Goal: Task Accomplishment & Management: Use online tool/utility

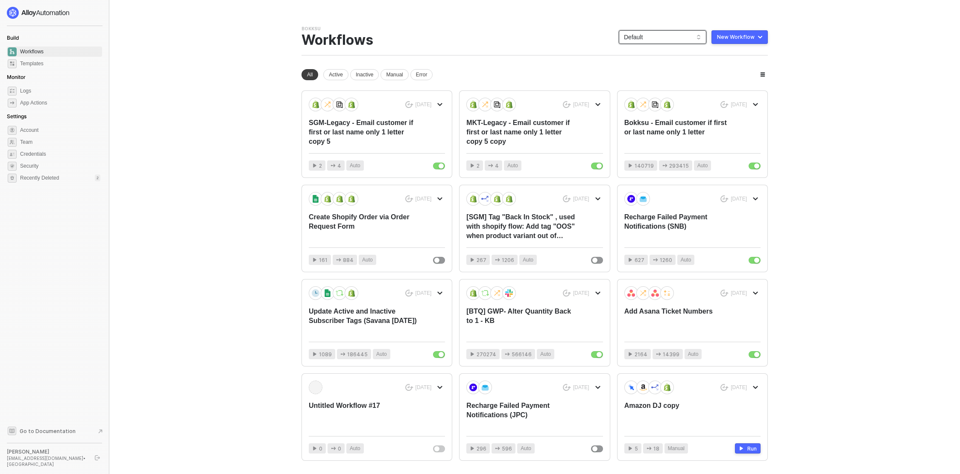
click at [671, 39] on span "Default" at bounding box center [662, 37] width 77 height 13
click at [662, 147] on div "snb-hashii" at bounding box center [671, 148] width 63 height 10
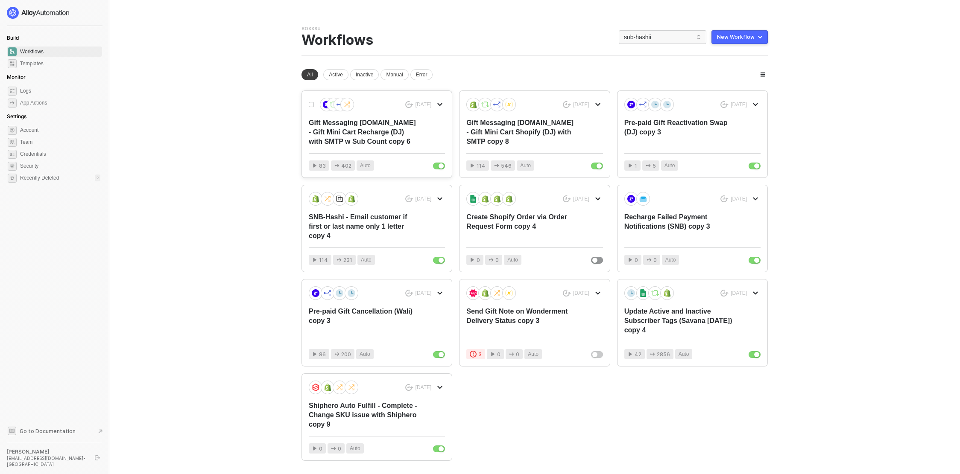
click at [372, 124] on div "Gift Messaging [DOMAIN_NAME] - Gift Mini Cart Recharge (DJ) with SMTP w Sub Cou…" at bounding box center [363, 132] width 109 height 28
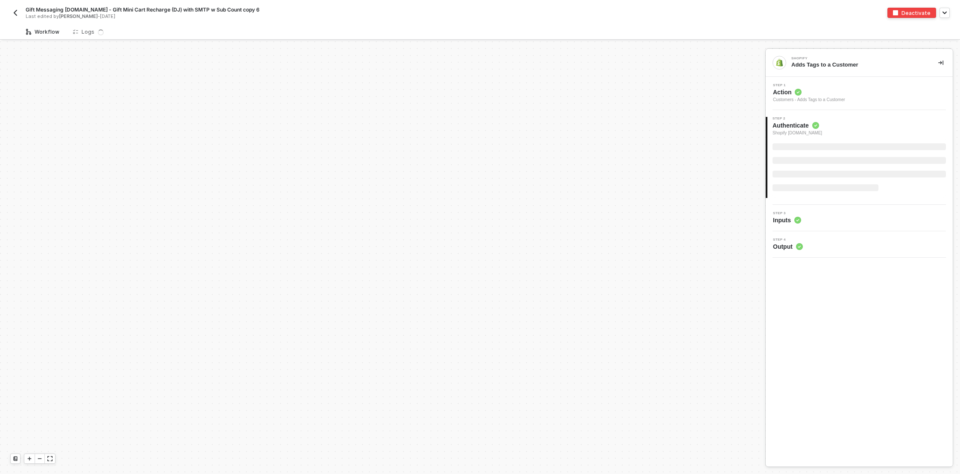
scroll to position [787, 0]
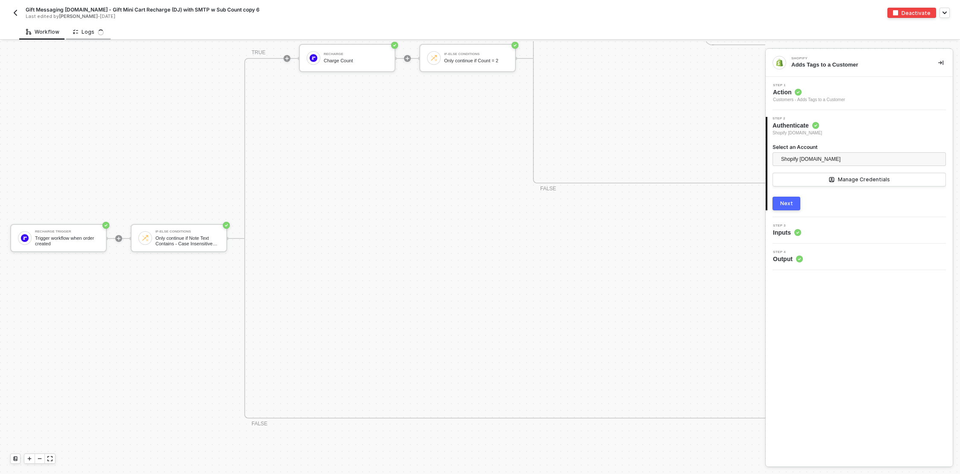
click at [86, 29] on div "Logs" at bounding box center [88, 32] width 31 height 7
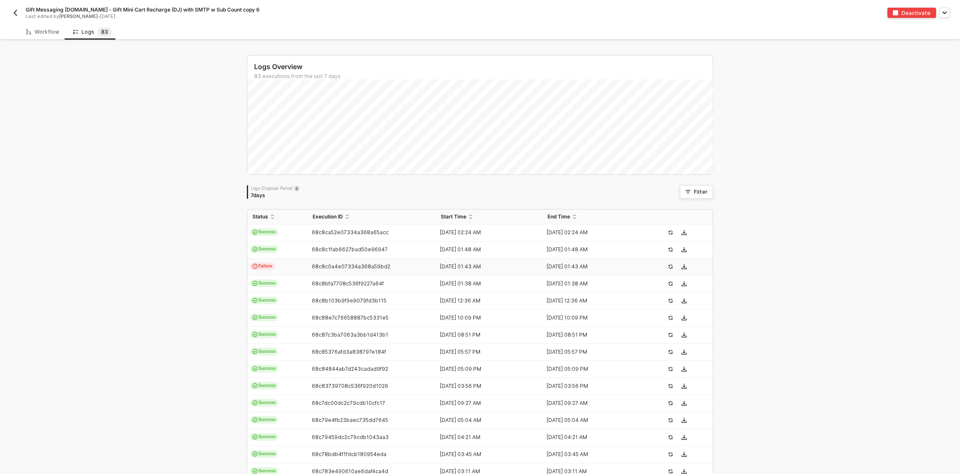
click at [351, 266] on span "68c8c0a4e07334a368a59bd2" at bounding box center [351, 266] width 79 height 6
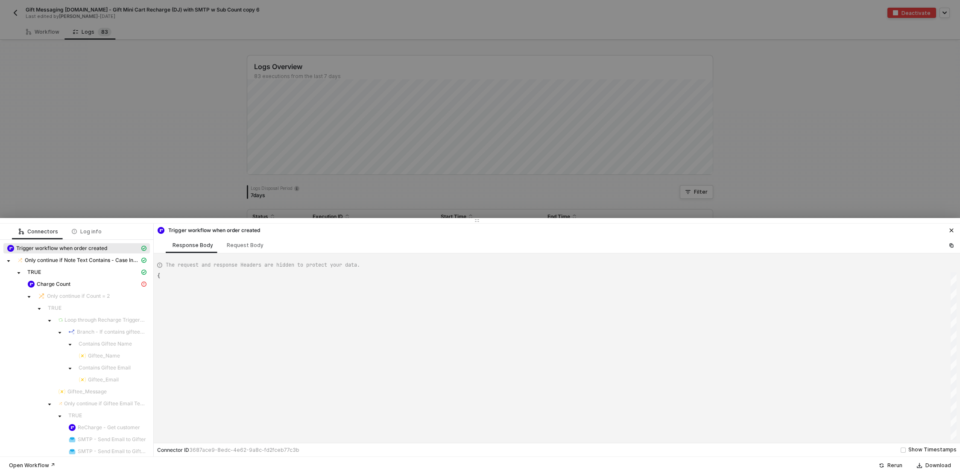
type textarea "{ "json": { "order": { "id": 1108055169, "address_id": 233493658, "billing_addr…"
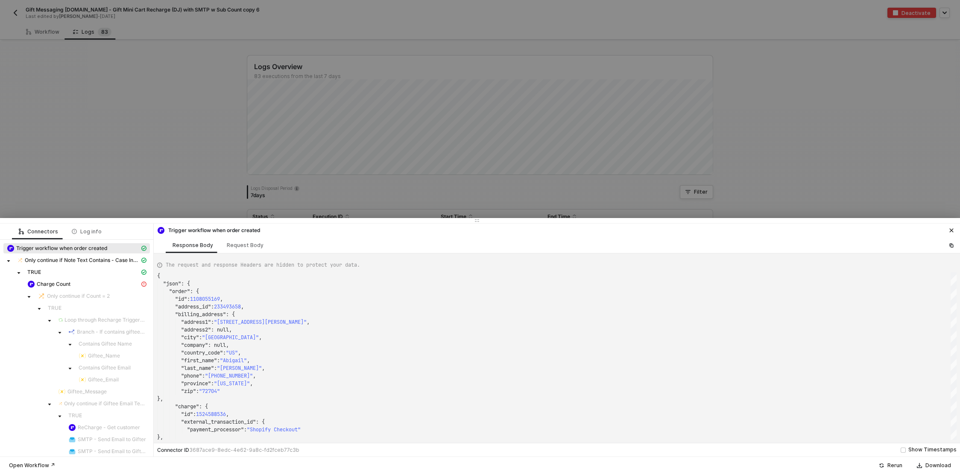
click at [173, 137] on div at bounding box center [480, 237] width 960 height 474
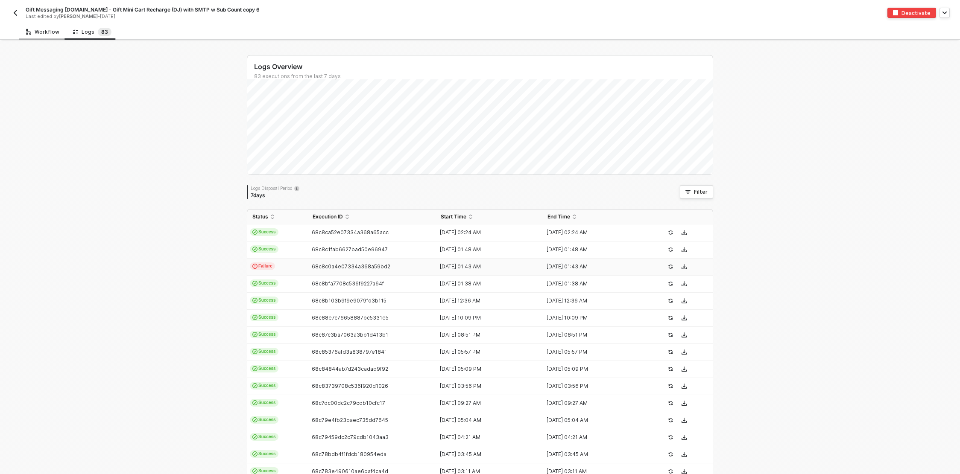
click at [37, 31] on div "Workflow" at bounding box center [42, 32] width 33 height 7
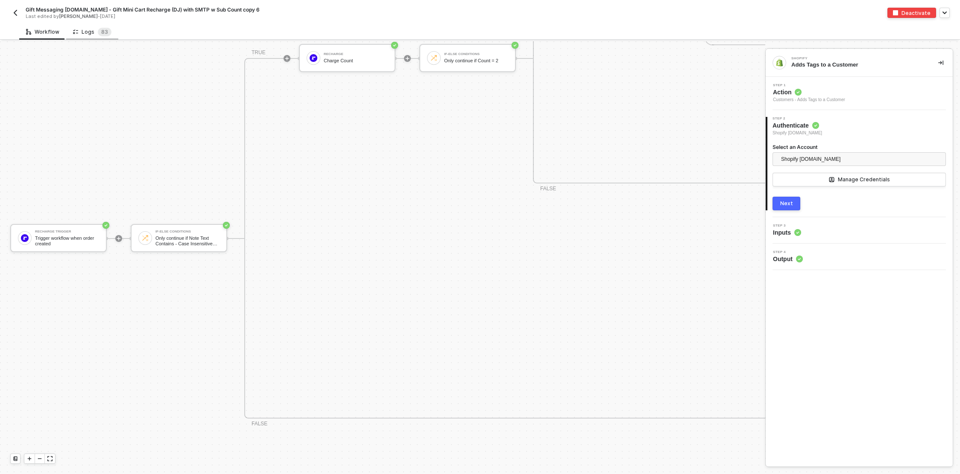
click at [84, 29] on div "Logs 8 3" at bounding box center [92, 32] width 38 height 9
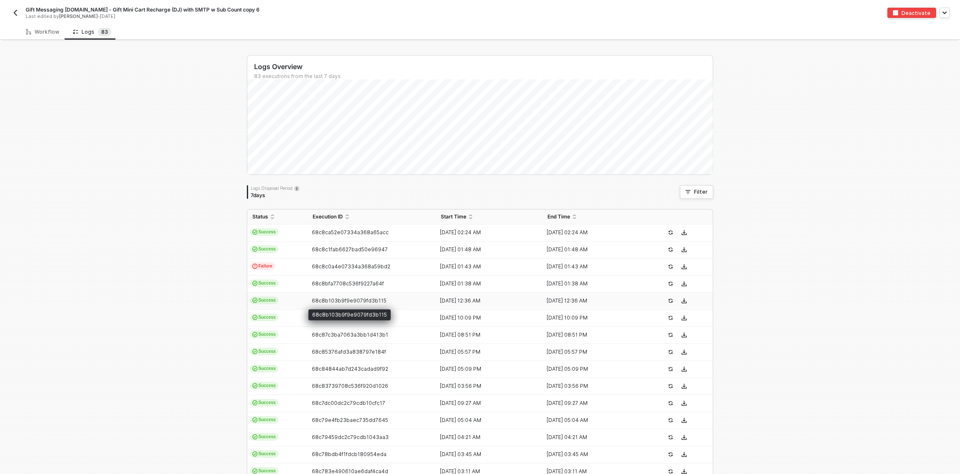
scroll to position [129, 0]
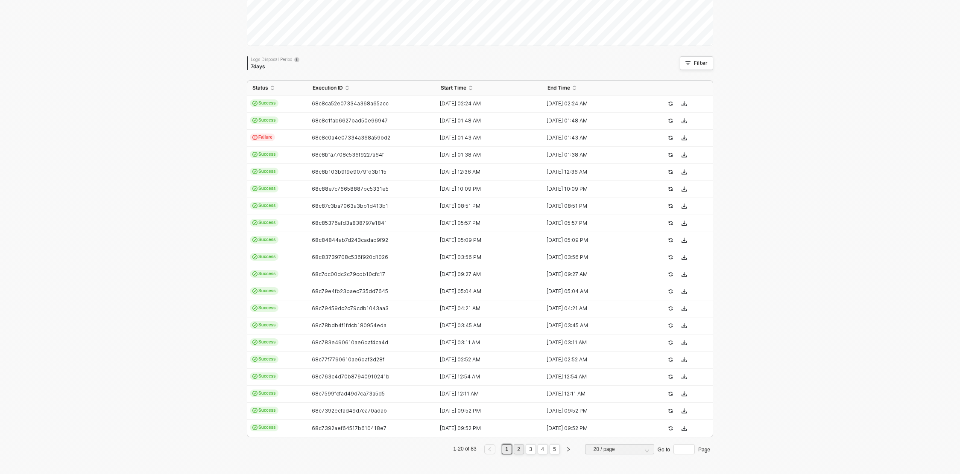
click at [518, 449] on link "2" at bounding box center [519, 449] width 8 height 9
click at [530, 449] on link "3" at bounding box center [530, 449] width 8 height 9
click at [506, 449] on link "1" at bounding box center [507, 449] width 8 height 9
click at [342, 138] on span "68c8c0a4e07334a368a59bd2" at bounding box center [351, 138] width 79 height 6
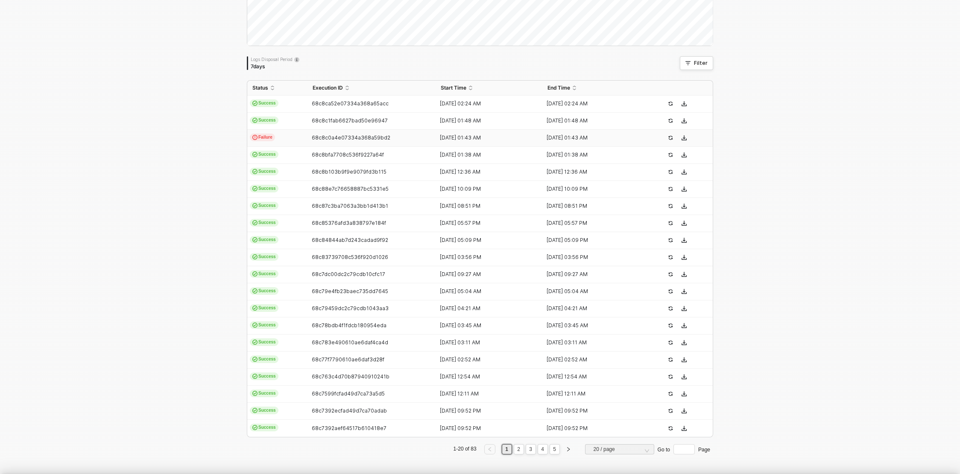
scroll to position [77, 0]
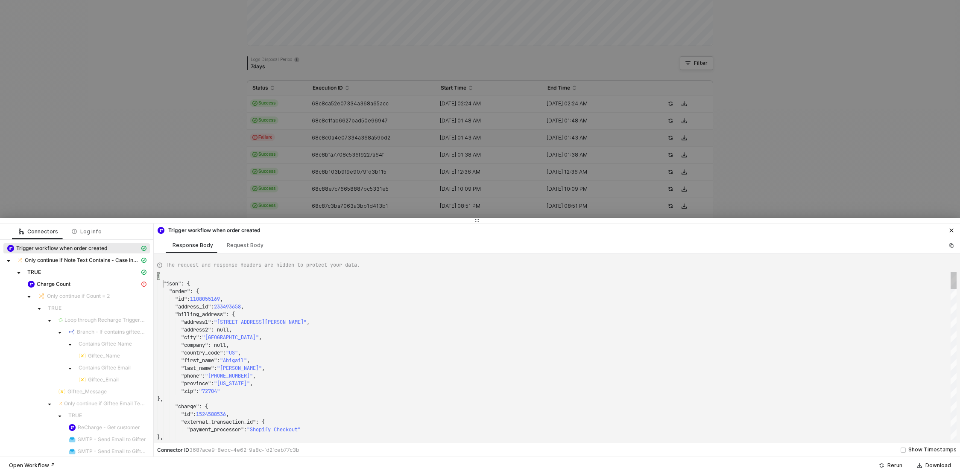
type textarea "{ "json": { "order": { "id": 1108055169, "address_id": 233493658, "billing_addr…"
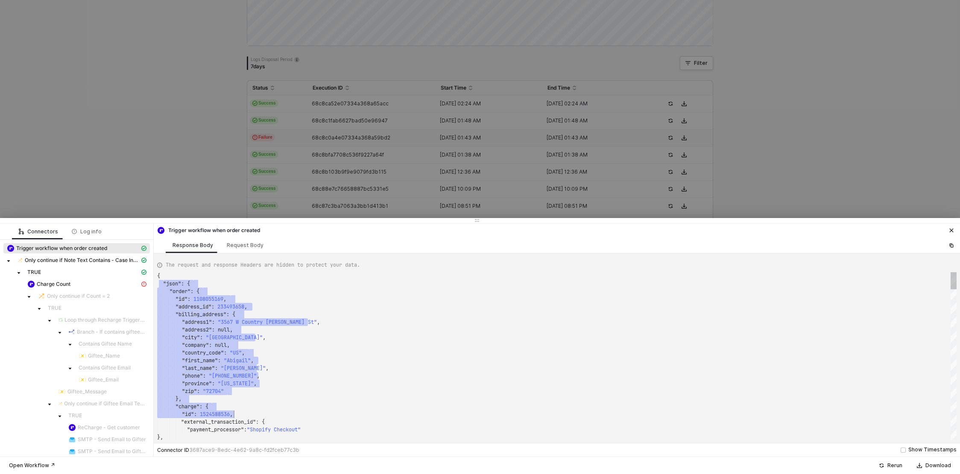
scroll to position [8, 67]
drag, startPoint x: 163, startPoint y: 282, endPoint x: 291, endPoint y: 392, distance: 168.6
click at [113, 126] on div at bounding box center [480, 237] width 960 height 474
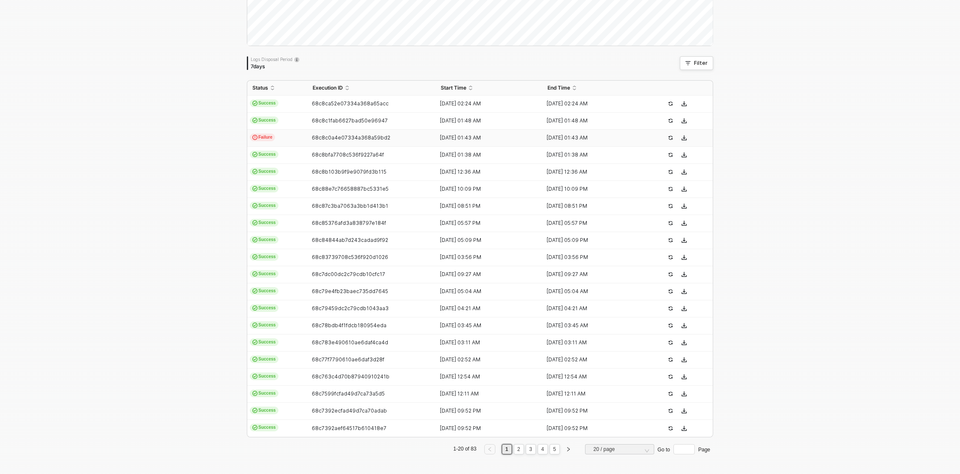
scroll to position [0, 0]
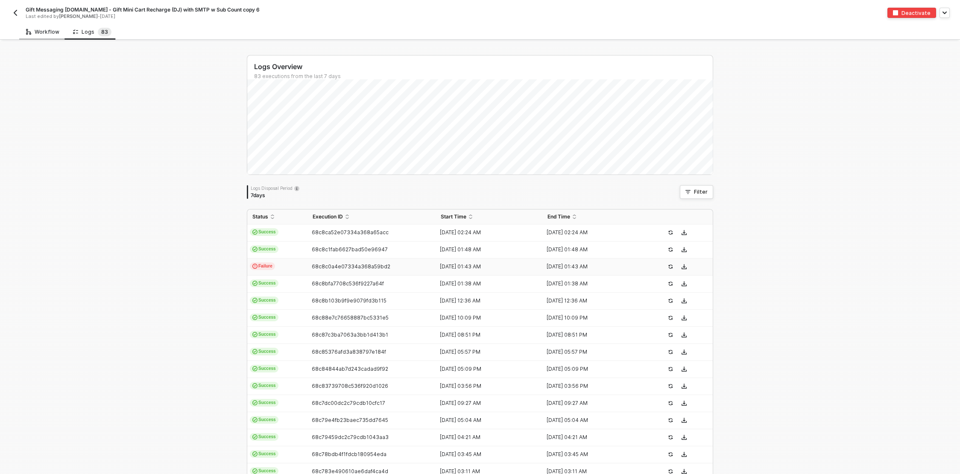
click at [47, 29] on div "Workflow" at bounding box center [42, 32] width 33 height 7
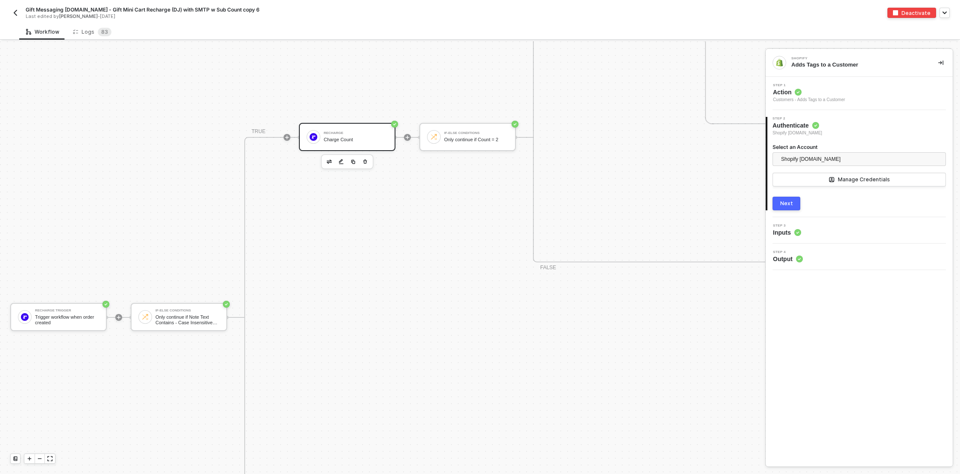
scroll to position [705, 0]
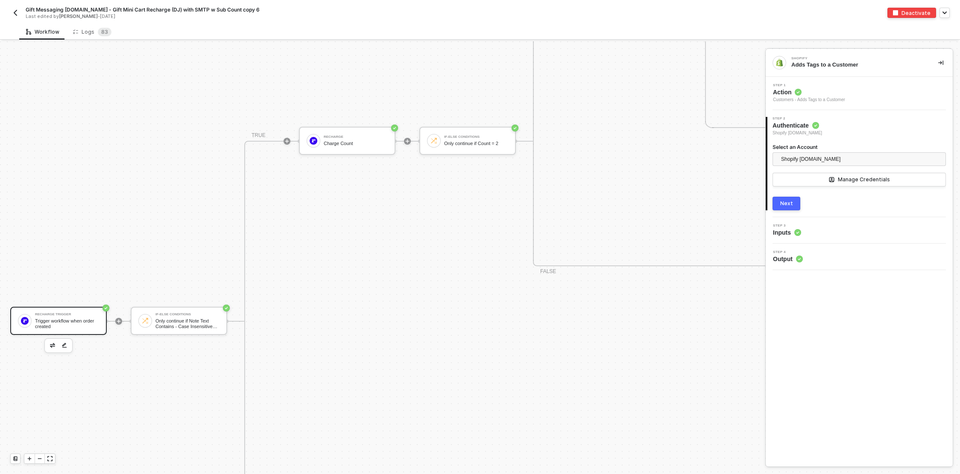
click at [66, 326] on div "Trigger workflow when order created" at bounding box center [67, 324] width 64 height 11
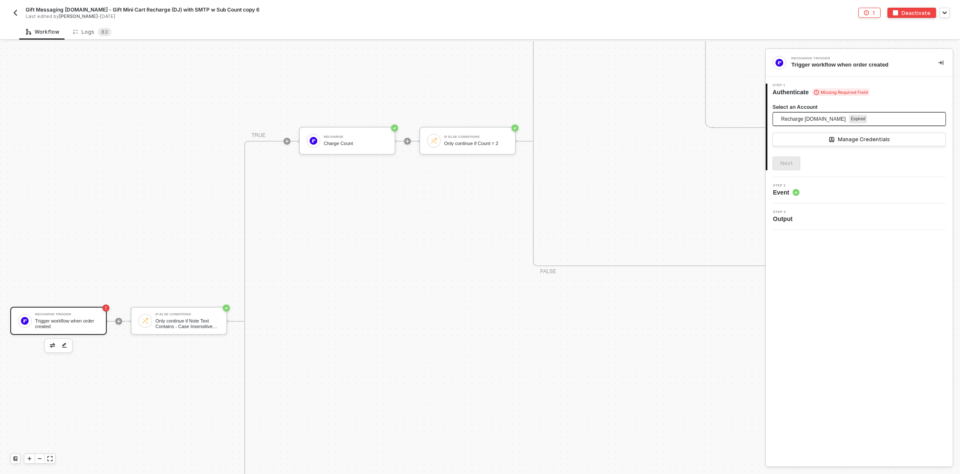
click at [810, 117] on span "Recharge [DOMAIN_NAME]" at bounding box center [813, 119] width 64 height 13
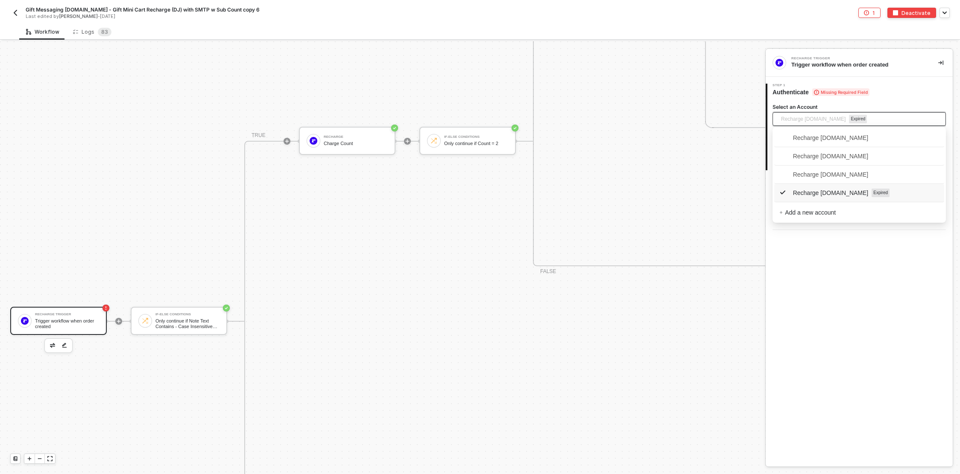
click at [817, 197] on span "Recharge snb-hashii.myshopify.com Expired" at bounding box center [859, 193] width 160 height 14
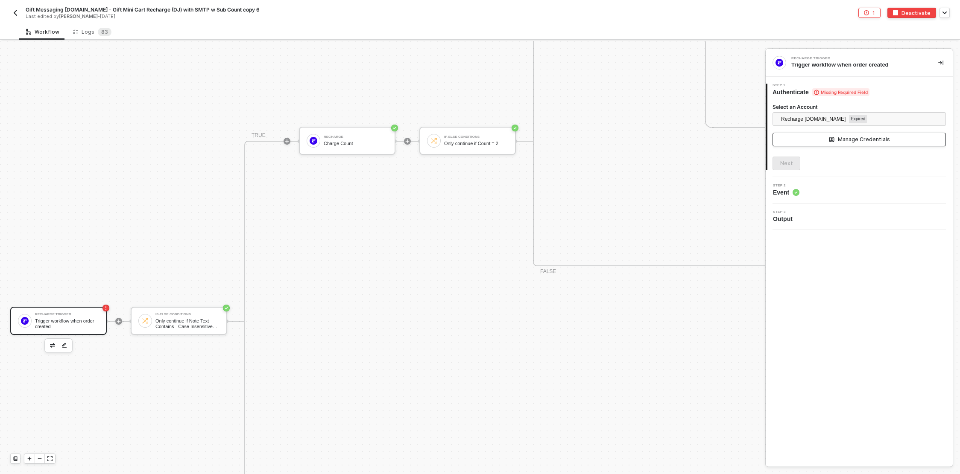
click at [876, 136] on div "Manage Credentials" at bounding box center [864, 139] width 52 height 7
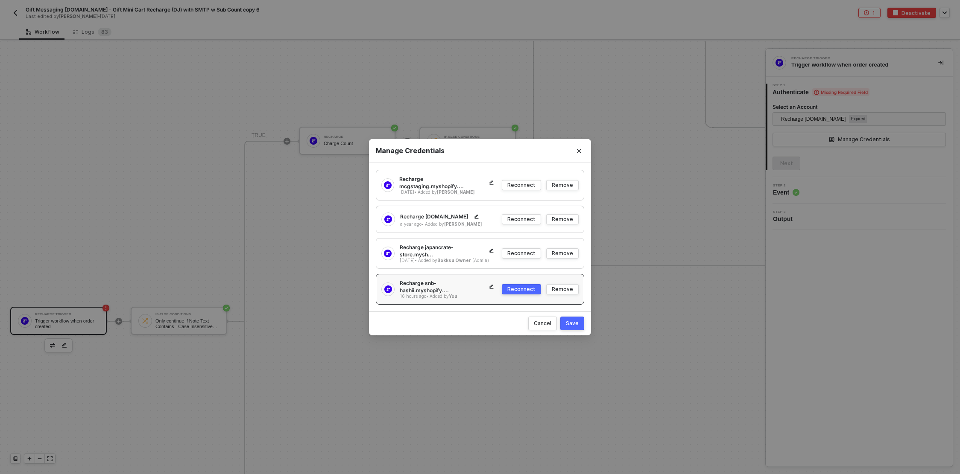
click at [525, 286] on div "Reconnect" at bounding box center [521, 289] width 28 height 7
click at [569, 321] on div "Save" at bounding box center [572, 323] width 13 height 7
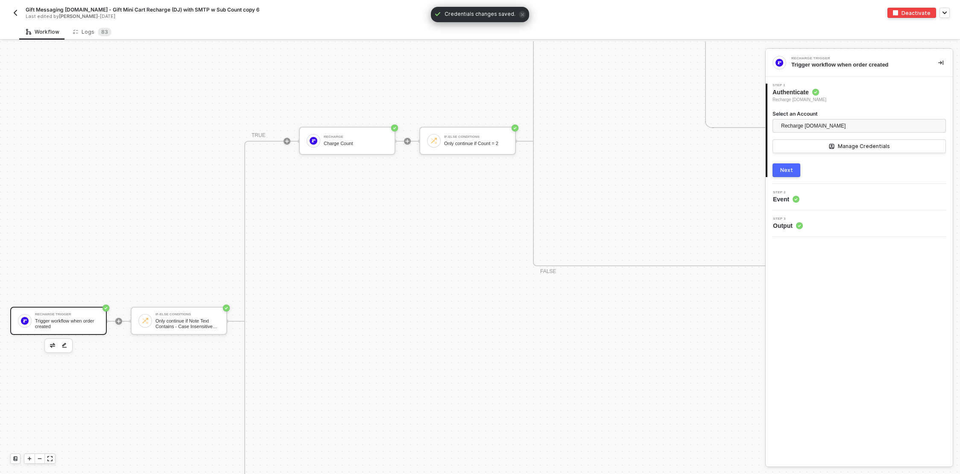
click at [787, 170] on div "Next" at bounding box center [786, 170] width 13 height 7
click at [781, 193] on div "Next" at bounding box center [786, 193] width 13 height 7
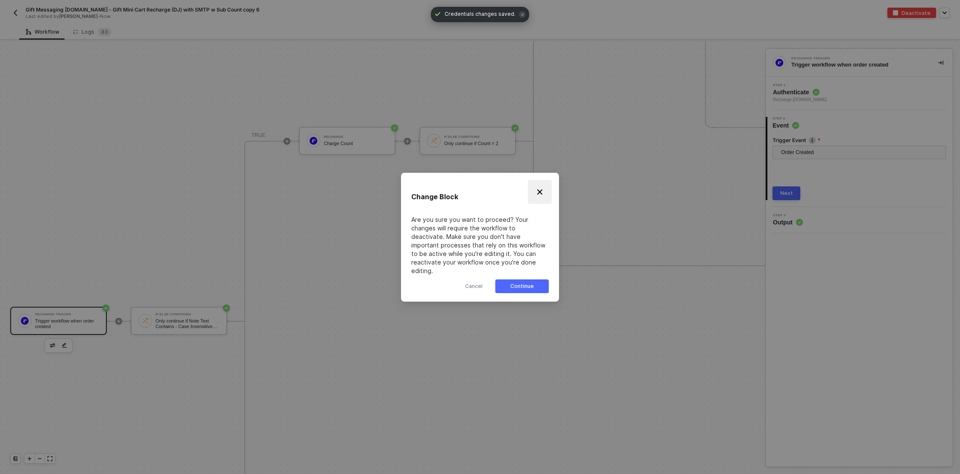
click at [543, 195] on img "Close" at bounding box center [539, 192] width 7 height 7
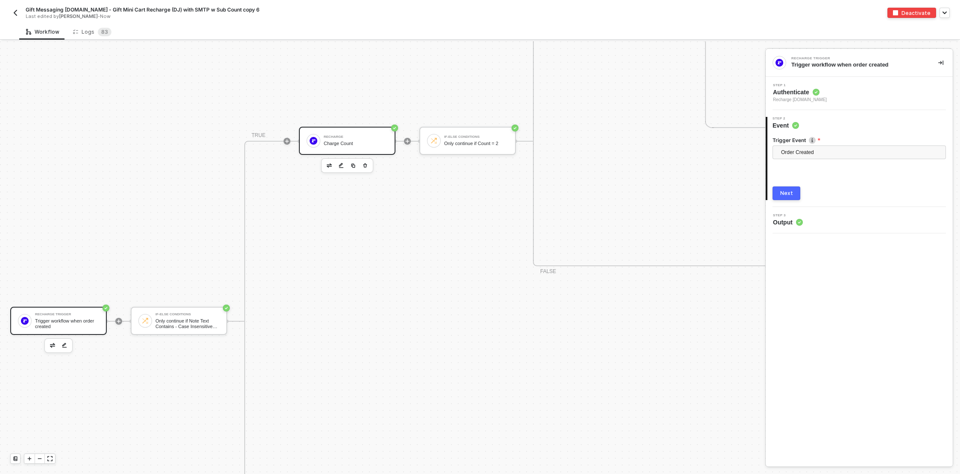
click at [351, 141] on div "Charge Count" at bounding box center [356, 144] width 64 height 6
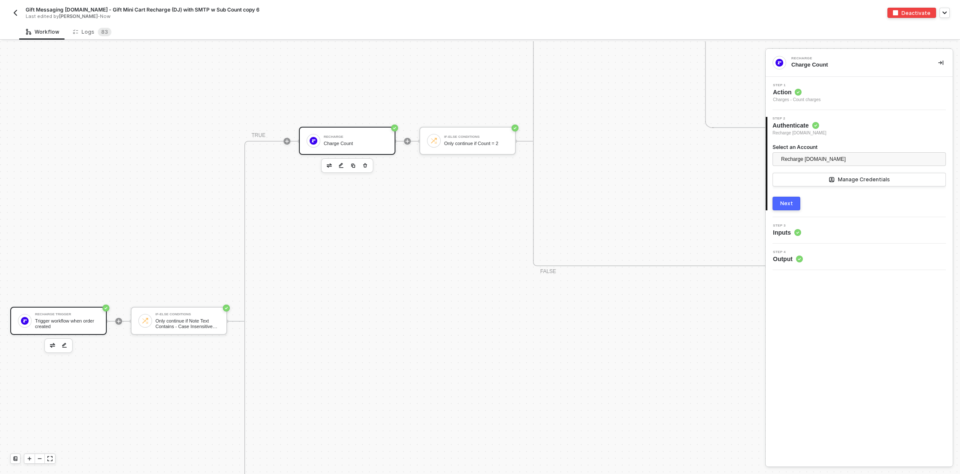
click at [31, 320] on div at bounding box center [25, 321] width 14 height 14
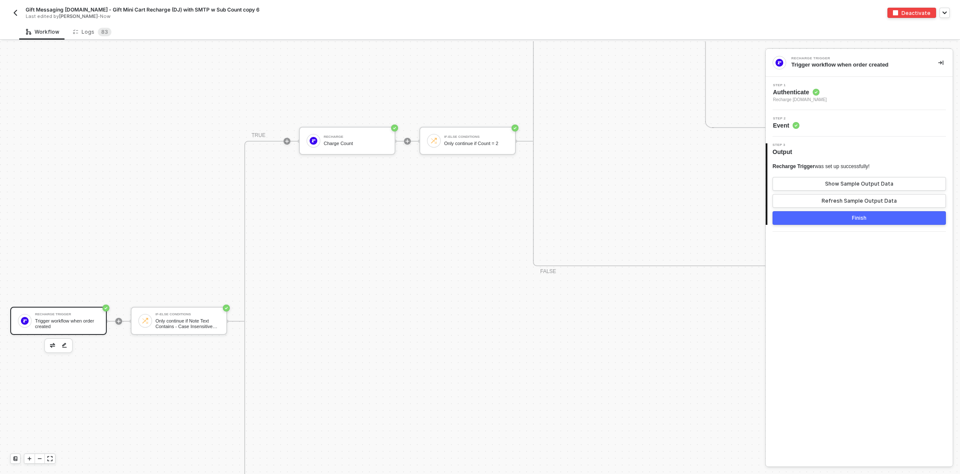
click at [13, 14] on img "button" at bounding box center [15, 12] width 7 height 7
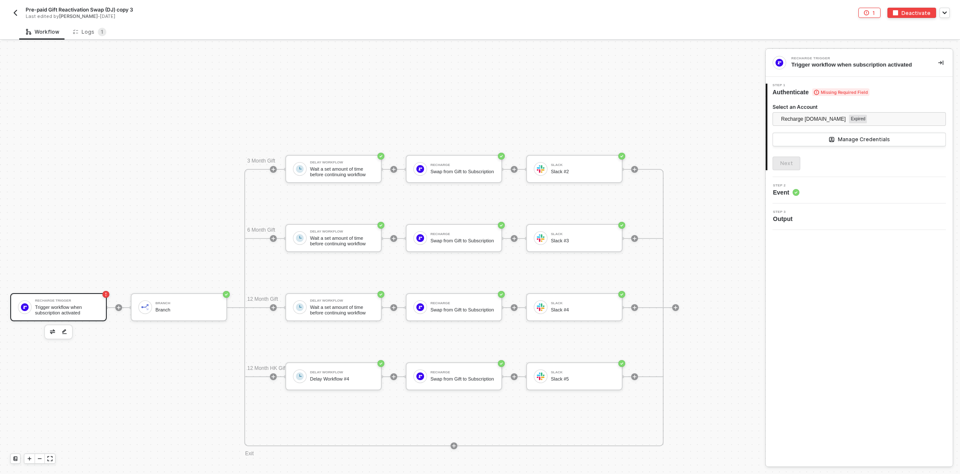
scroll to position [516, 0]
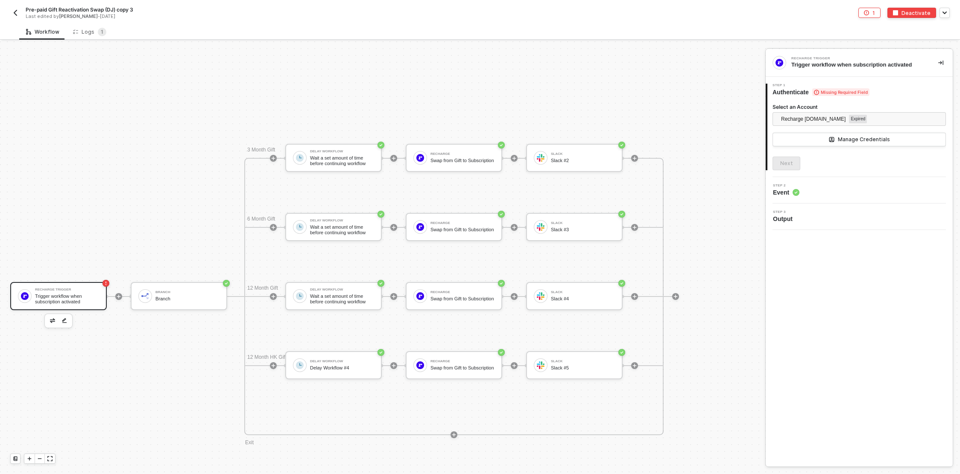
click at [70, 296] on div "Trigger workflow when subscription activated" at bounding box center [67, 299] width 64 height 11
click at [820, 122] on span "Recharge snb-hashii.myshopify.com" at bounding box center [813, 119] width 64 height 13
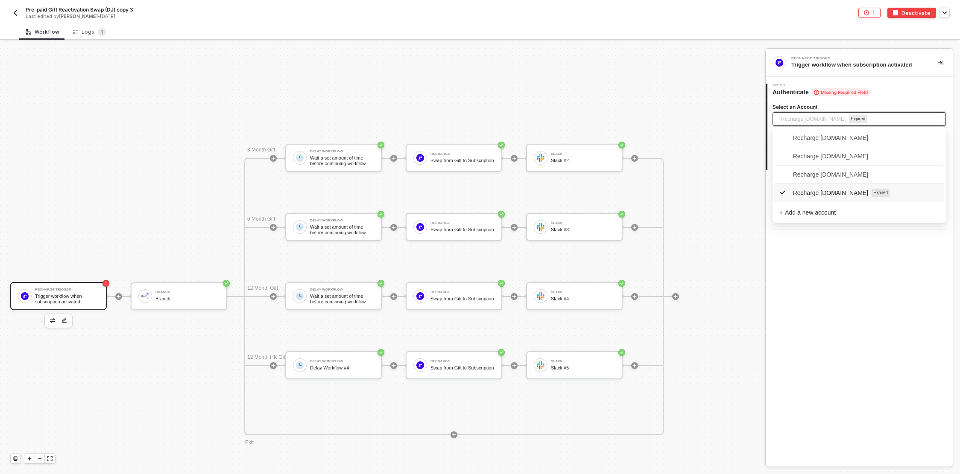
click at [810, 193] on span "Recharge snb-hashii.myshopify.com" at bounding box center [823, 192] width 89 height 9
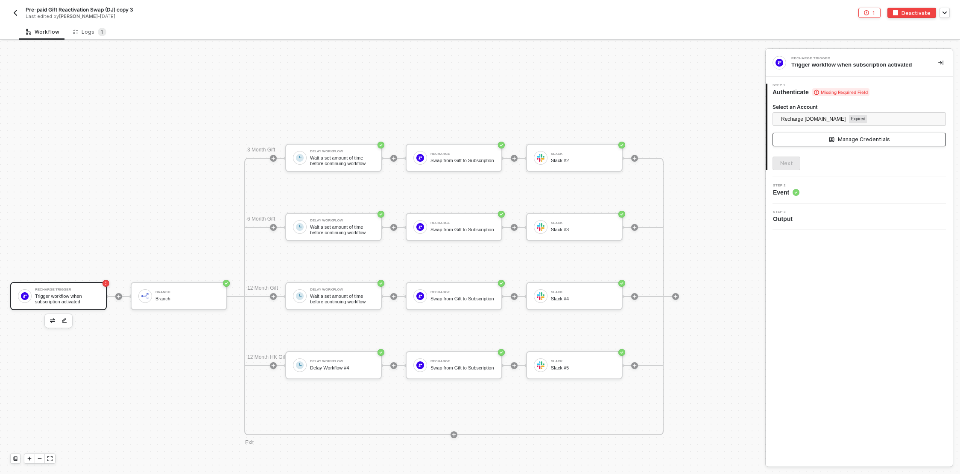
click at [897, 135] on button "Manage Credentials" at bounding box center [858, 140] width 173 height 14
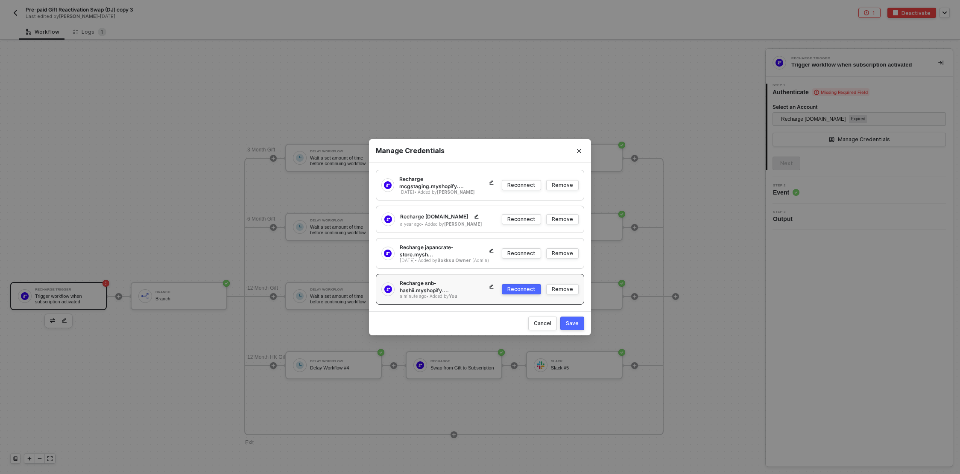
click at [528, 289] on div "Reconnect" at bounding box center [521, 289] width 28 height 7
click at [573, 321] on div "Save" at bounding box center [572, 323] width 13 height 7
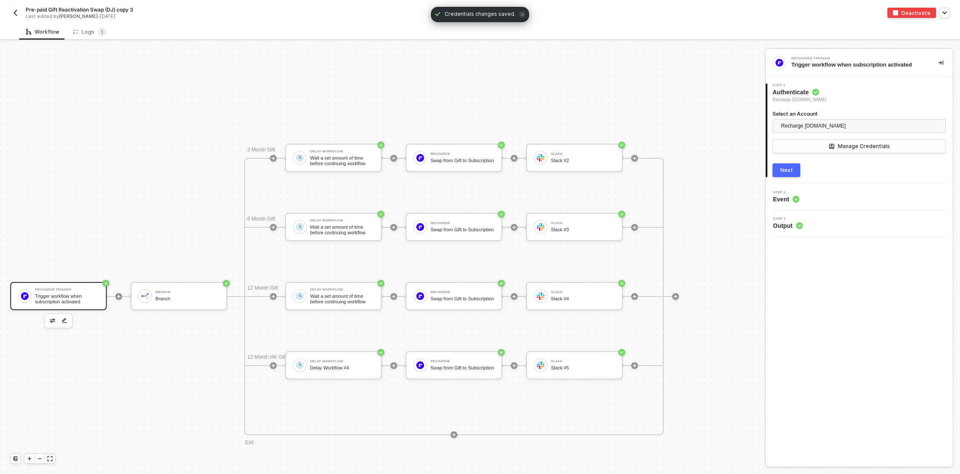
click at [12, 14] on img "button" at bounding box center [15, 12] width 7 height 7
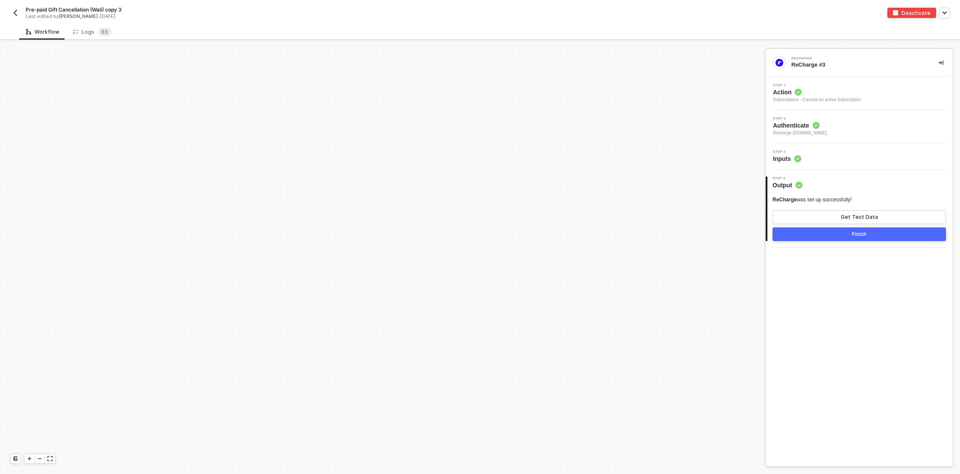
scroll to position [332, 0]
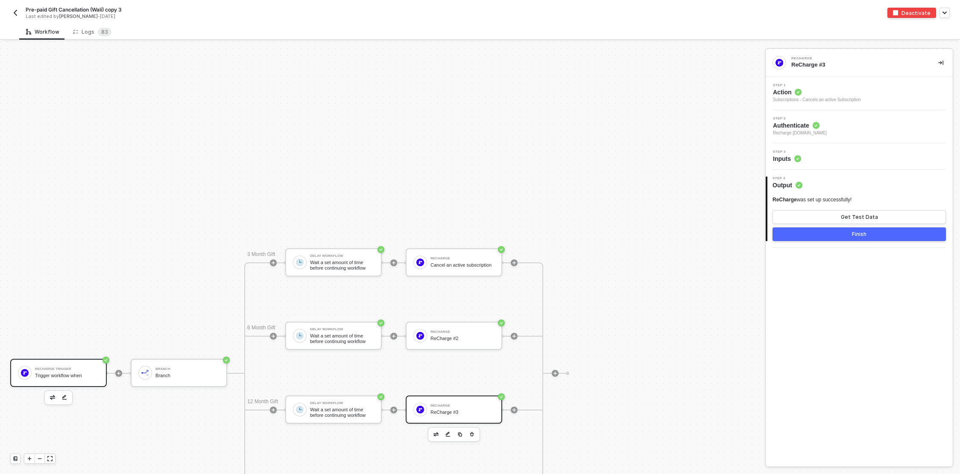
click at [38, 376] on div "Trigger workflow when" at bounding box center [67, 376] width 64 height 6
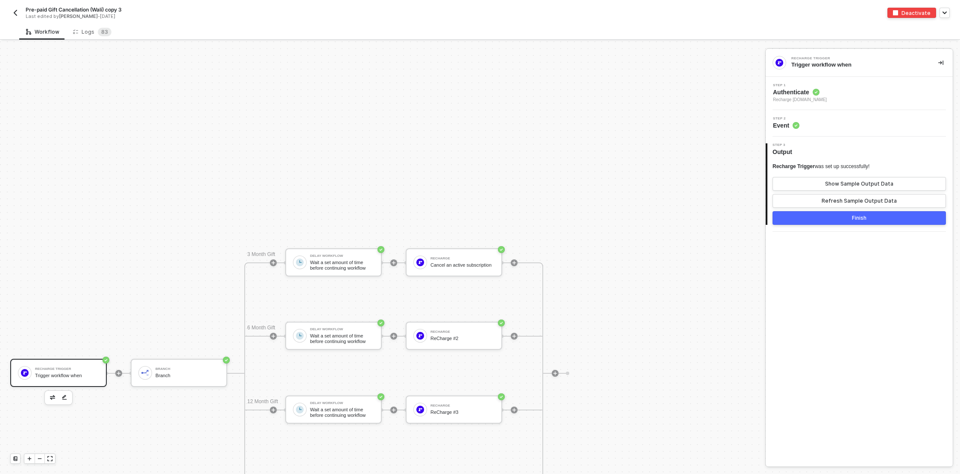
click at [827, 100] on span "Recharge snb-hashii.myshopify.com" at bounding box center [800, 99] width 54 height 7
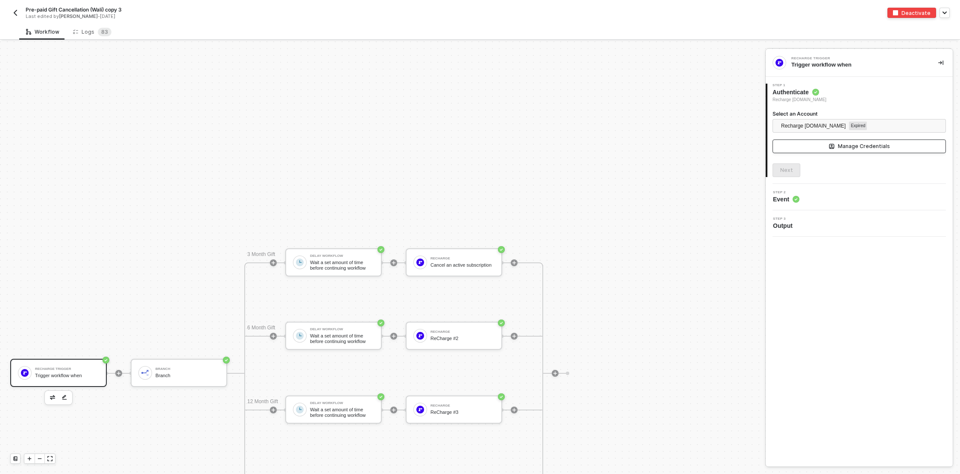
click at [879, 149] on div "Manage Credentials" at bounding box center [864, 146] width 52 height 7
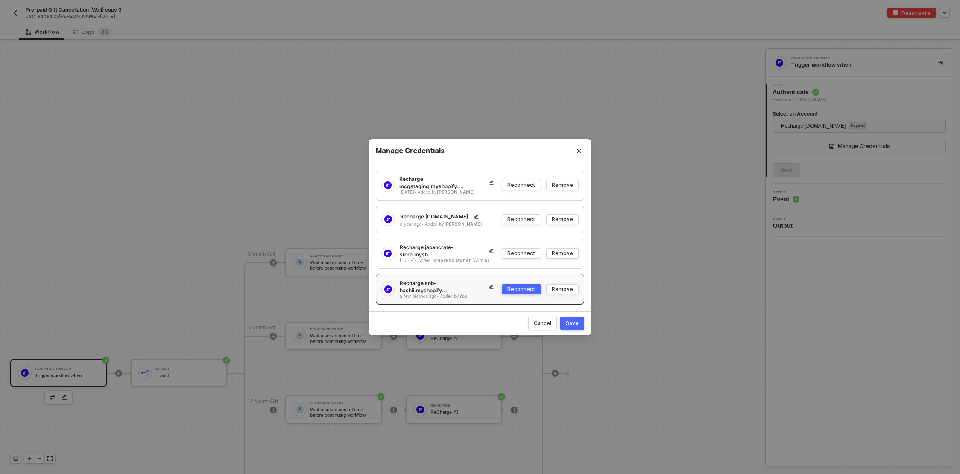
click at [520, 287] on div "Reconnect" at bounding box center [521, 289] width 28 height 7
click at [572, 322] on div "Save" at bounding box center [572, 323] width 13 height 7
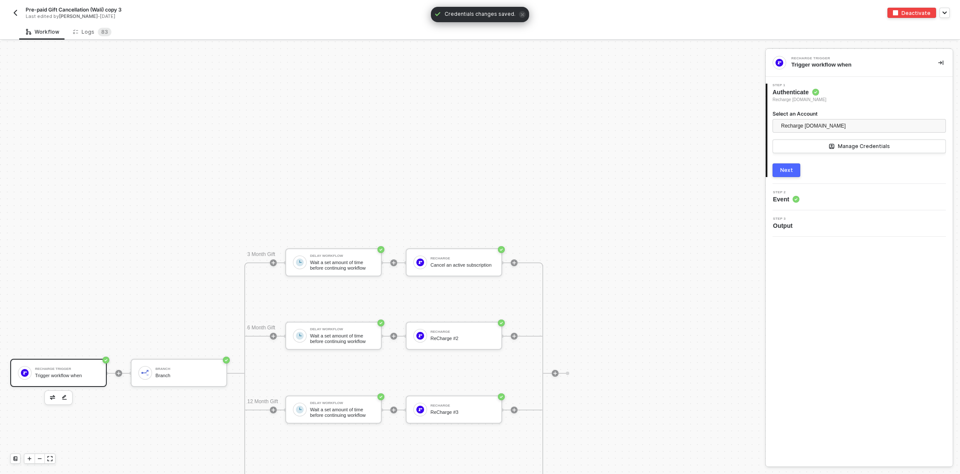
click at [795, 170] on button "Next" at bounding box center [786, 171] width 28 height 14
click at [15, 11] on img "button" at bounding box center [15, 12] width 7 height 7
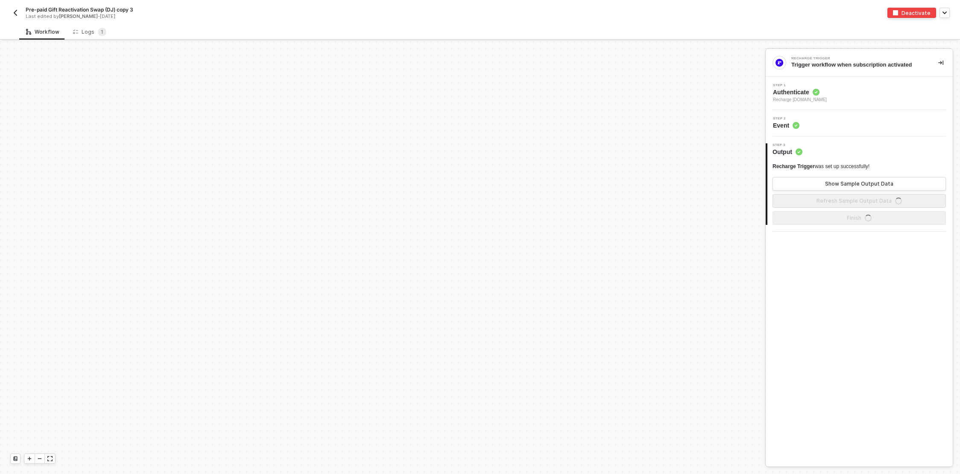
scroll to position [385, 0]
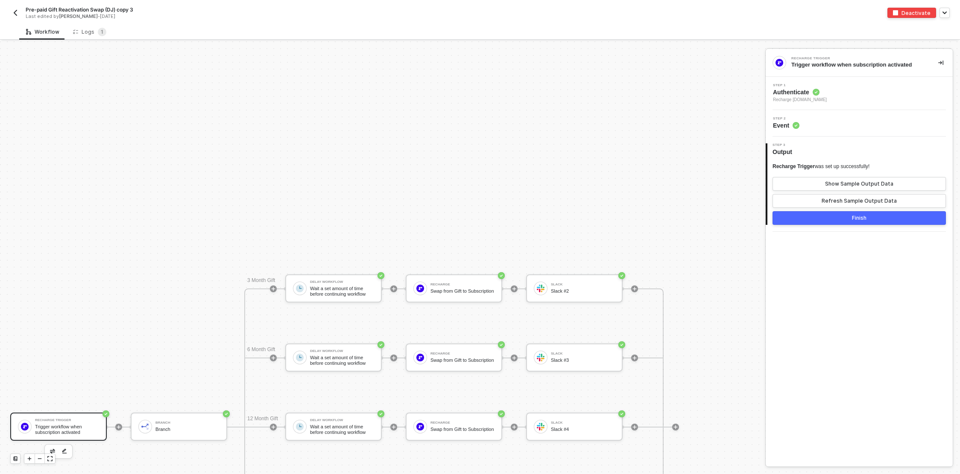
click at [57, 422] on div "Recharge Trigger Trigger workflow when subscription activated" at bounding box center [67, 427] width 64 height 16
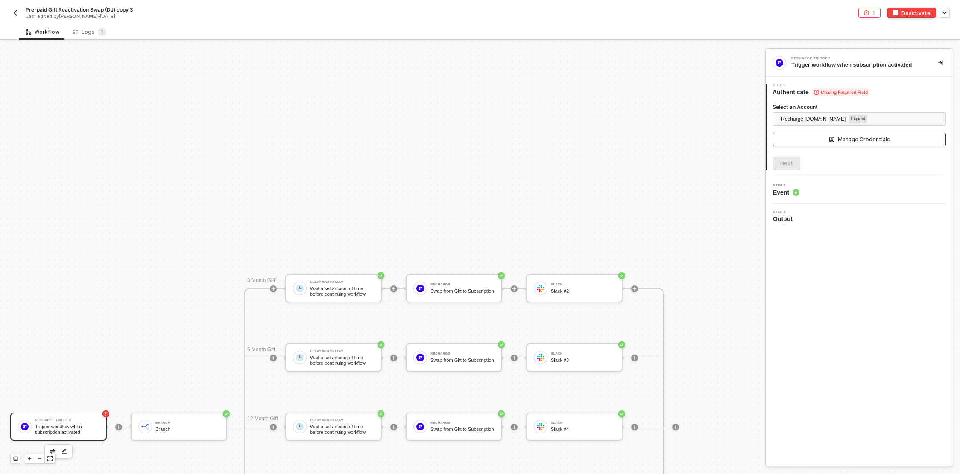
click at [828, 140] on button "Manage Credentials" at bounding box center [858, 140] width 173 height 14
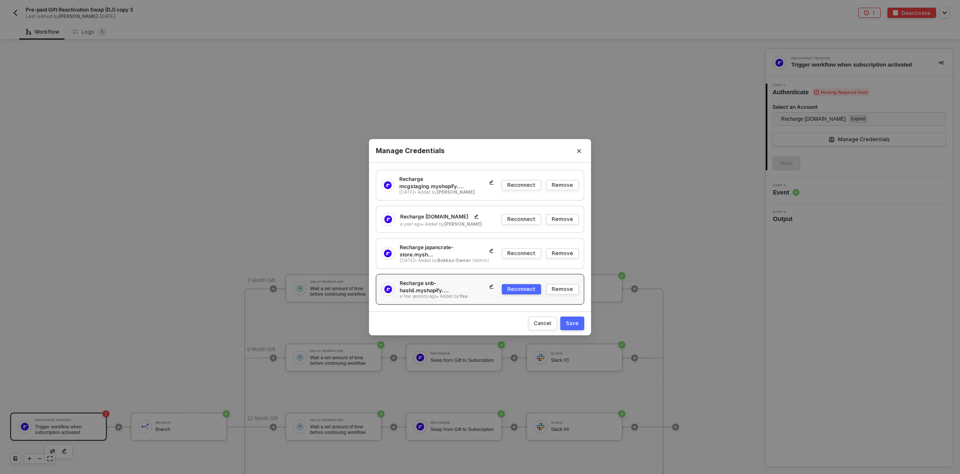
click at [517, 287] on div "Reconnect" at bounding box center [521, 289] width 28 height 7
click at [576, 320] on div "Save" at bounding box center [572, 323] width 13 height 7
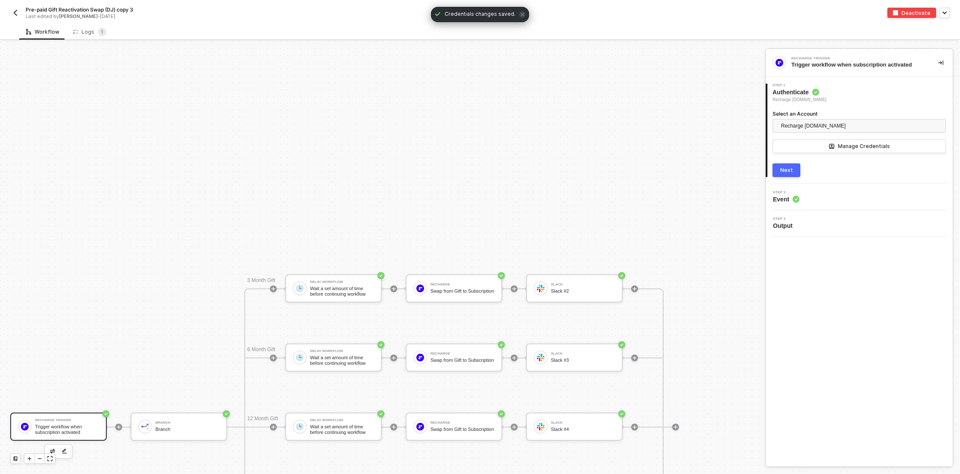
click at [789, 169] on div "Next" at bounding box center [786, 170] width 13 height 7
click at [12, 6] on div "Pre-paid Gift Reactivation Swap (DJ) copy 3 Last edited by Kelan Bonislawski - …" at bounding box center [245, 13] width 470 height 14
click at [15, 13] on img "button" at bounding box center [15, 12] width 7 height 7
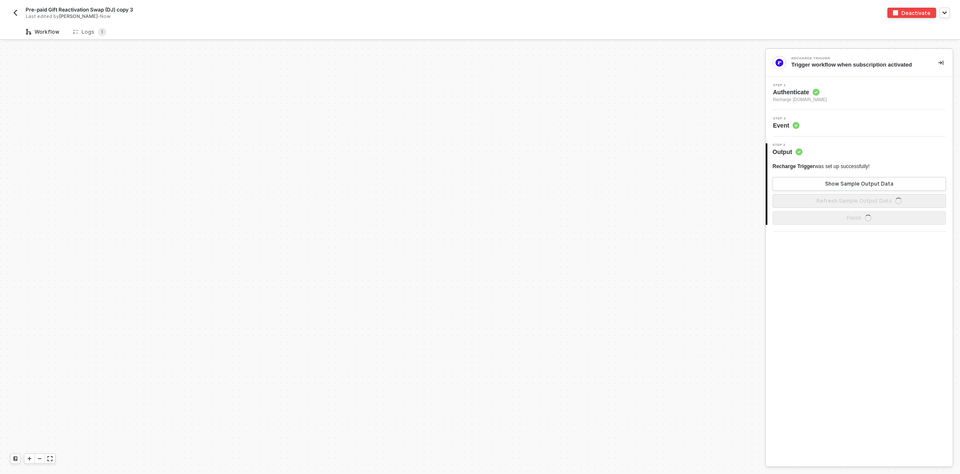
scroll to position [385, 0]
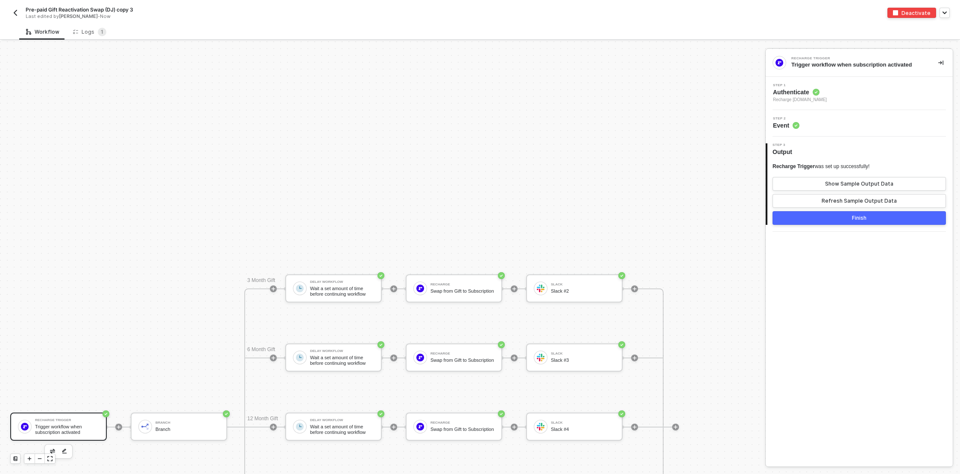
click at [74, 424] on div "Trigger workflow when subscription activated" at bounding box center [67, 429] width 64 height 11
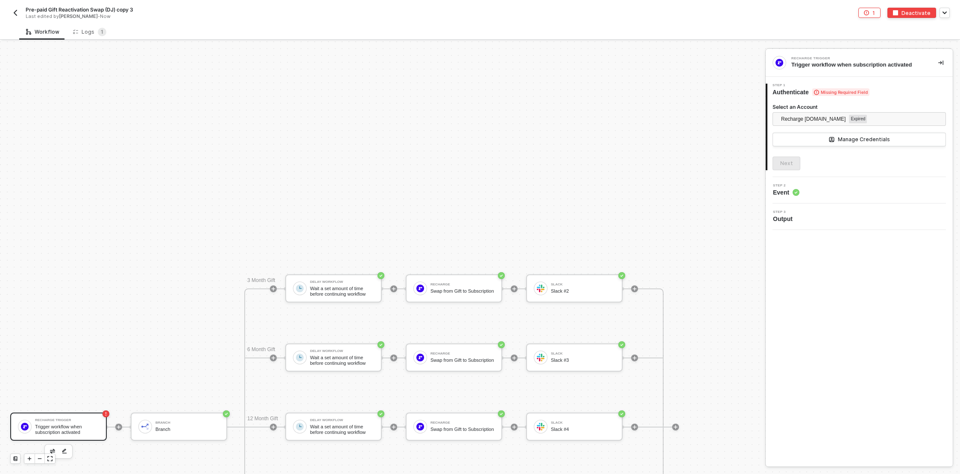
click at [12, 13] on img "button" at bounding box center [15, 12] width 7 height 7
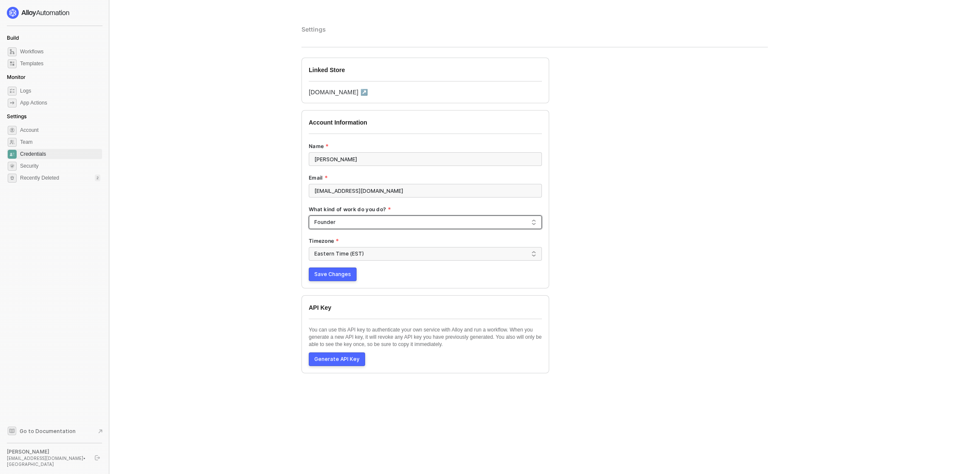
click at [348, 220] on span "Founder" at bounding box center [425, 222] width 222 height 13
click at [349, 253] on div "Operations" at bounding box center [426, 252] width 220 height 9
click at [336, 272] on span "Save Changes" at bounding box center [332, 274] width 37 height 7
click at [325, 276] on span "Save Changes" at bounding box center [332, 274] width 37 height 7
click at [34, 155] on span "Credentials" at bounding box center [60, 154] width 80 height 10
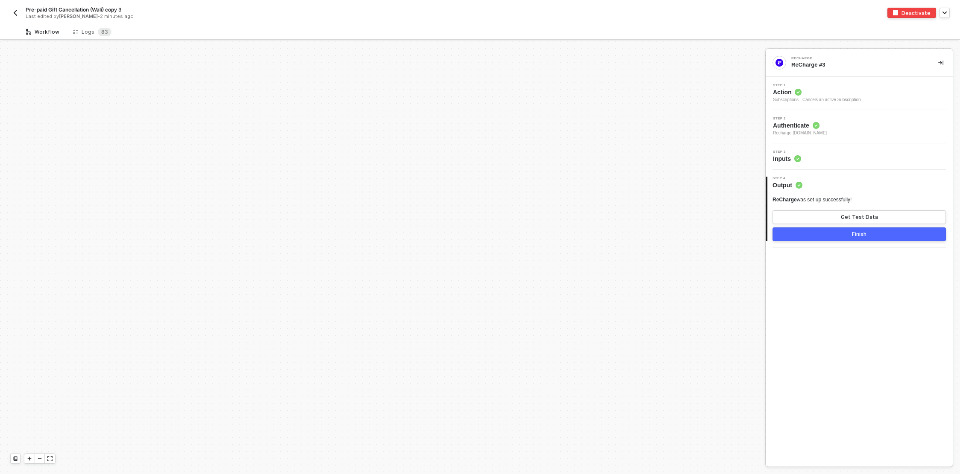
scroll to position [332, 0]
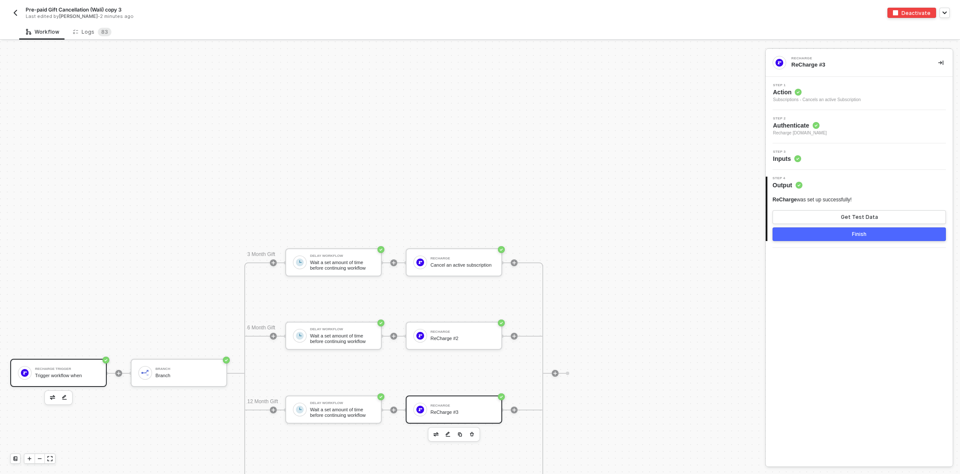
click at [56, 375] on div "Trigger workflow when" at bounding box center [67, 376] width 64 height 6
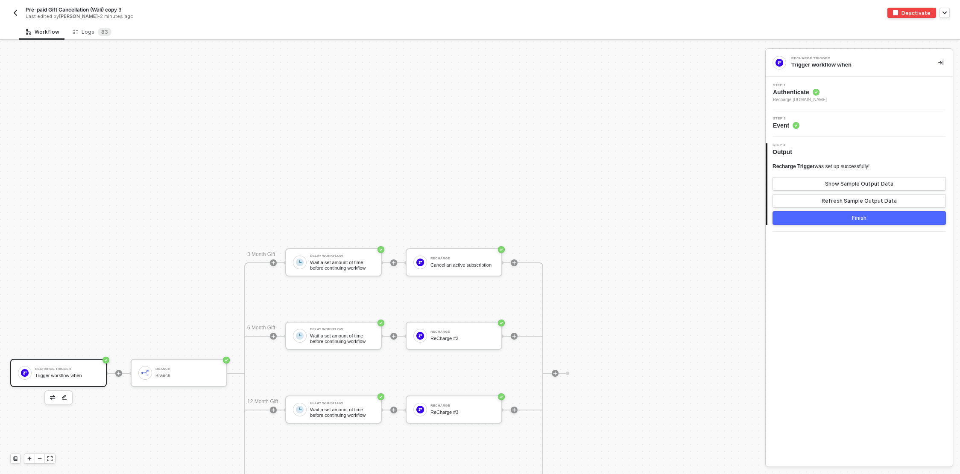
click at [880, 94] on div "Step 1 Authenticate Recharge [DOMAIN_NAME]" at bounding box center [860, 94] width 185 height 20
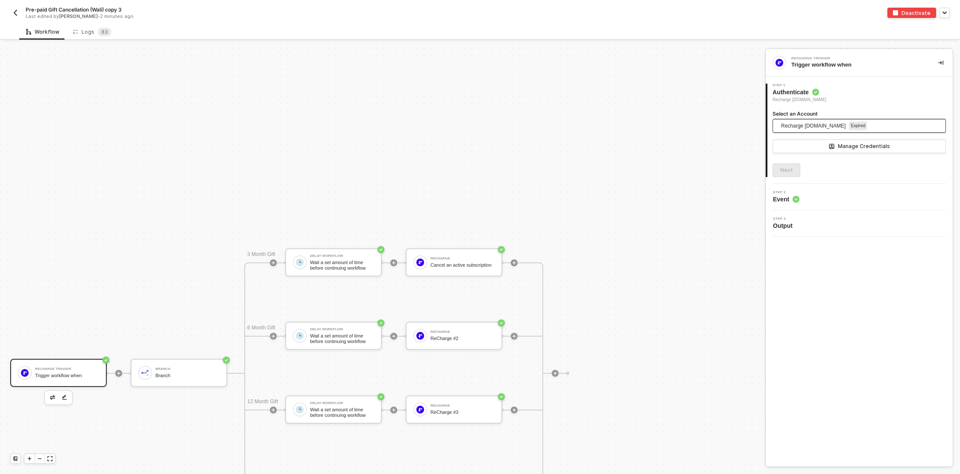
click at [822, 128] on span "Recharge [DOMAIN_NAME]" at bounding box center [813, 126] width 64 height 13
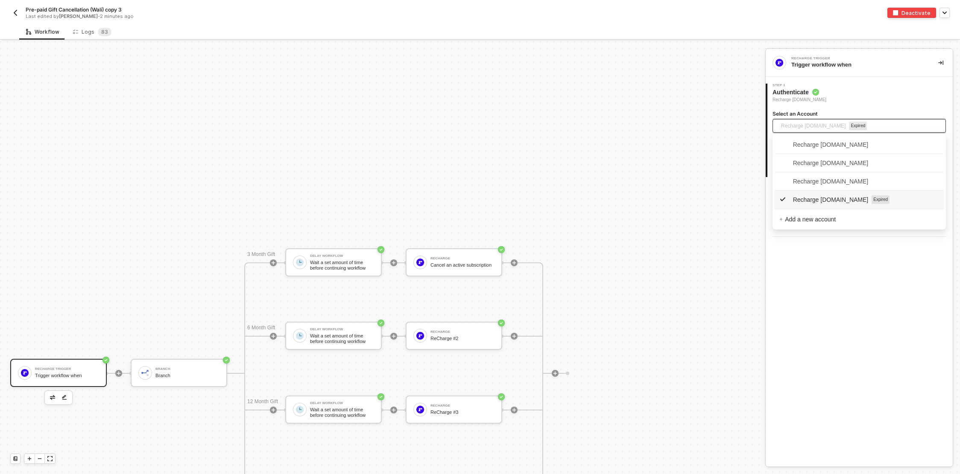
click at [834, 200] on span "Recharge [DOMAIN_NAME]" at bounding box center [823, 199] width 89 height 9
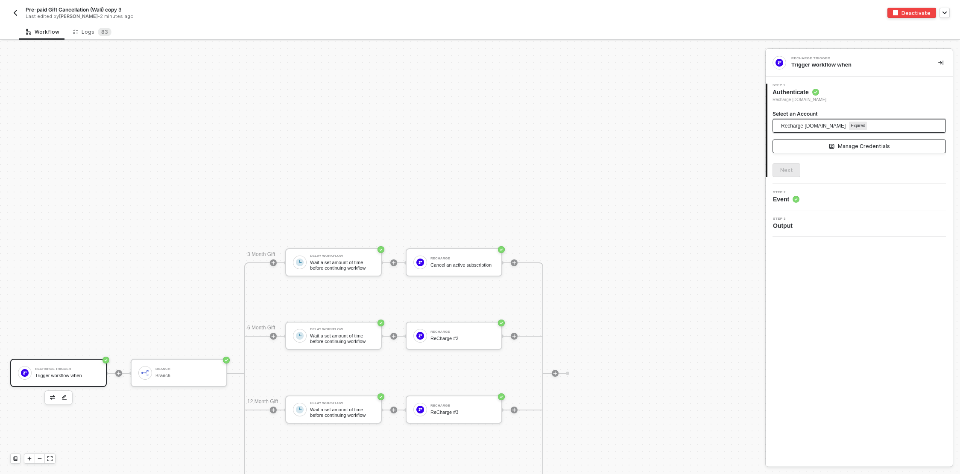
click at [847, 144] on div "Manage Credentials" at bounding box center [864, 146] width 52 height 7
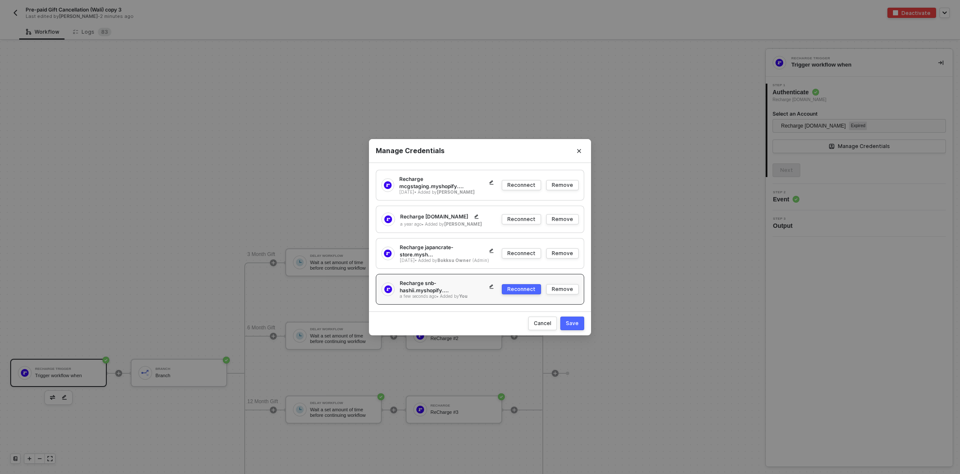
click at [523, 286] on div "Reconnect" at bounding box center [521, 289] width 28 height 7
click at [576, 320] on div "Save" at bounding box center [572, 323] width 13 height 7
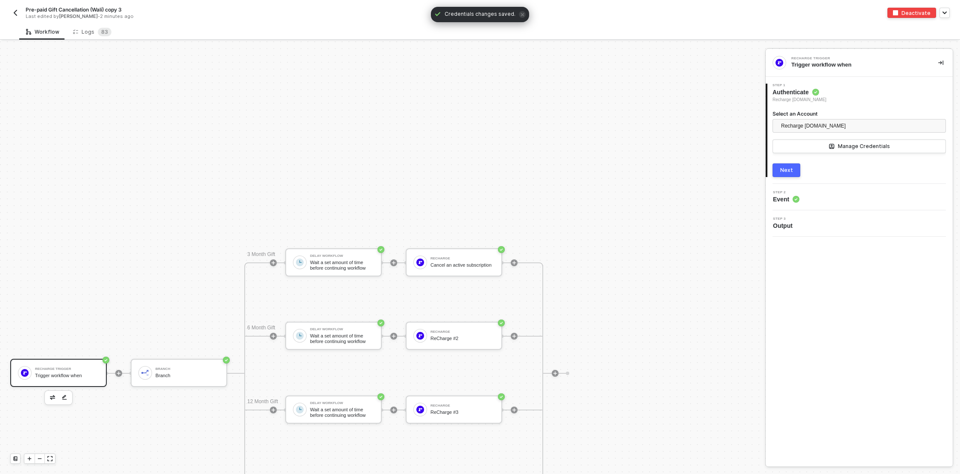
click at [791, 170] on div "Next" at bounding box center [786, 170] width 13 height 7
click at [787, 192] on div "Next" at bounding box center [786, 193] width 13 height 7
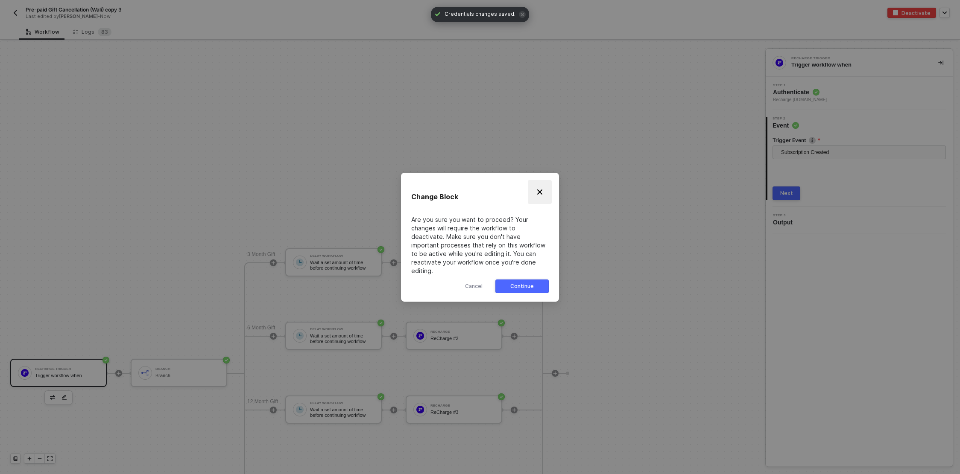
click at [546, 187] on button "Close" at bounding box center [540, 192] width 24 height 24
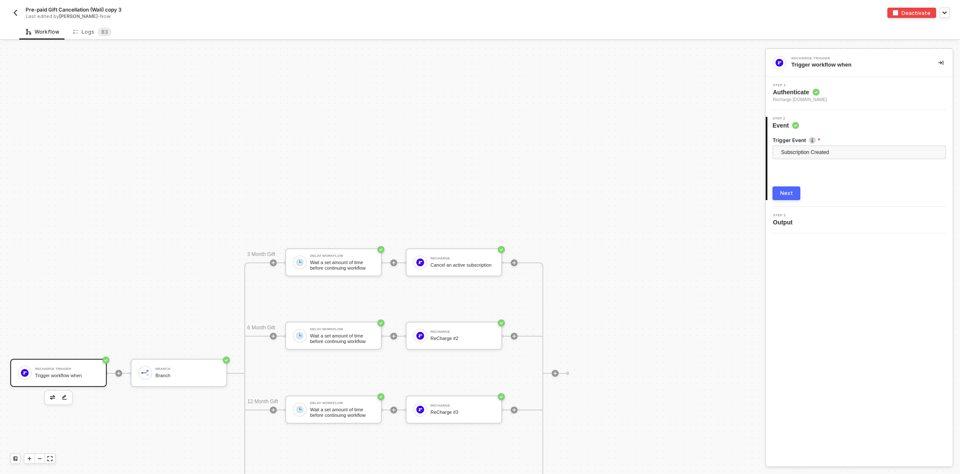
click at [14, 11] on img "button" at bounding box center [15, 12] width 7 height 7
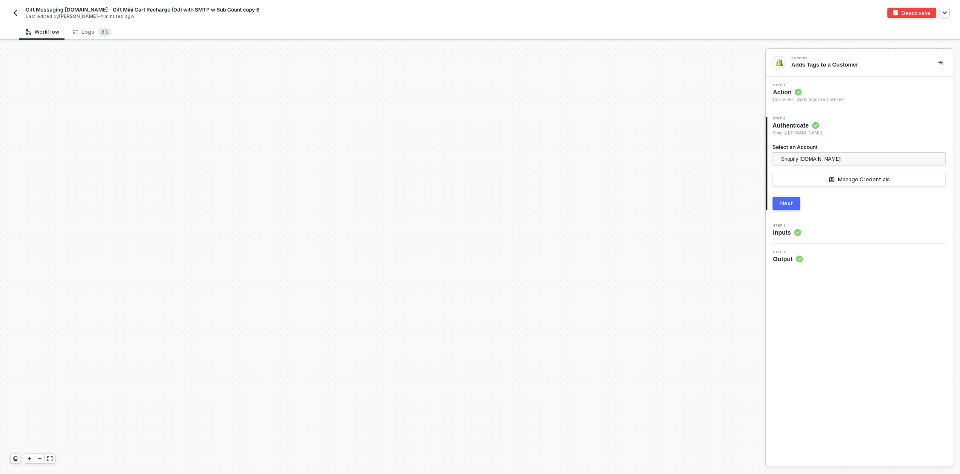
scroll to position [787, 0]
click at [58, 241] on div "Trigger workflow when order created" at bounding box center [67, 241] width 64 height 11
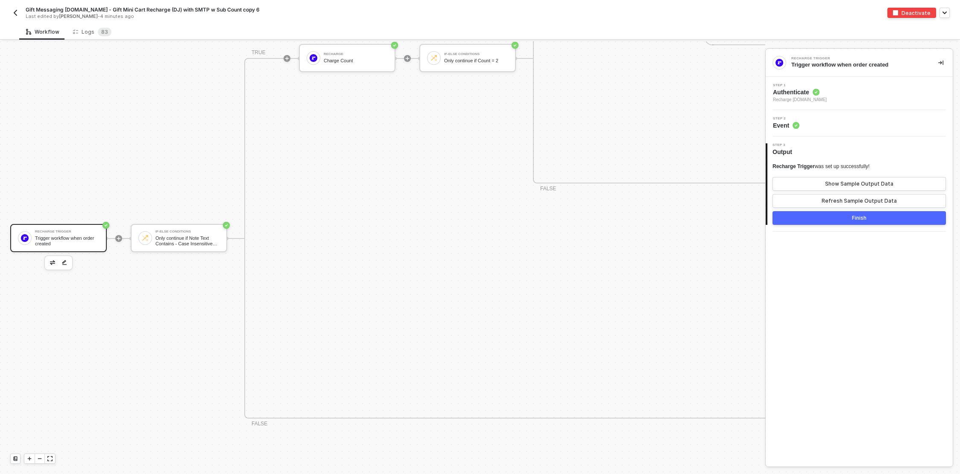
click at [857, 96] on div "Step 1 Authenticate Recharge [DOMAIN_NAME]" at bounding box center [860, 94] width 185 height 20
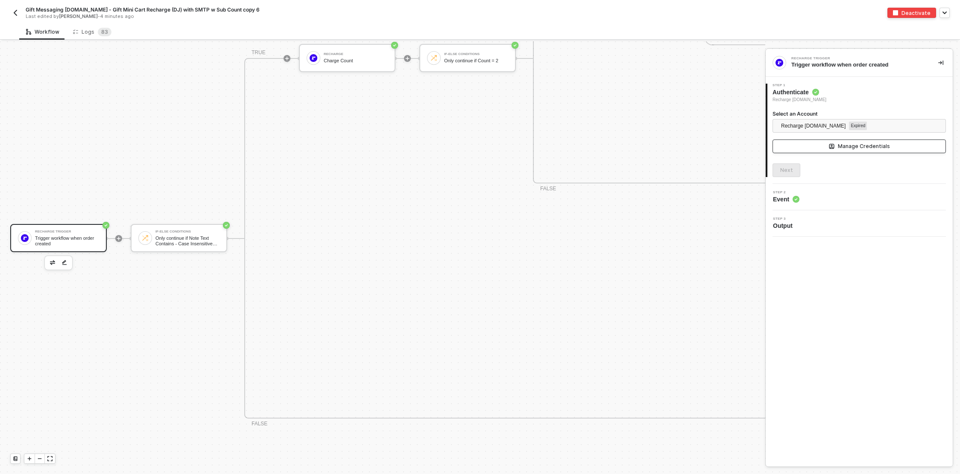
click at [807, 145] on button "Manage Credentials" at bounding box center [858, 147] width 173 height 14
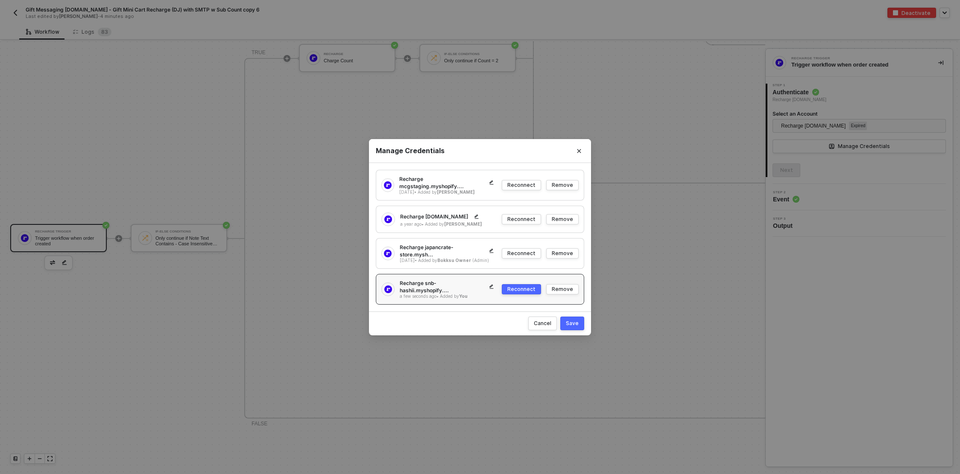
click at [518, 288] on div "Reconnect" at bounding box center [521, 289] width 28 height 7
click at [574, 320] on div "Save" at bounding box center [572, 323] width 13 height 7
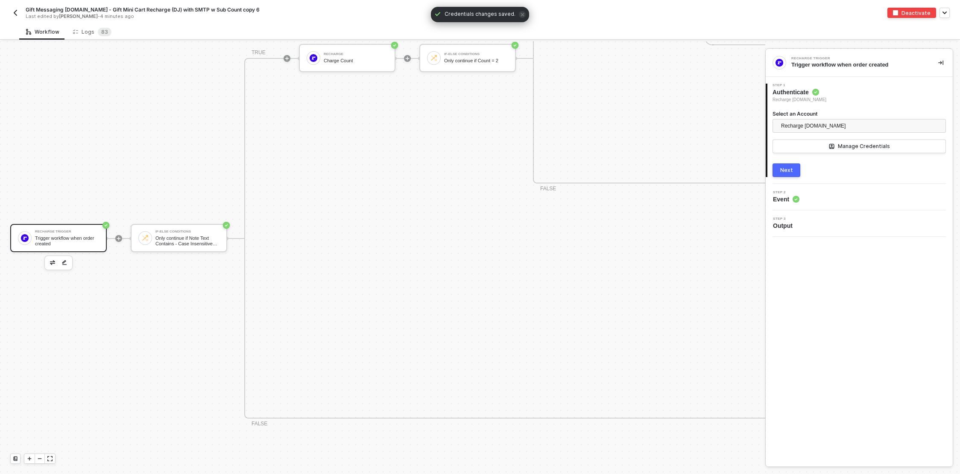
click at [787, 172] on div "Next" at bounding box center [786, 170] width 13 height 7
click at [15, 14] on img "button" at bounding box center [15, 12] width 7 height 7
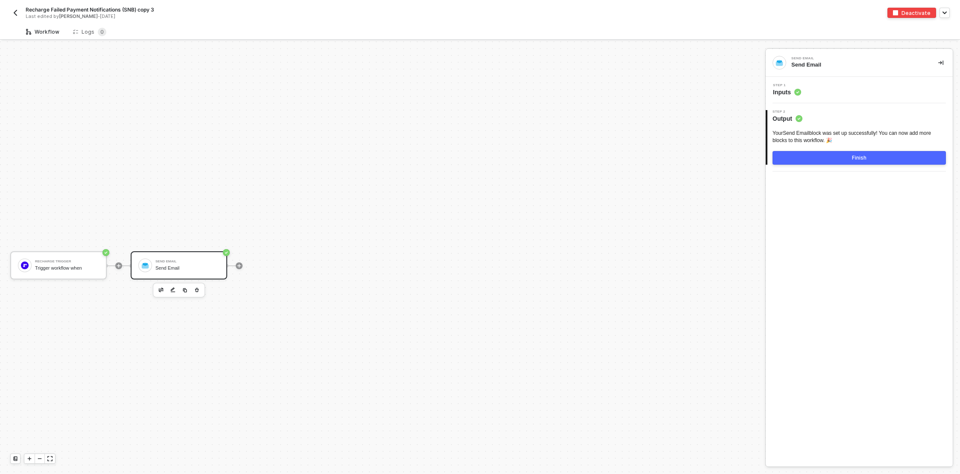
scroll to position [15, 0]
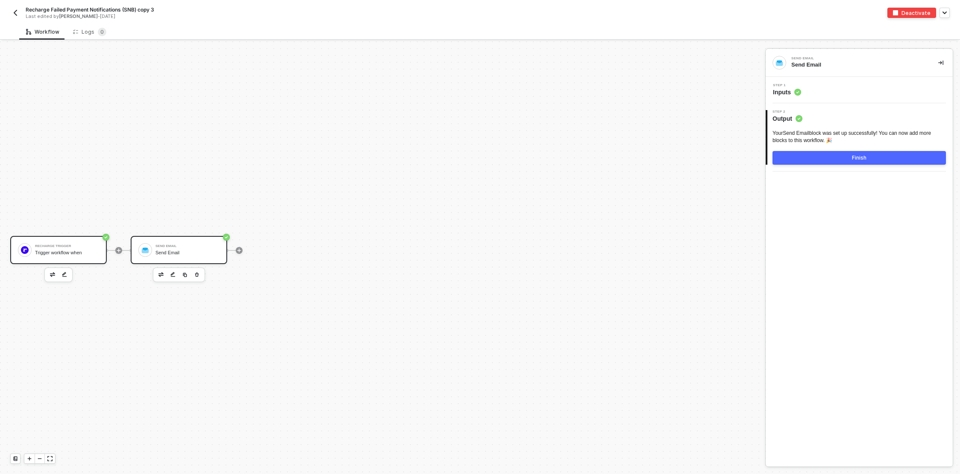
click at [71, 252] on div "Trigger workflow when" at bounding box center [67, 253] width 64 height 6
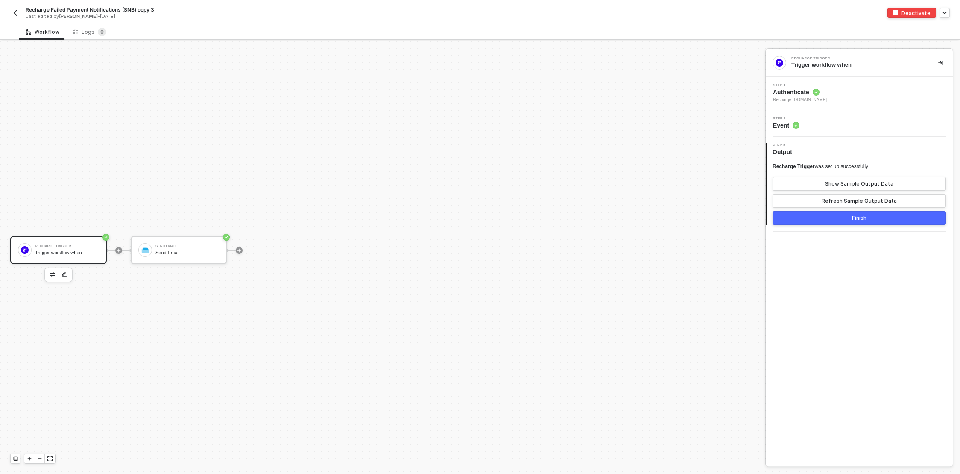
click at [859, 92] on div "Step 1 Authenticate Recharge [DOMAIN_NAME]" at bounding box center [860, 94] width 185 height 20
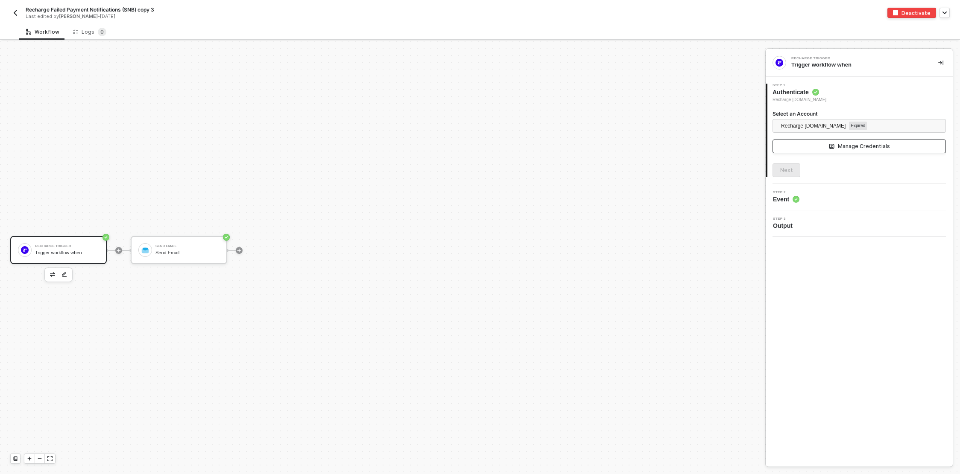
click at [831, 145] on icon "icon-manage-credentials" at bounding box center [832, 146] width 6 height 5
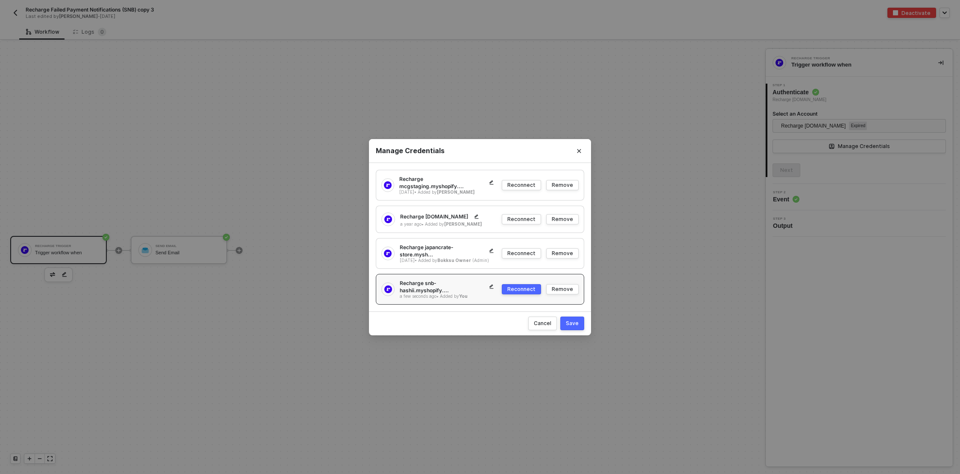
click at [526, 286] on div "Reconnect" at bounding box center [521, 289] width 28 height 7
click at [576, 320] on div "Save" at bounding box center [572, 323] width 13 height 7
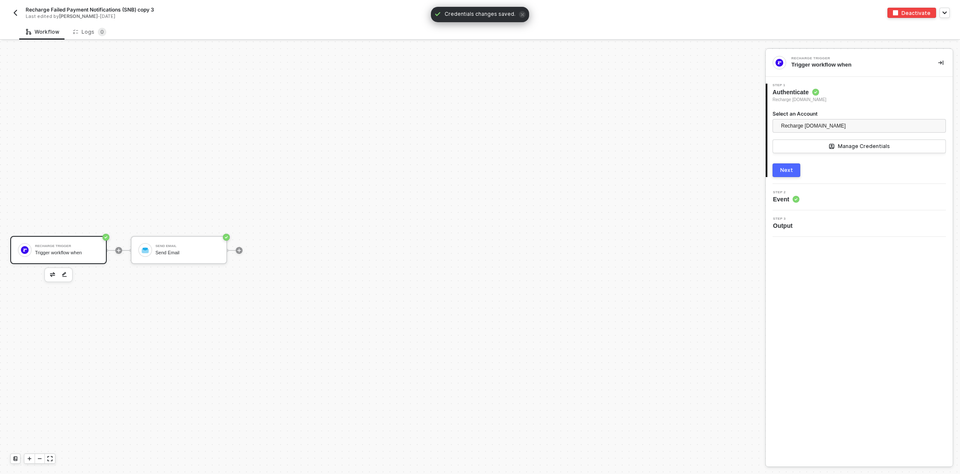
click at [783, 170] on div "Next" at bounding box center [786, 170] width 13 height 7
click at [11, 10] on button "button" at bounding box center [15, 13] width 10 height 10
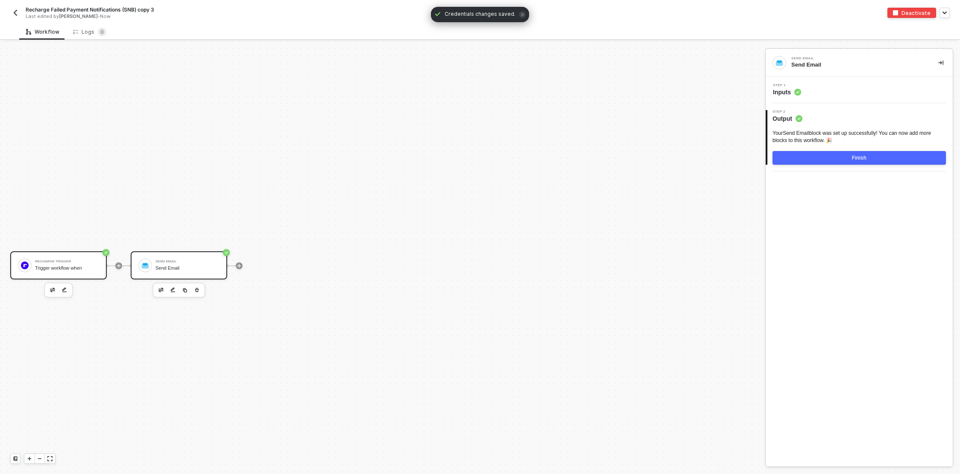
scroll to position [15, 0]
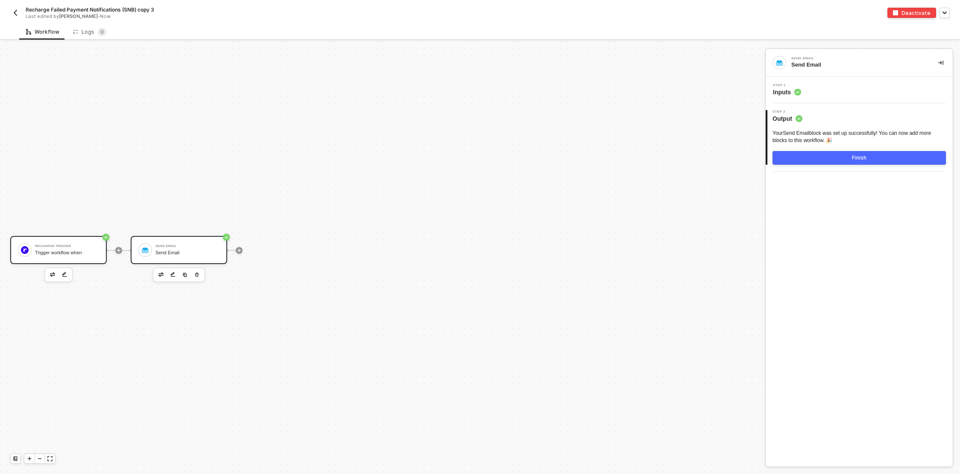
click at [91, 252] on div "Trigger workflow when" at bounding box center [67, 253] width 64 height 6
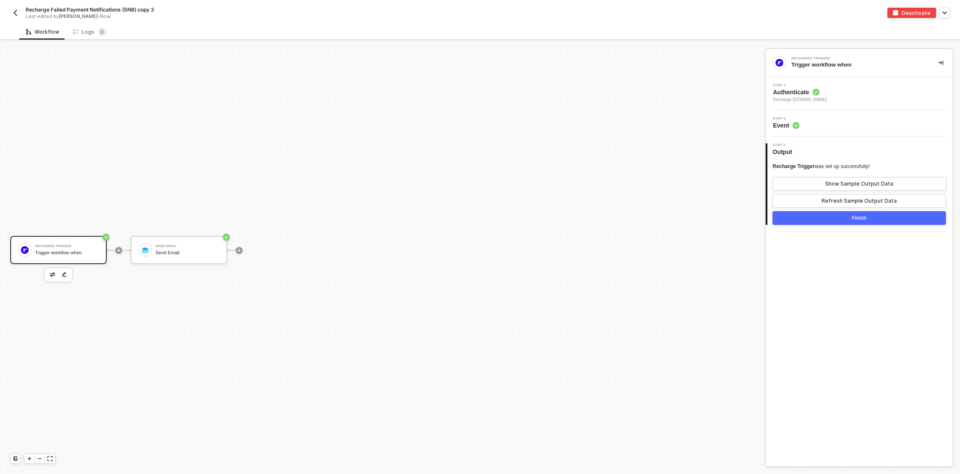
click at [868, 90] on div "Step 1 Authenticate Recharge [DOMAIN_NAME]" at bounding box center [860, 94] width 185 height 20
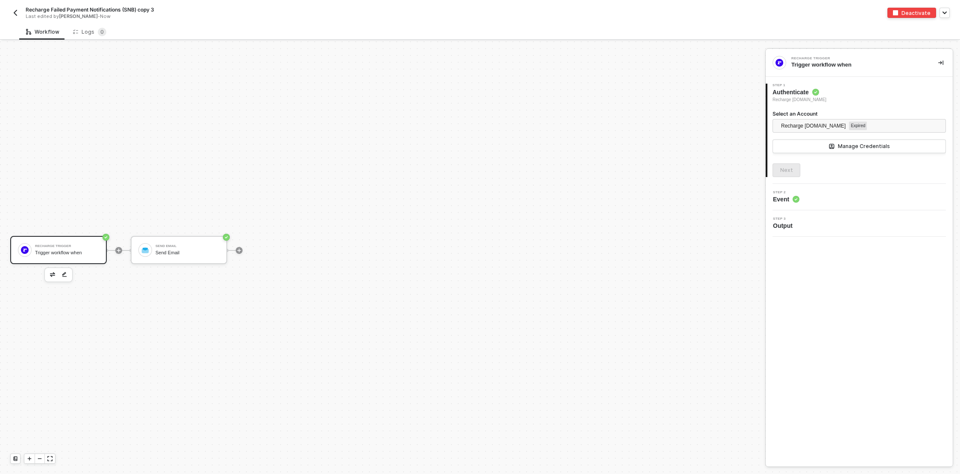
click at [11, 14] on button "button" at bounding box center [15, 13] width 10 height 10
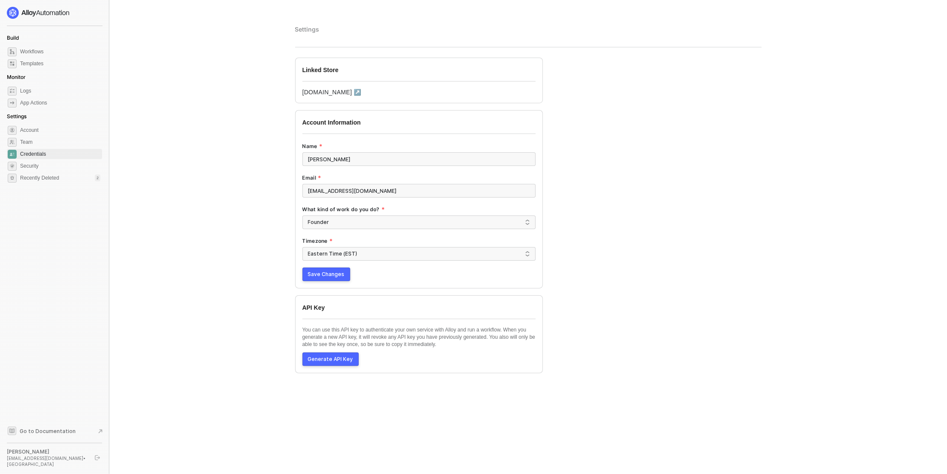
click at [330, 277] on span "Save Changes" at bounding box center [326, 274] width 37 height 7
click at [40, 153] on span "Credentials" at bounding box center [60, 154] width 80 height 10
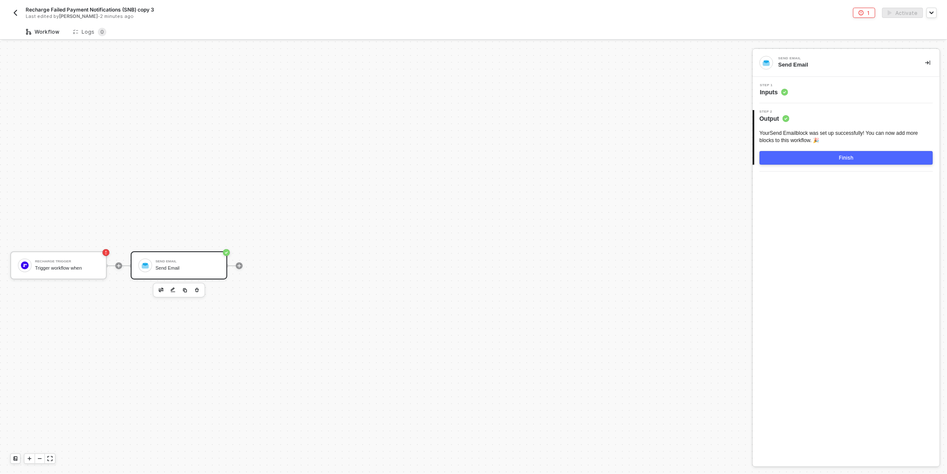
scroll to position [15, 0]
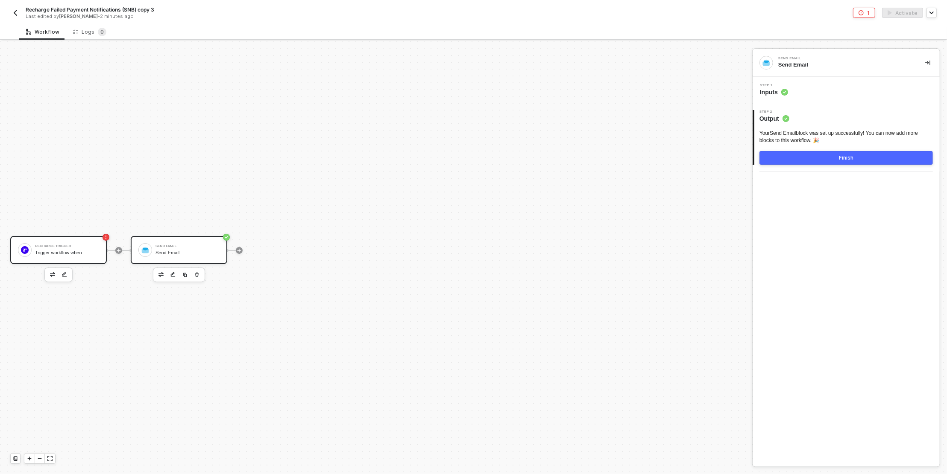
click at [36, 248] on div "Recharge Trigger" at bounding box center [67, 246] width 64 height 3
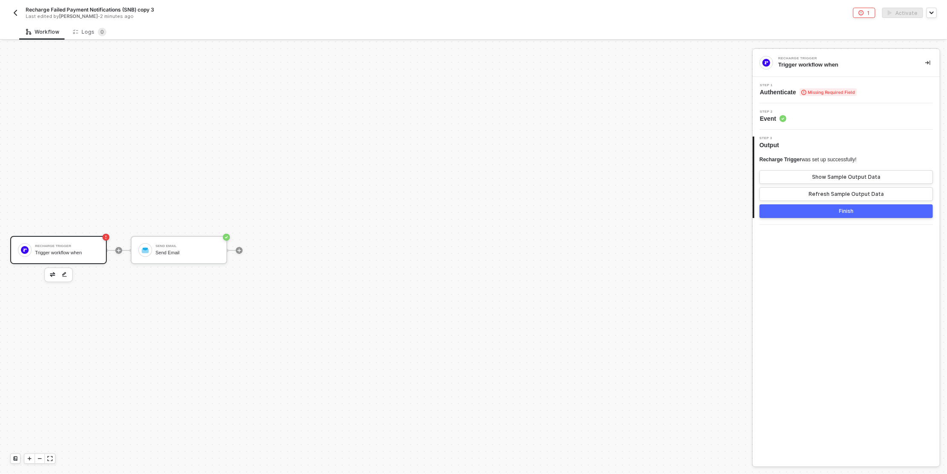
click at [803, 93] on icon at bounding box center [803, 93] width 5 height 6
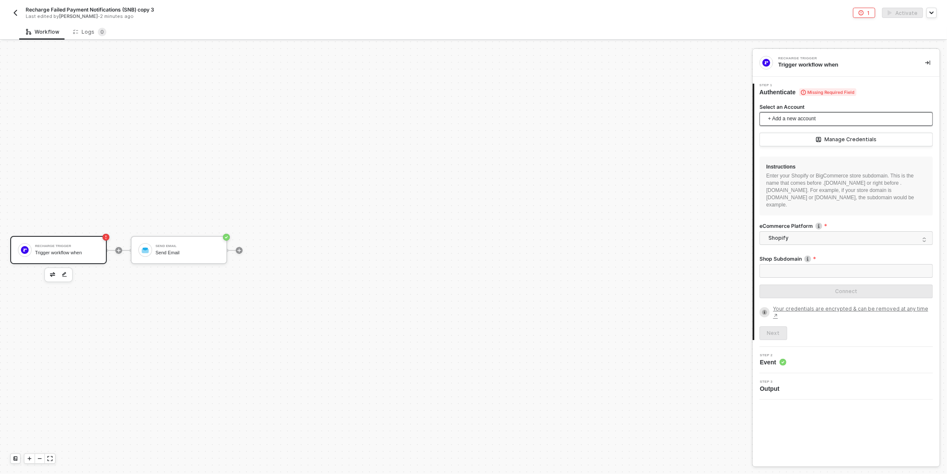
click at [810, 121] on span "+ Add a new account" at bounding box center [848, 119] width 160 height 14
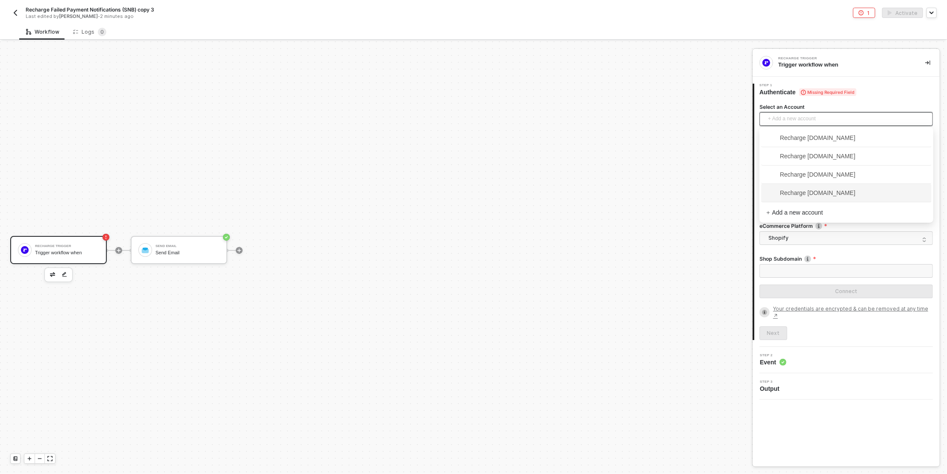
click at [819, 193] on span "Recharge [DOMAIN_NAME]" at bounding box center [810, 192] width 89 height 9
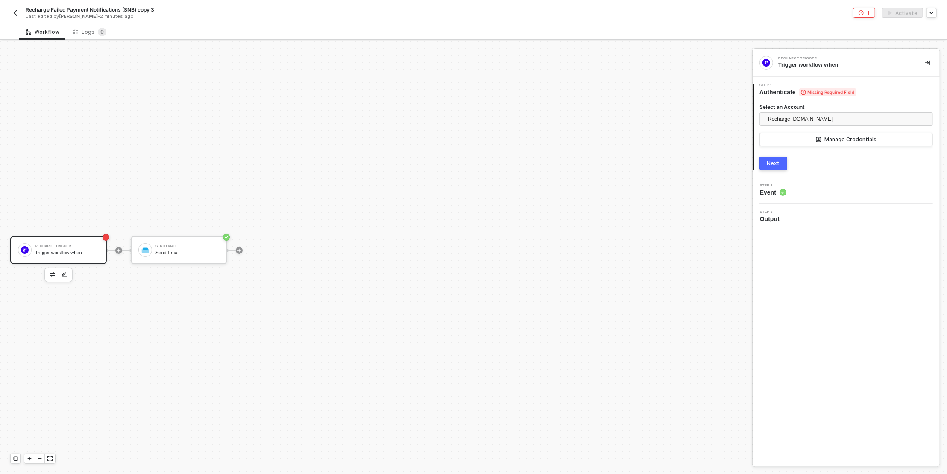
click at [778, 162] on div "Next" at bounding box center [773, 163] width 13 height 7
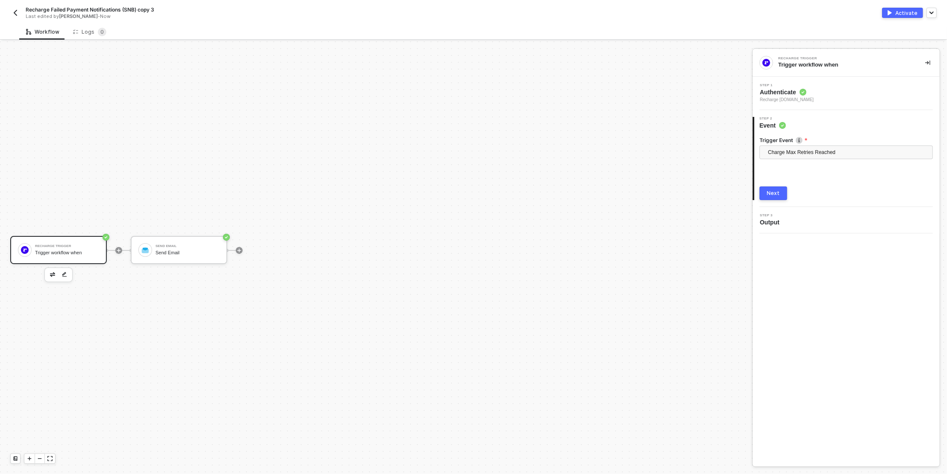
click at [775, 193] on div "Next" at bounding box center [773, 193] width 13 height 7
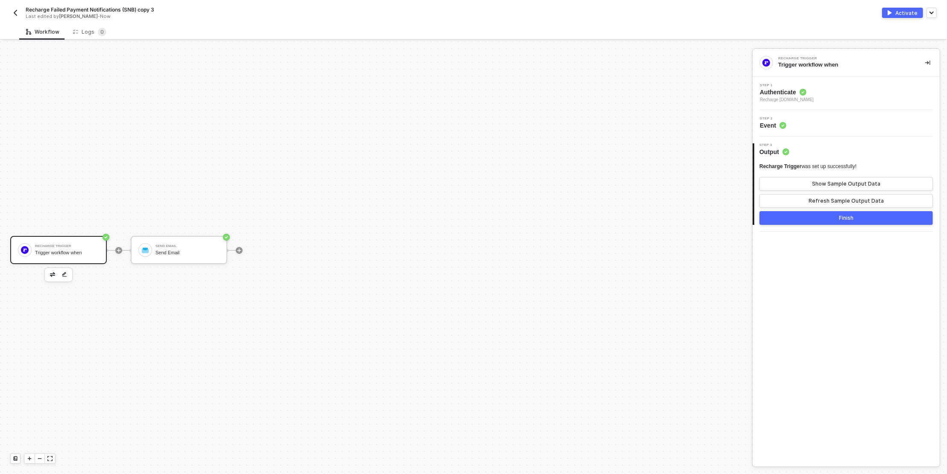
click at [835, 220] on button "Finish" at bounding box center [845, 218] width 173 height 14
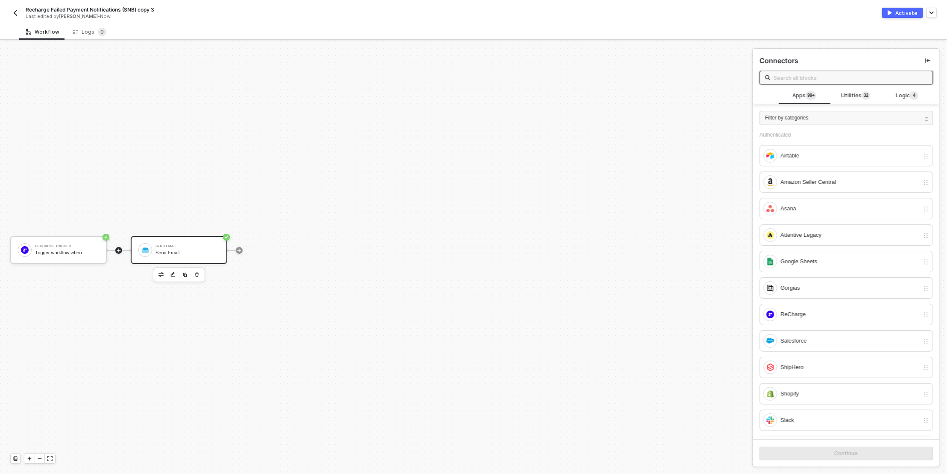
click at [178, 251] on div "Send Email" at bounding box center [187, 253] width 64 height 6
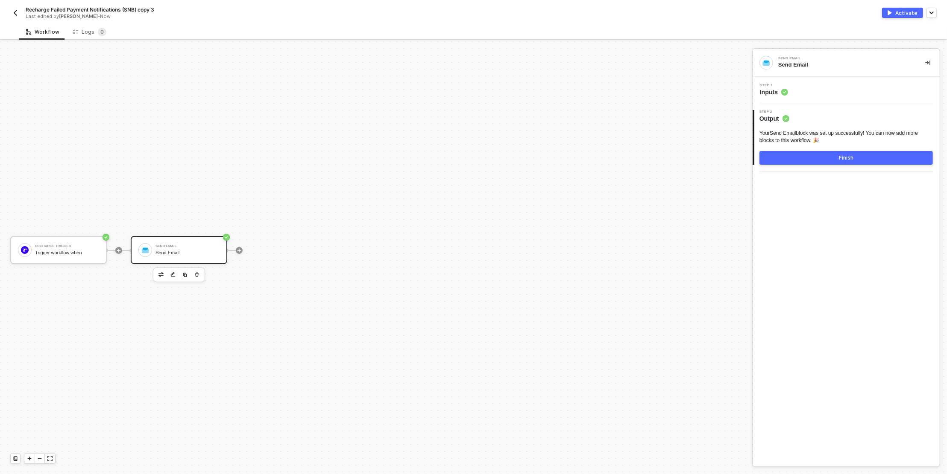
click at [794, 95] on div "Step 1 Inputs" at bounding box center [846, 90] width 185 height 13
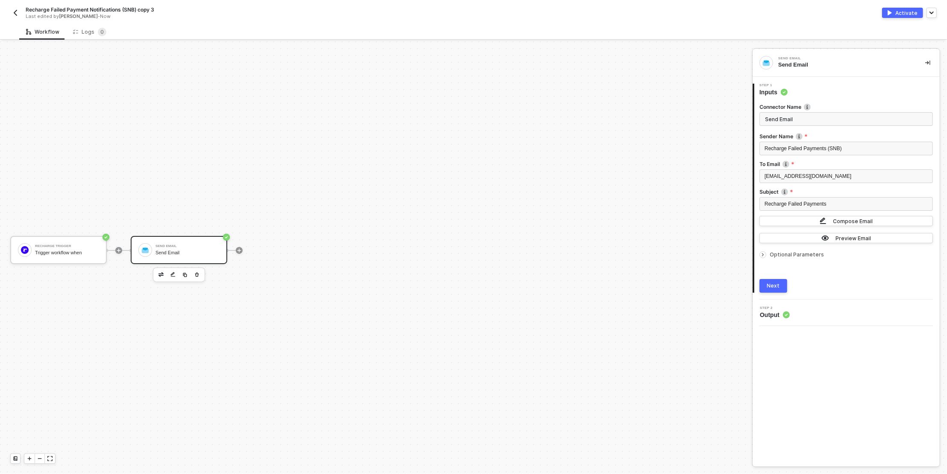
click at [773, 285] on div "Next" at bounding box center [773, 286] width 13 height 7
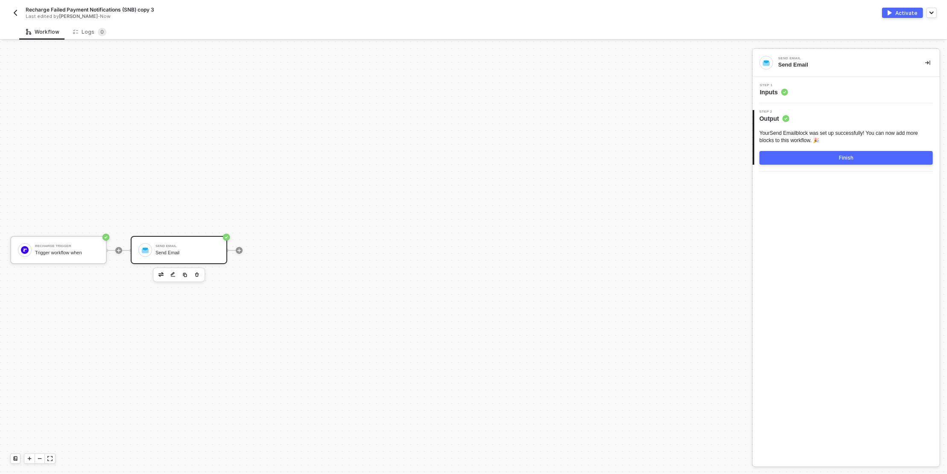
click at [854, 156] on button "Finish" at bounding box center [845, 158] width 173 height 14
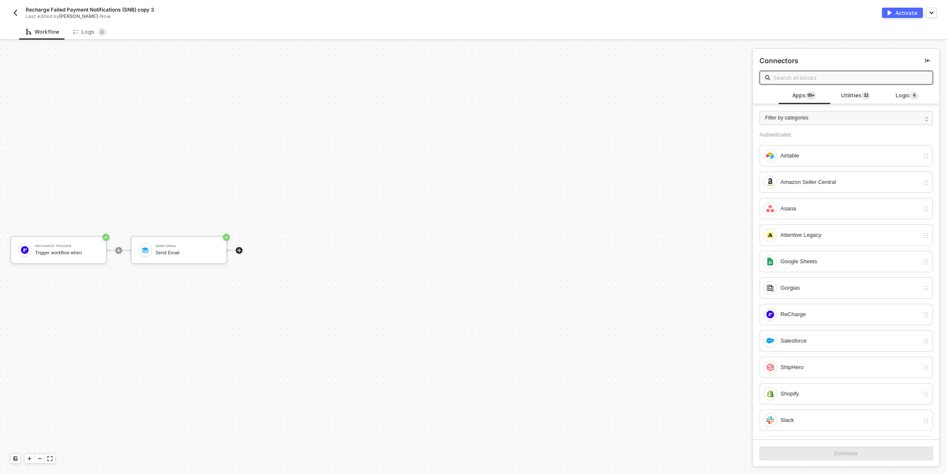
click at [902, 14] on div "Activate" at bounding box center [906, 12] width 22 height 7
click at [17, 14] on img "button" at bounding box center [15, 12] width 7 height 7
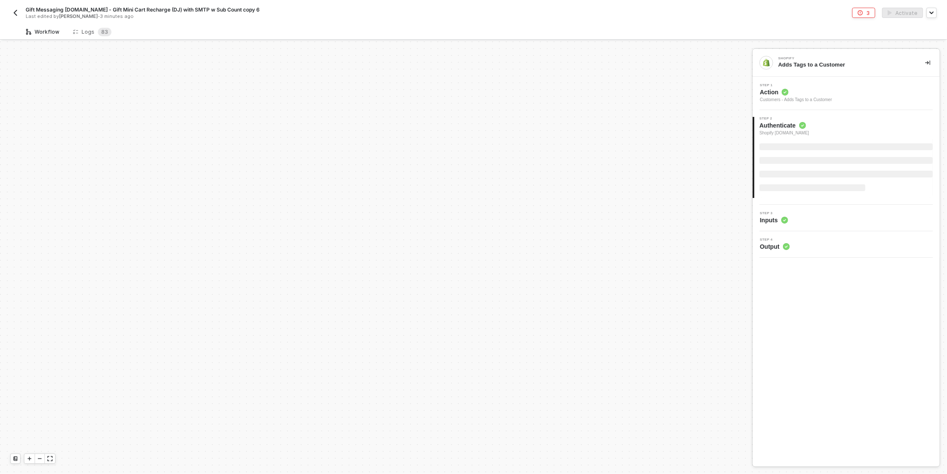
scroll to position [787, 0]
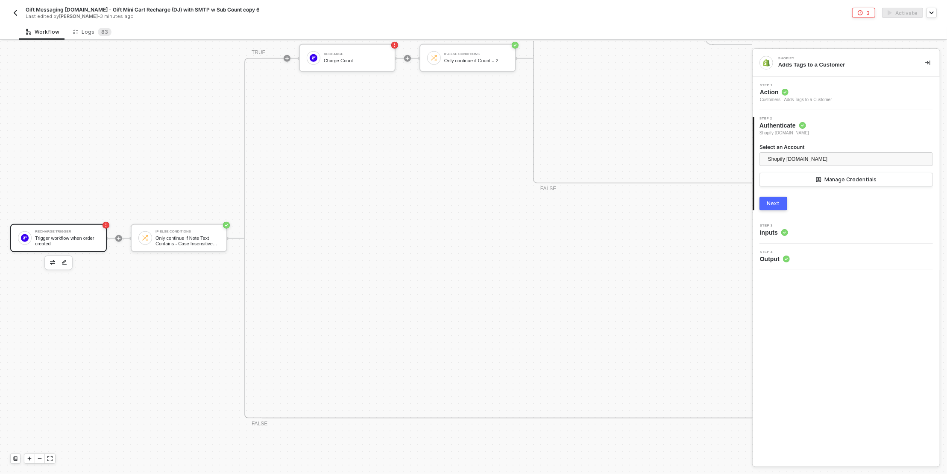
click at [60, 237] on div "Trigger workflow when order created" at bounding box center [67, 241] width 64 height 11
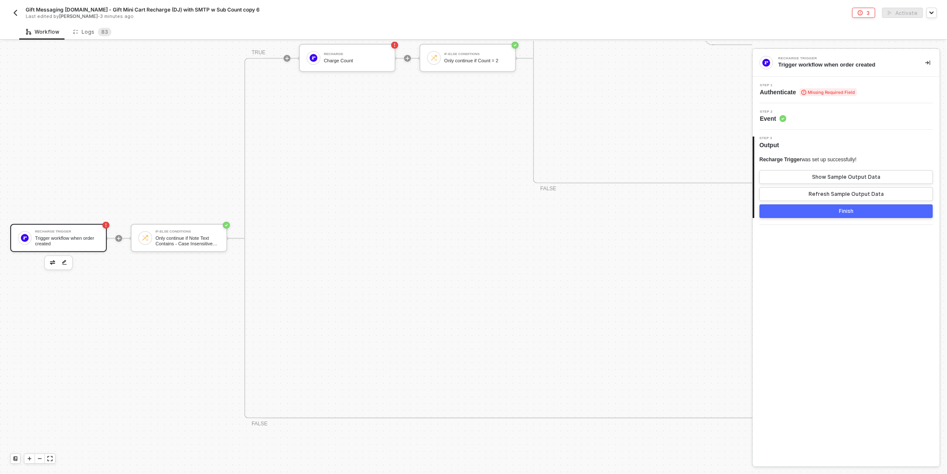
click at [811, 88] on span "Authenticate Missing Required Field" at bounding box center [808, 92] width 97 height 9
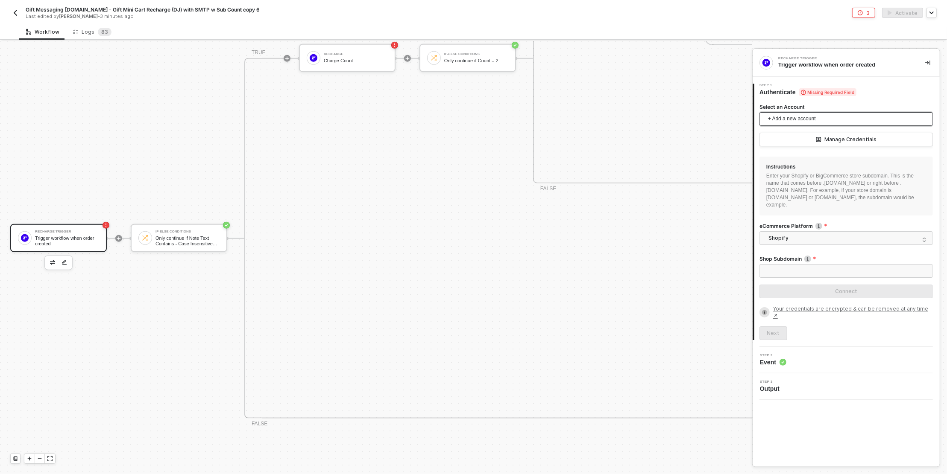
click at [809, 117] on span "+ Add a new account" at bounding box center [848, 119] width 160 height 14
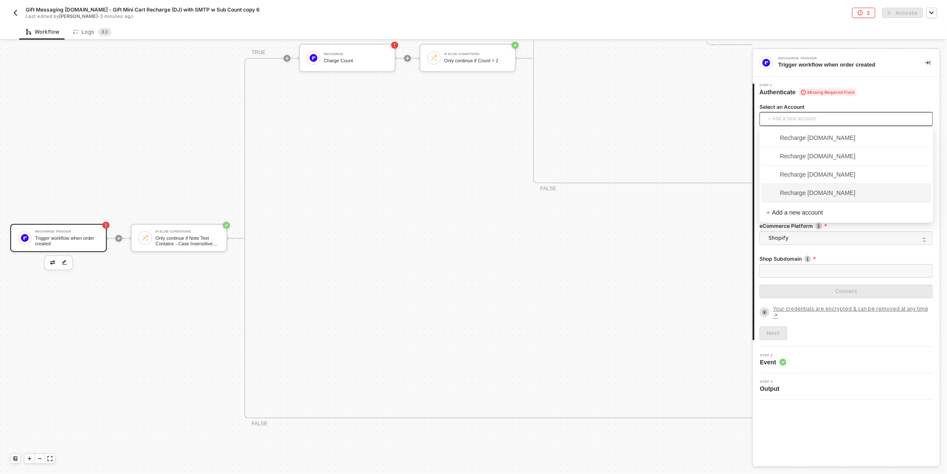
click at [820, 196] on span "Recharge [DOMAIN_NAME]" at bounding box center [810, 192] width 89 height 9
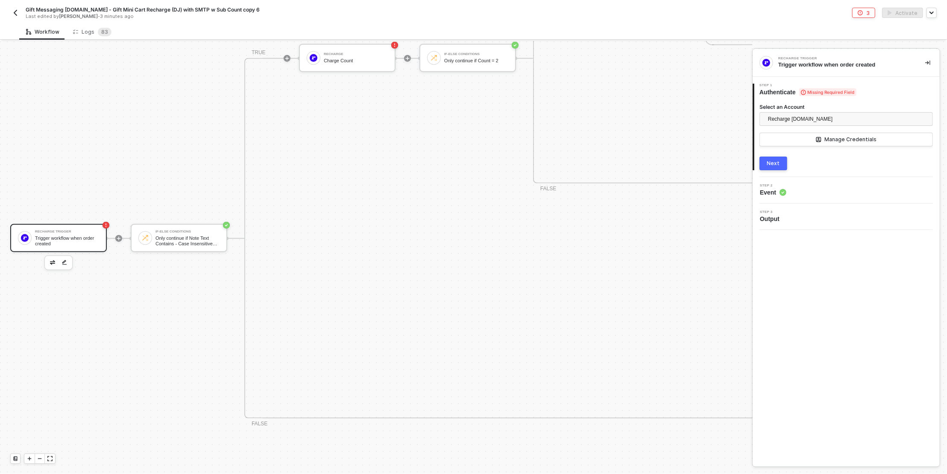
click at [773, 160] on div "Next" at bounding box center [773, 163] width 13 height 7
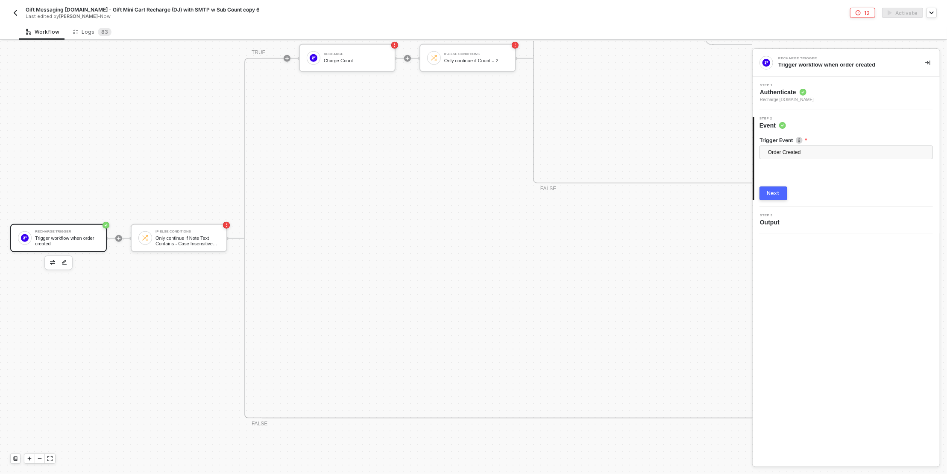
click at [774, 193] on div "Next" at bounding box center [773, 193] width 13 height 7
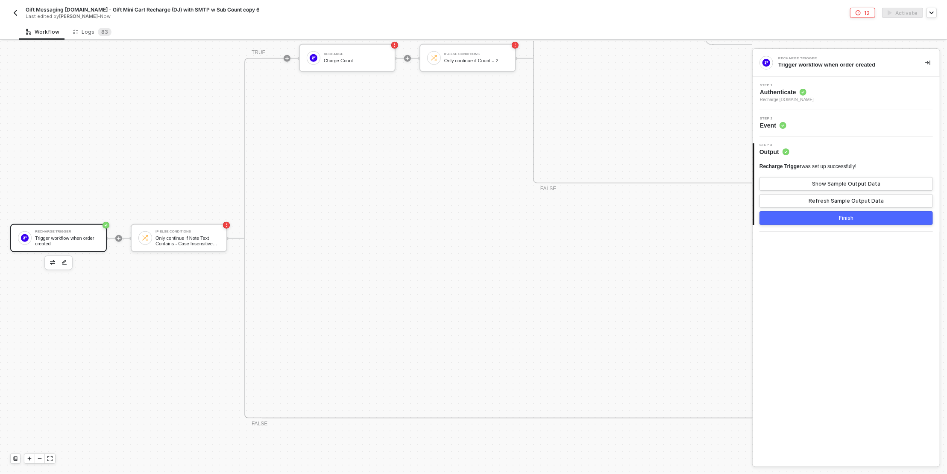
click at [803, 213] on button "Finish" at bounding box center [845, 218] width 173 height 14
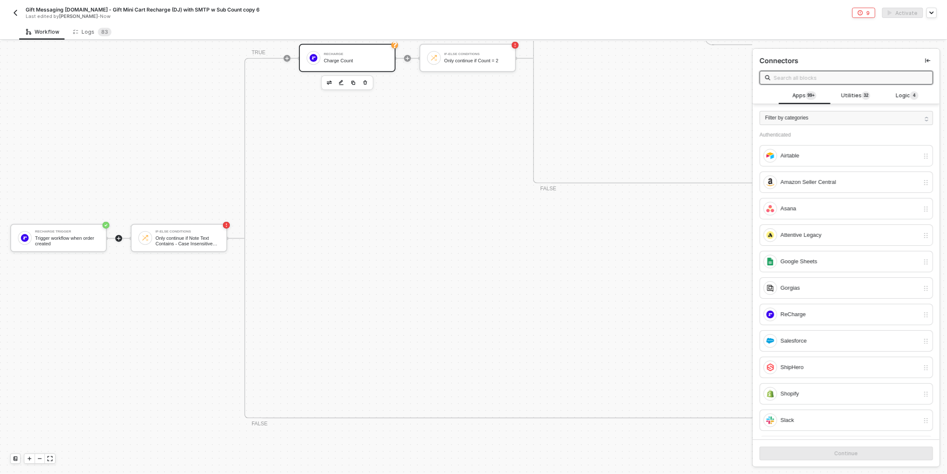
click at [341, 64] on div "ReCharge Charge Count" at bounding box center [356, 58] width 64 height 16
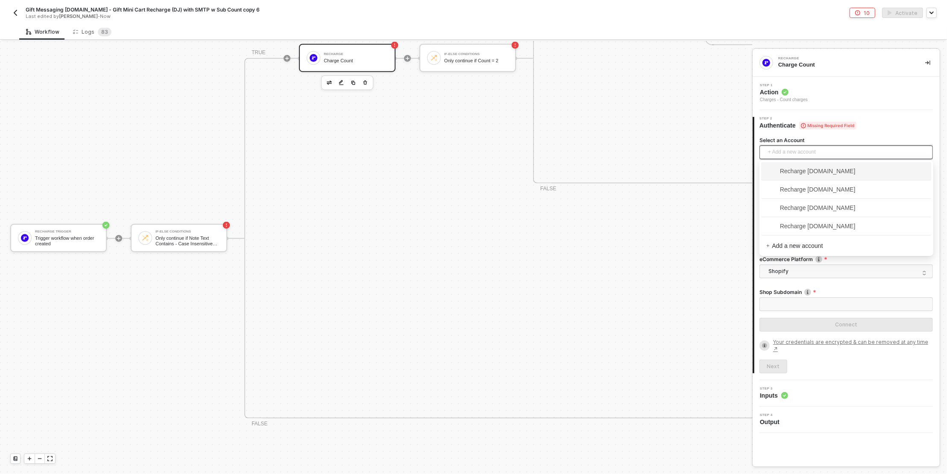
click at [813, 157] on span "+ Add a new account" at bounding box center [848, 153] width 160 height 14
click at [794, 226] on span "Recharge [DOMAIN_NAME]" at bounding box center [810, 226] width 89 height 9
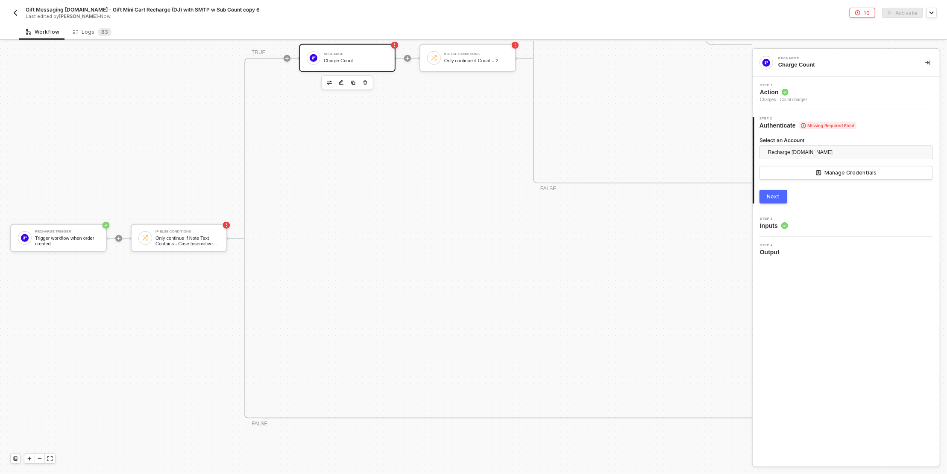
click at [775, 201] on button "Next" at bounding box center [773, 197] width 28 height 14
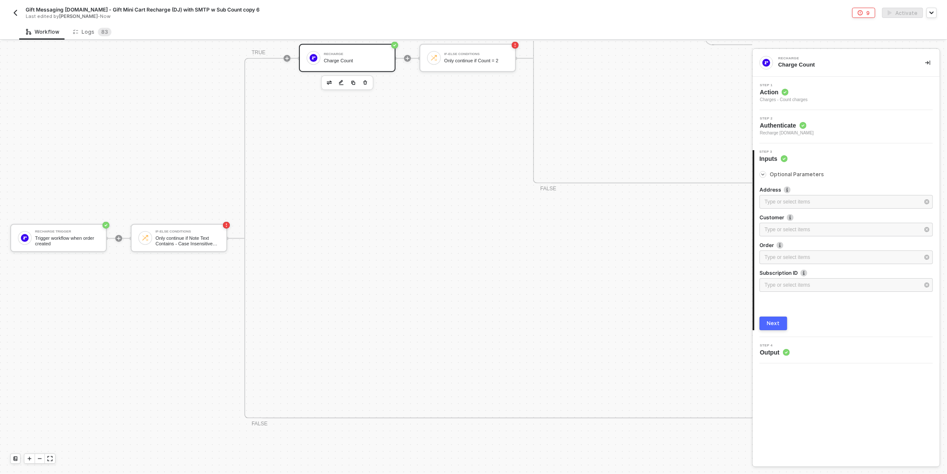
click at [779, 320] on button "Next" at bounding box center [773, 324] width 28 height 14
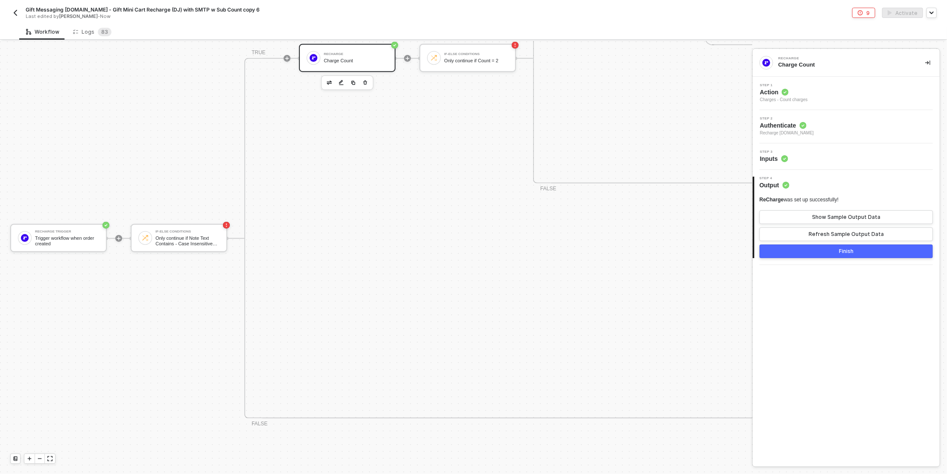
click at [822, 251] on button "Finish" at bounding box center [845, 252] width 173 height 14
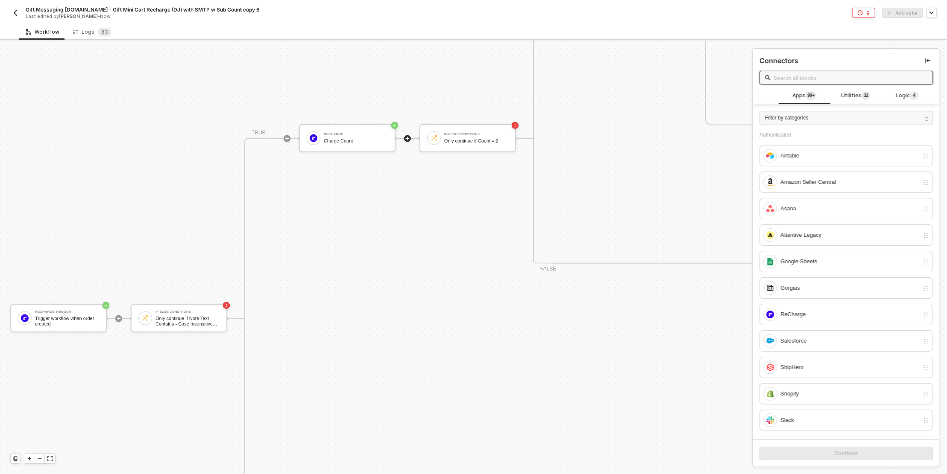
scroll to position [703, 0]
click at [446, 149] on div "If-Else Conditions Only continue if Count = 2" at bounding box center [476, 142] width 64 height 16
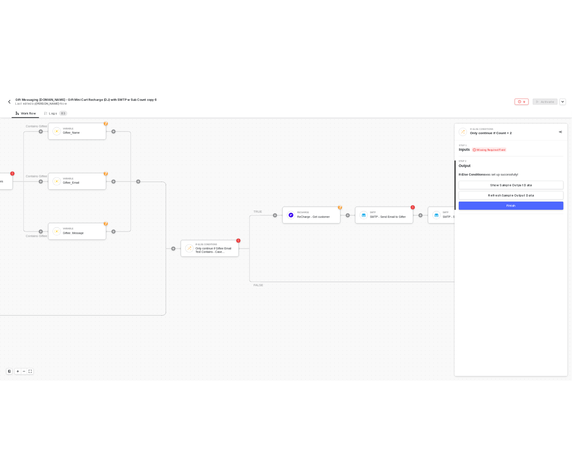
scroll to position [466, 928]
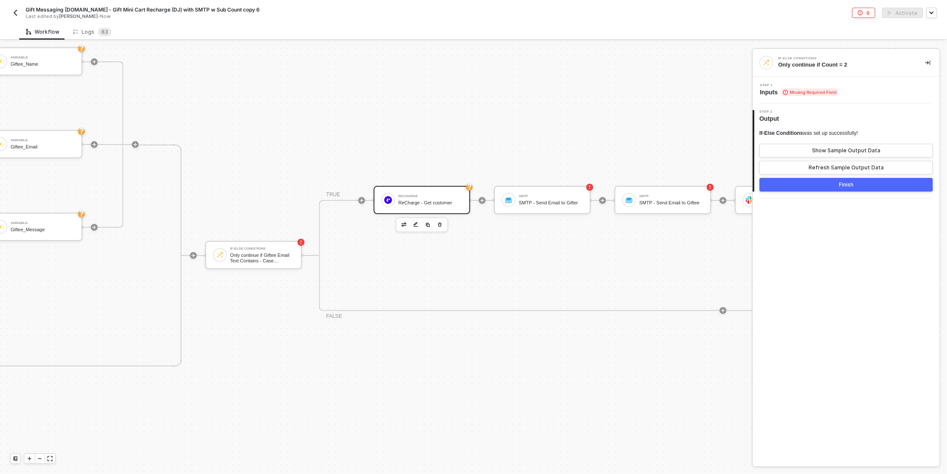
click at [409, 195] on div "ReCharge" at bounding box center [430, 196] width 64 height 3
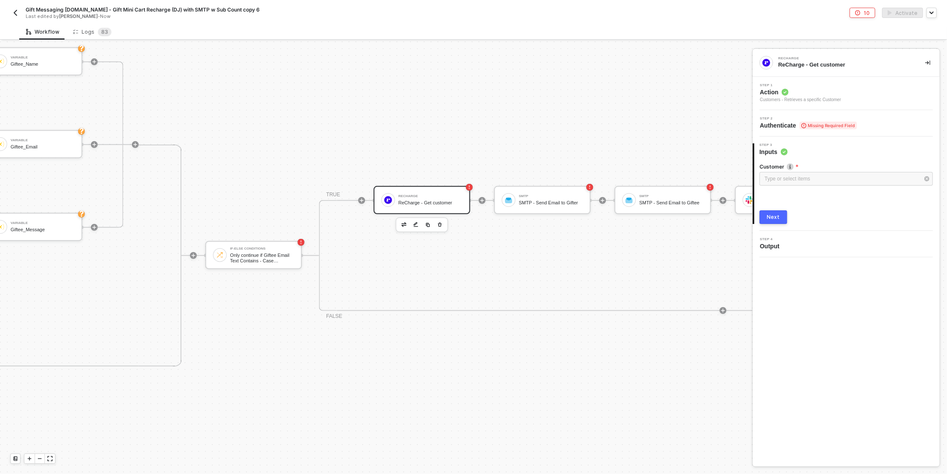
click at [850, 96] on div "Step 1 Action Customers - Retrieves a specific Customer" at bounding box center [846, 94] width 185 height 20
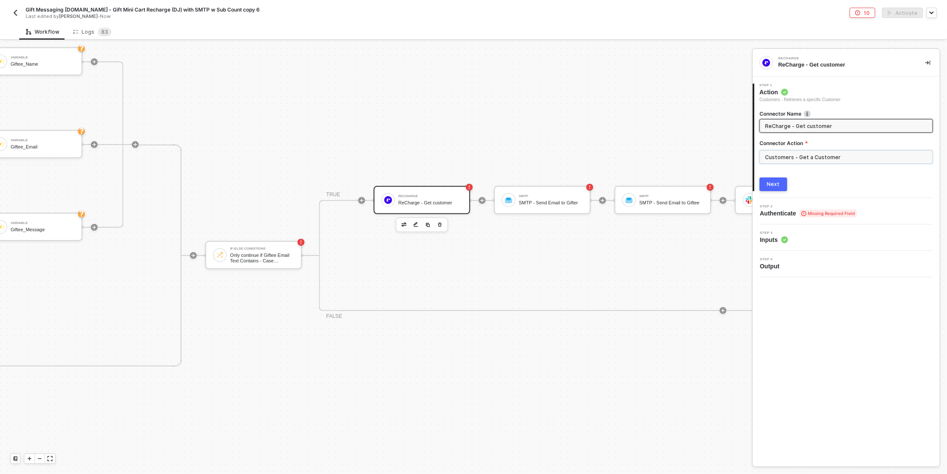
click at [815, 159] on input "Customers - Get a Customer" at bounding box center [845, 157] width 173 height 14
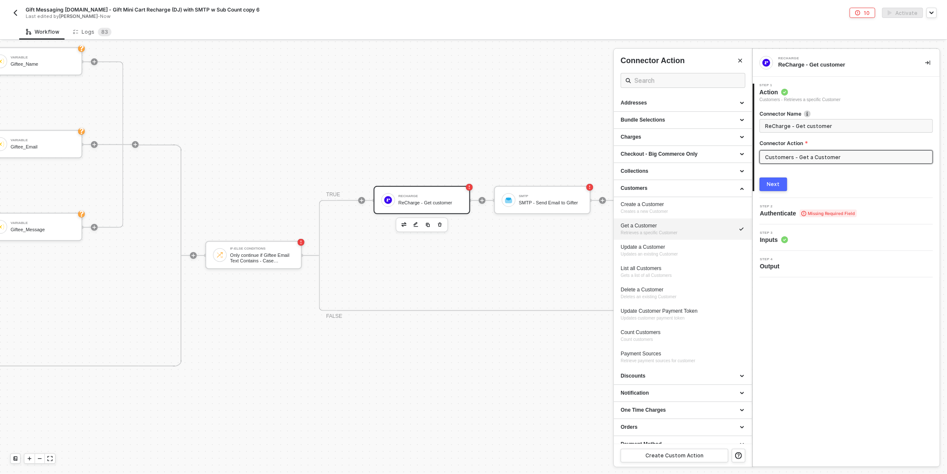
click at [825, 207] on span "Step 2" at bounding box center [808, 206] width 97 height 3
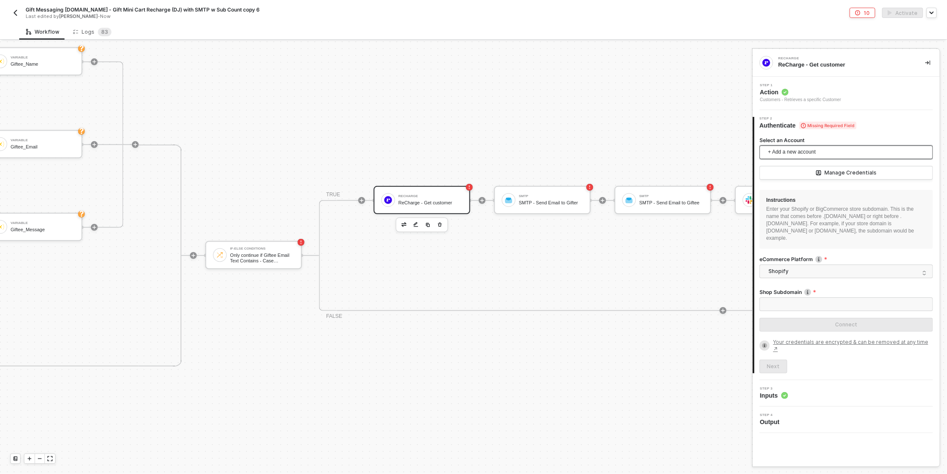
click at [816, 146] on span "+ Add a new account" at bounding box center [848, 153] width 160 height 14
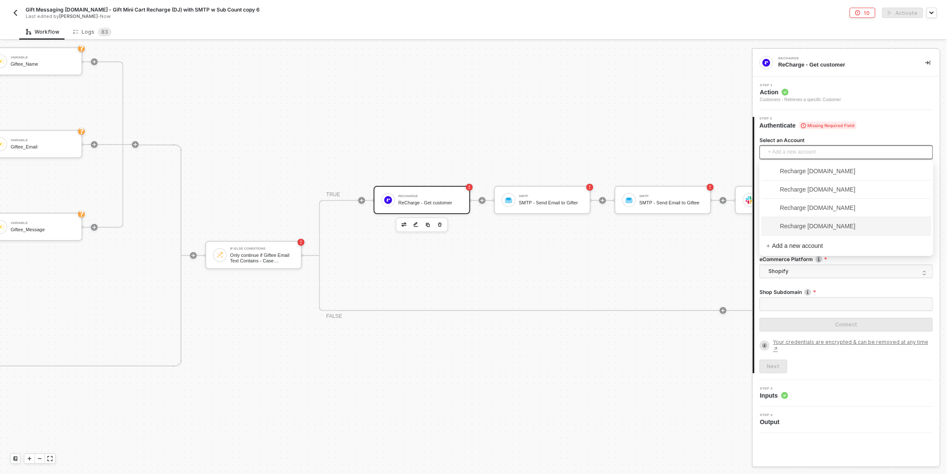
click at [816, 230] on span "Recharge [DOMAIN_NAME]" at bounding box center [810, 226] width 89 height 9
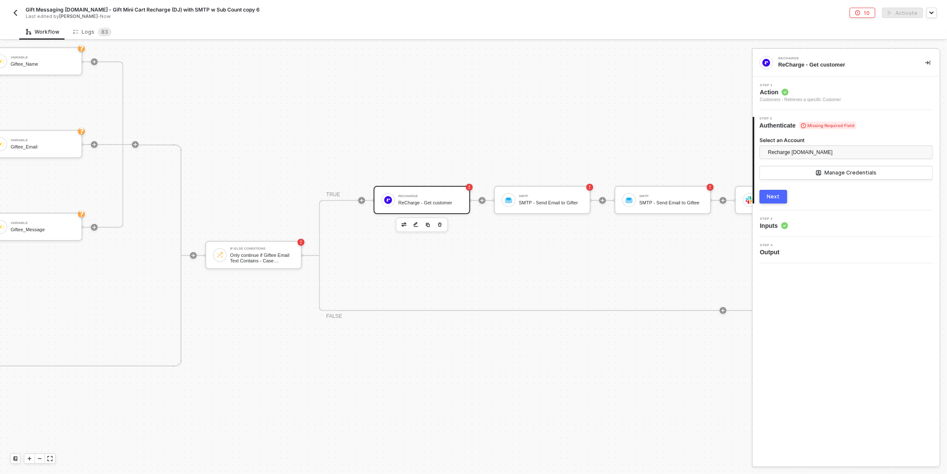
click at [779, 196] on button "Next" at bounding box center [773, 197] width 28 height 14
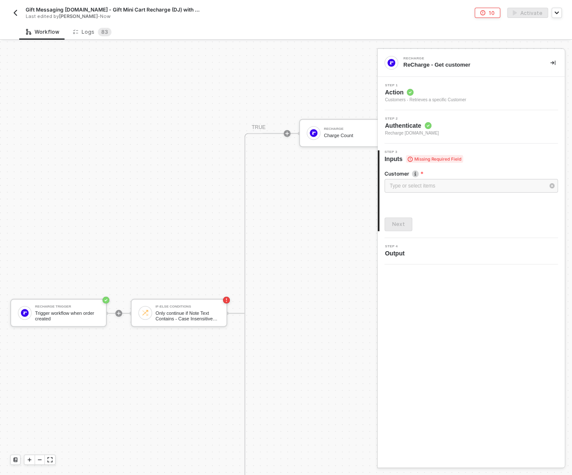
scroll to position [719, 0]
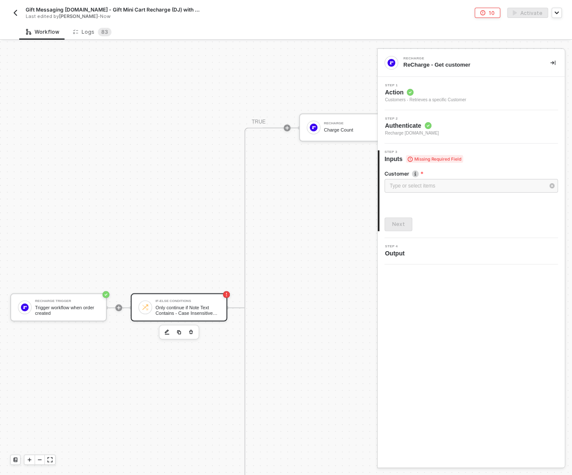
click at [148, 307] on img at bounding box center [145, 307] width 8 height 8
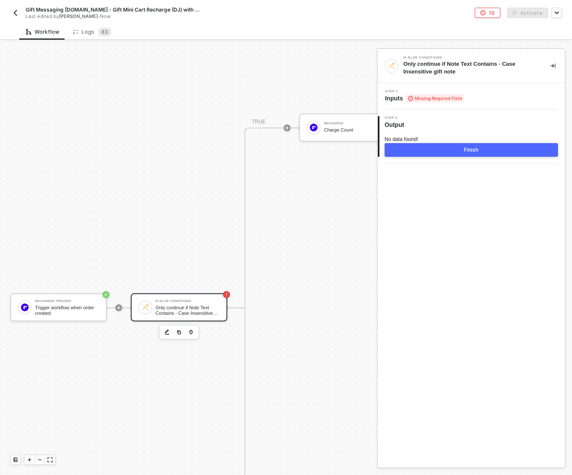
click at [496, 88] on div "Step 1 Inputs Missing Required Field" at bounding box center [470, 96] width 187 height 26
click at [496, 96] on div "Step 1 Inputs Missing Required Field" at bounding box center [472, 96] width 185 height 13
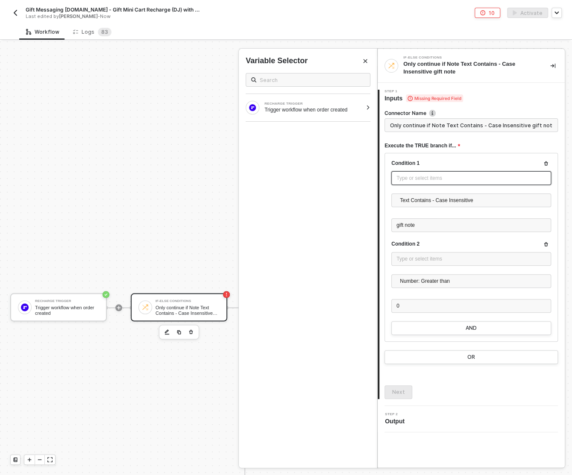
click at [455, 176] on div "Type or select items ﻿" at bounding box center [470, 178] width 149 height 8
click at [418, 255] on div "Type or select items ﻿" at bounding box center [470, 259] width 149 height 8
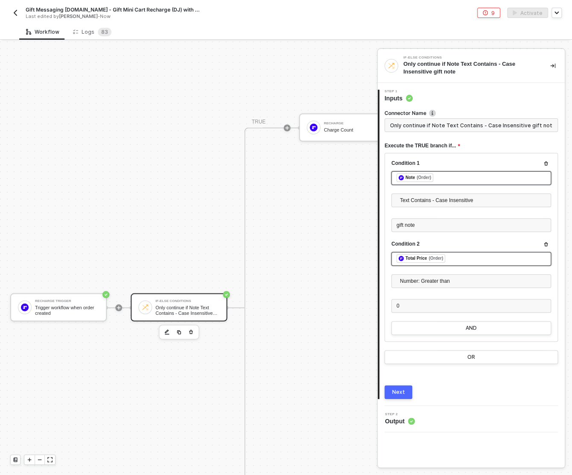
click at [393, 386] on button "Next" at bounding box center [398, 392] width 28 height 14
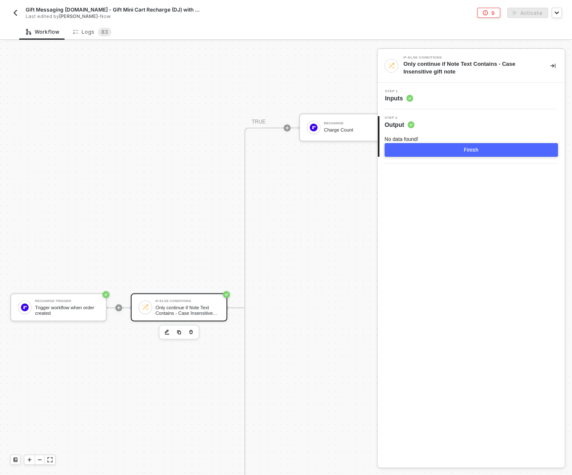
click at [480, 154] on button "Finish" at bounding box center [470, 150] width 173 height 14
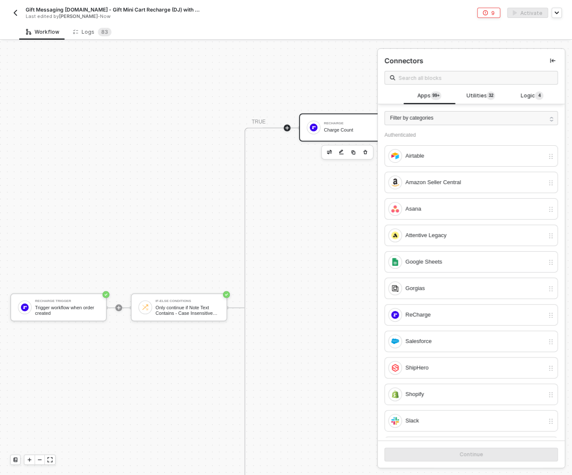
click at [348, 127] on div "Charge Count" at bounding box center [356, 130] width 64 height 6
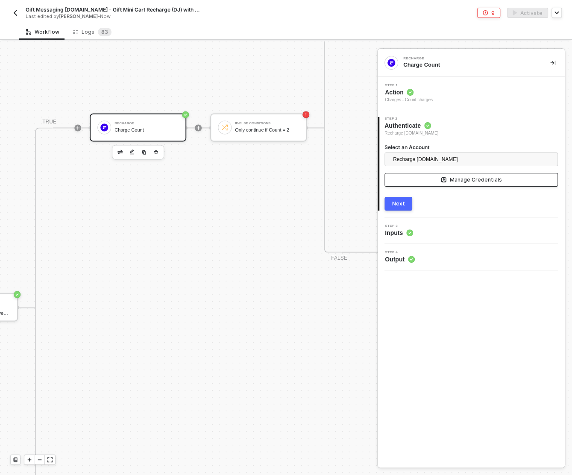
scroll to position [719, 211]
click at [487, 231] on div "Step 3 Inputs" at bounding box center [472, 230] width 185 height 13
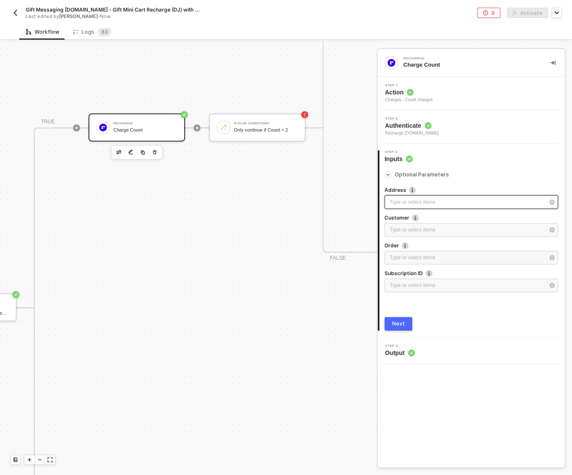
click at [471, 200] on div "Type or select items ﻿" at bounding box center [466, 202] width 155 height 8
click at [403, 322] on div "Next" at bounding box center [398, 323] width 13 height 7
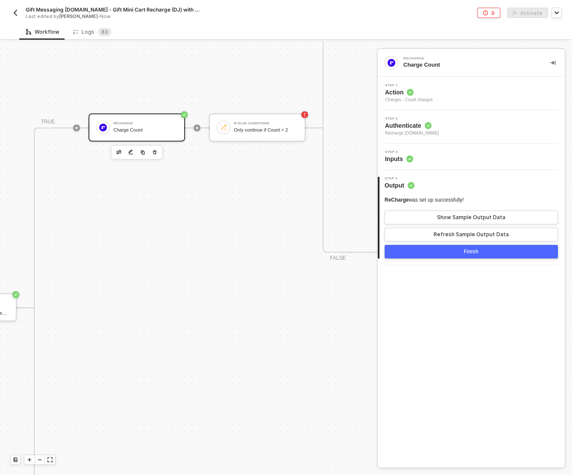
click at [430, 252] on button "Finish" at bounding box center [470, 252] width 173 height 14
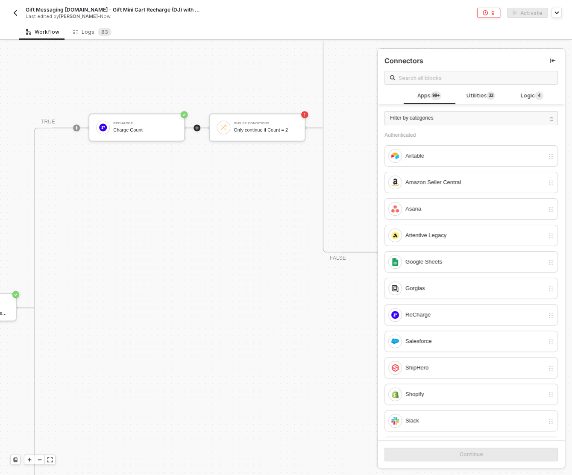
drag, startPoint x: 235, startPoint y: 244, endPoint x: 165, endPoint y: 289, distance: 83.6
click at [230, 125] on div "If-Else Conditions Only continue if Count = 2" at bounding box center [263, 127] width 67 height 16
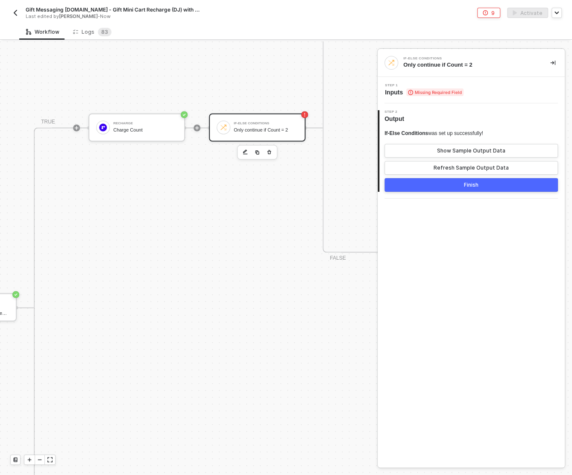
click at [493, 81] on div "Step 1 Inputs Missing Required Field" at bounding box center [470, 90] width 187 height 26
click at [461, 90] on span "Missing Required Field" at bounding box center [434, 92] width 57 height 8
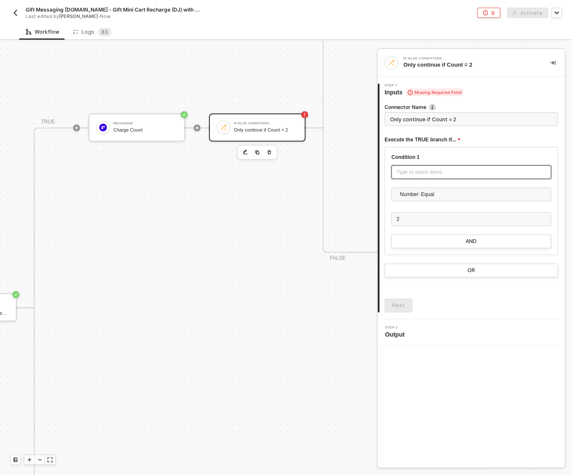
click at [460, 173] on div "Type or select items ﻿" at bounding box center [470, 172] width 149 height 8
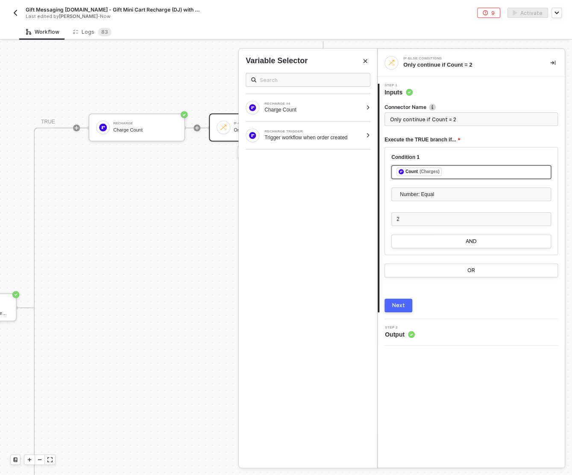
click at [394, 300] on button "Next" at bounding box center [398, 305] width 28 height 14
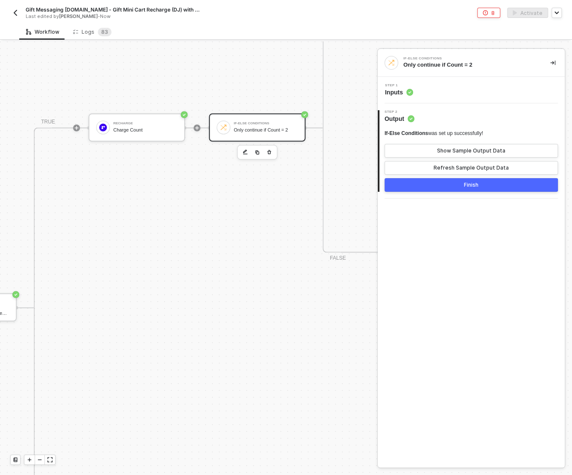
click at [441, 185] on button "Finish" at bounding box center [470, 185] width 173 height 14
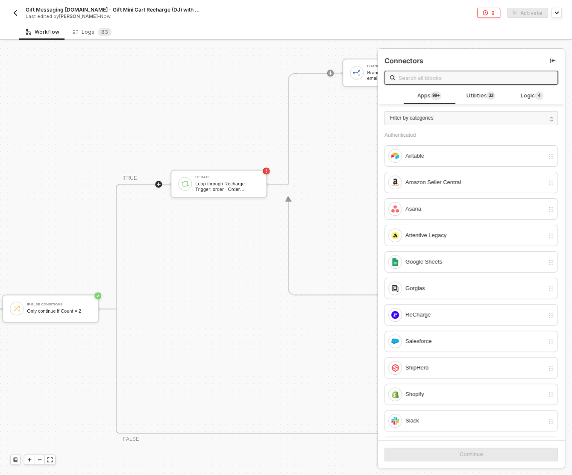
scroll to position [515, 417]
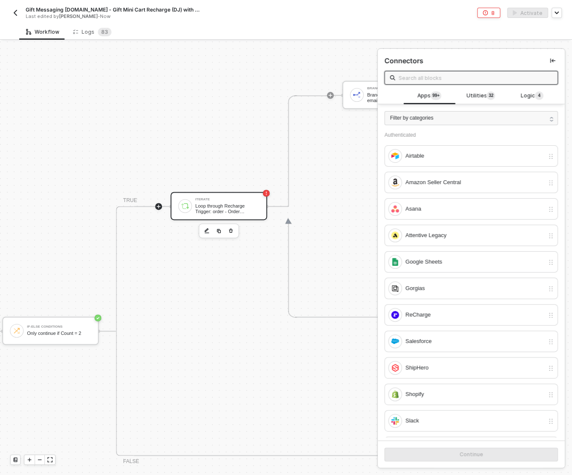
click at [218, 200] on div "Iterate" at bounding box center [227, 199] width 64 height 3
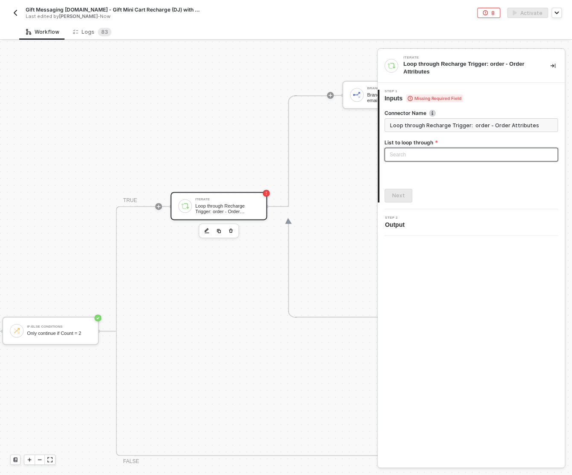
click at [455, 156] on input "search" at bounding box center [470, 154] width 163 height 13
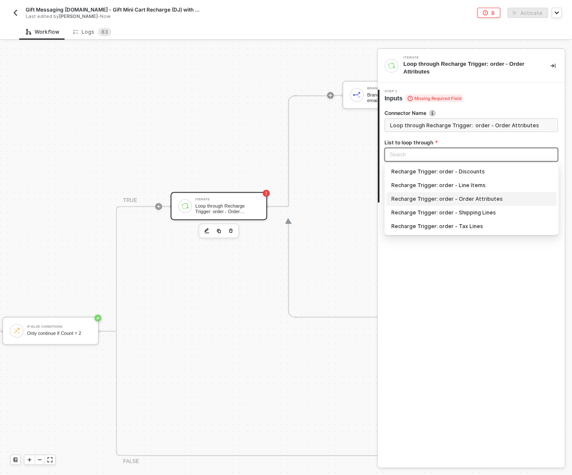
click at [467, 197] on div "Recharge Trigger: order - Order Attributes" at bounding box center [471, 198] width 160 height 9
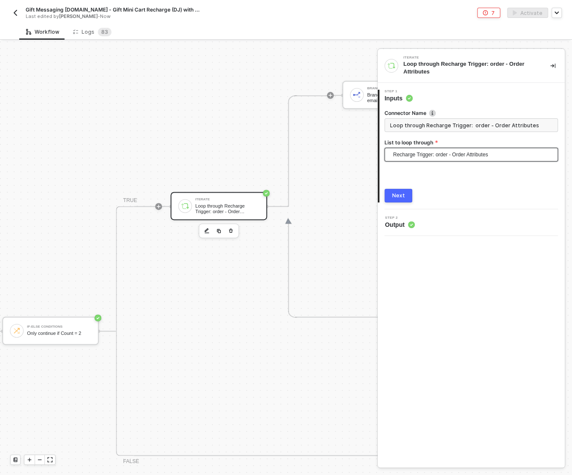
click at [392, 193] on button "Next" at bounding box center [398, 196] width 28 height 14
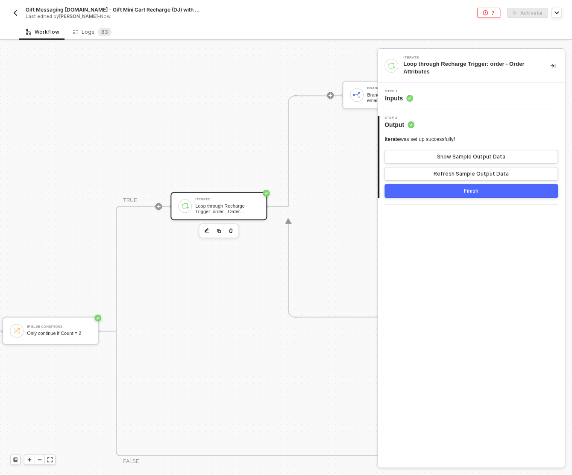
click at [456, 194] on button "Finish" at bounding box center [470, 191] width 173 height 14
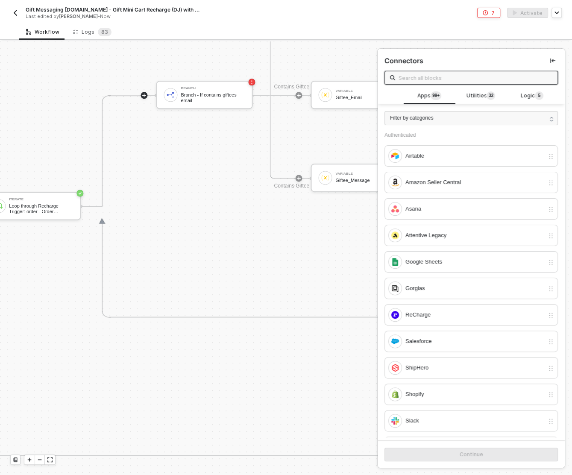
scroll to position [515, 622]
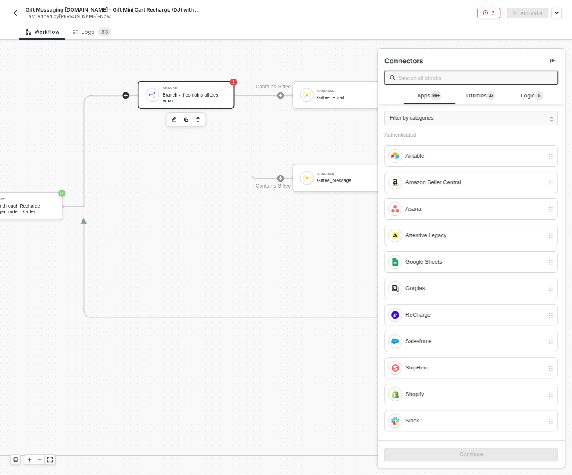
click at [179, 94] on div "Branch - If contains giftees email" at bounding box center [194, 97] width 64 height 11
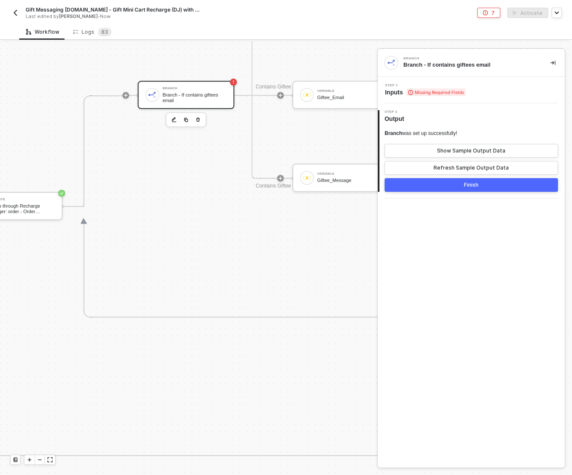
click at [510, 86] on div "Step 1 Inputs Missing Required Fields" at bounding box center [472, 90] width 185 height 13
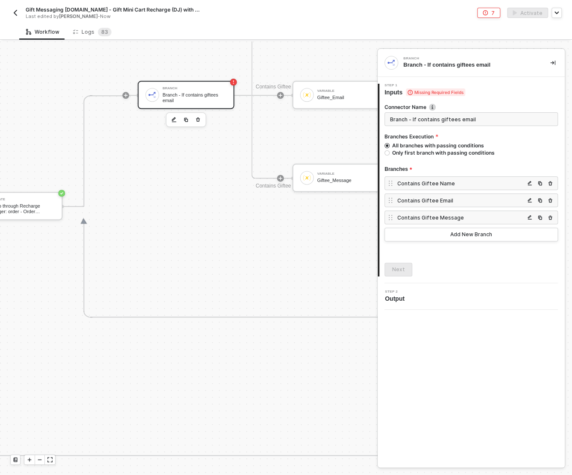
click at [444, 183] on div "Contains Giftee Name" at bounding box center [460, 183] width 127 height 7
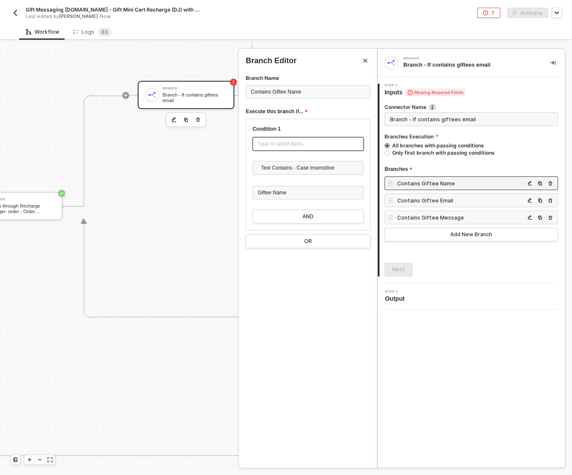
click at [289, 149] on div "Type or select items ﻿" at bounding box center [307, 144] width 111 height 14
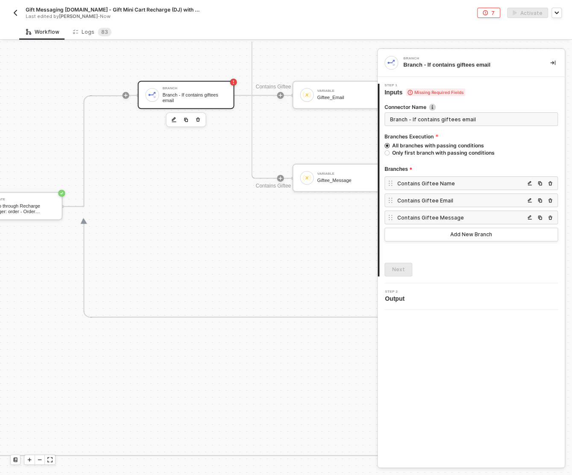
click at [453, 204] on div "Contains Giftee Email" at bounding box center [470, 200] width 173 height 14
click at [445, 198] on div "Contains Giftee Email" at bounding box center [460, 200] width 127 height 7
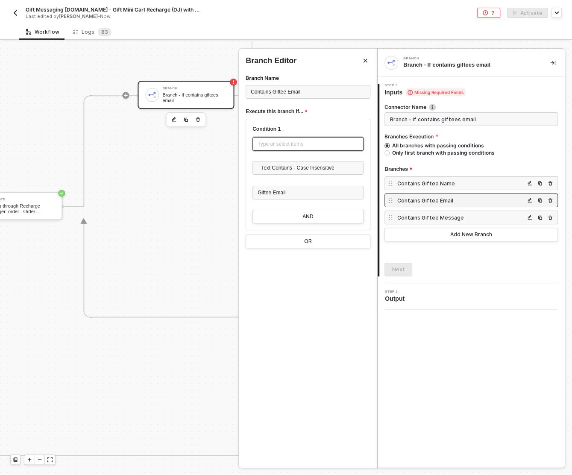
click at [284, 144] on div "Type or select items ﻿" at bounding box center [307, 144] width 101 height 8
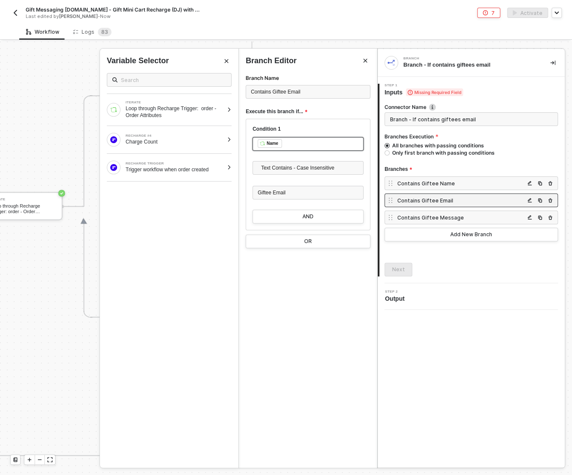
click at [438, 215] on div "Contains Giftee Message" at bounding box center [460, 217] width 127 height 7
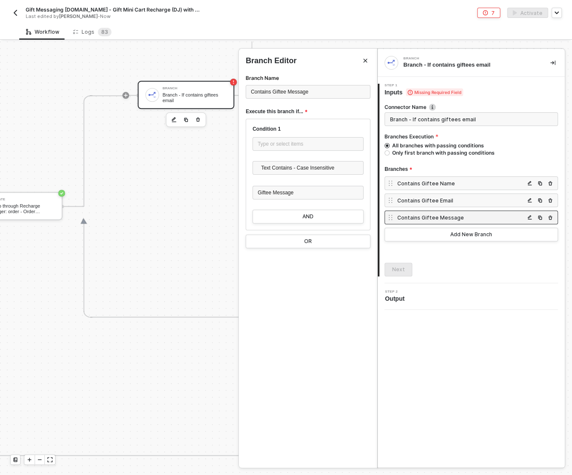
click at [423, 216] on div "Contains Giftee Message" at bounding box center [460, 217] width 127 height 7
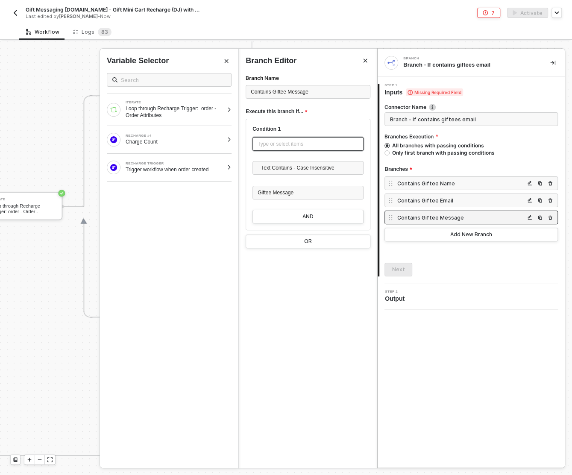
click at [305, 142] on div "Type or select items ﻿" at bounding box center [307, 144] width 101 height 8
click at [406, 274] on button "Next" at bounding box center [398, 270] width 28 height 14
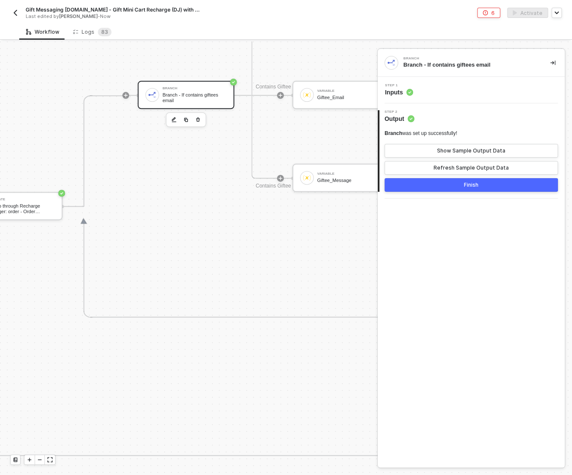
click at [467, 188] on button "Finish" at bounding box center [470, 185] width 173 height 14
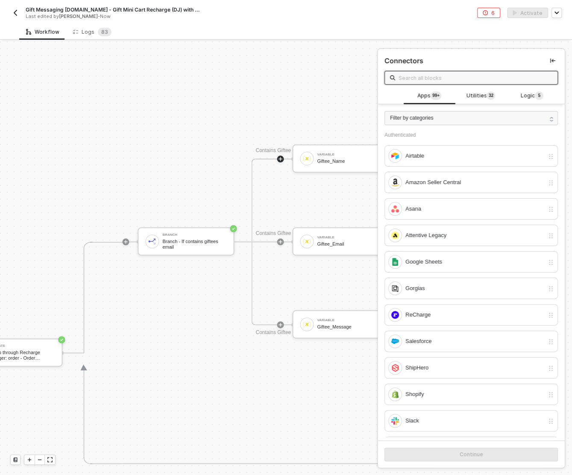
scroll to position [358, 622]
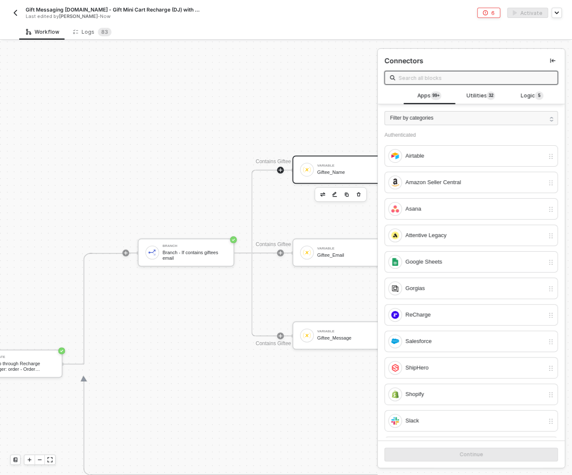
click at [331, 169] on div "Variable Giftee_Name" at bounding box center [349, 169] width 64 height 16
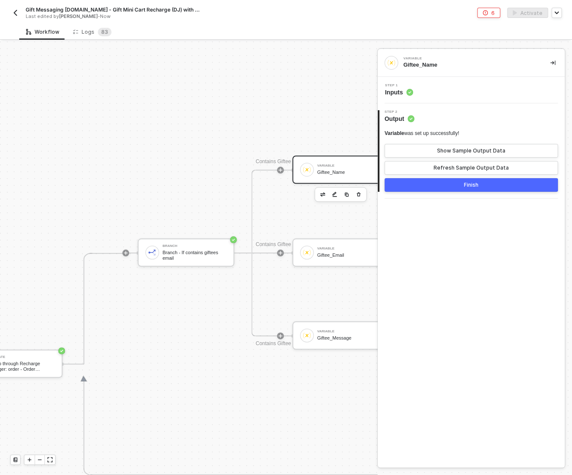
click at [406, 94] on icon at bounding box center [409, 92] width 7 height 7
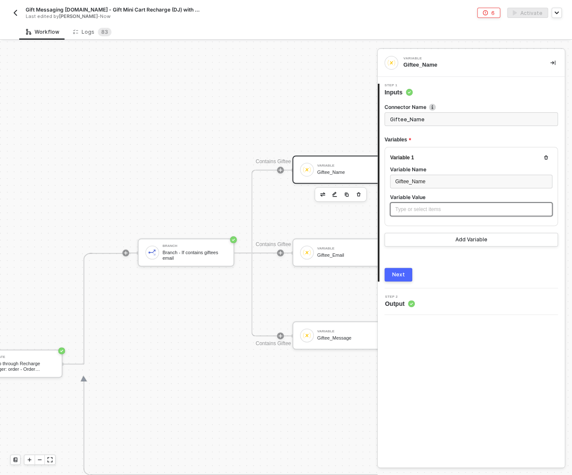
click at [408, 212] on div "Type or select items ﻿" at bounding box center [471, 209] width 162 height 14
click at [335, 256] on div "Giftee_Email" at bounding box center [349, 255] width 64 height 6
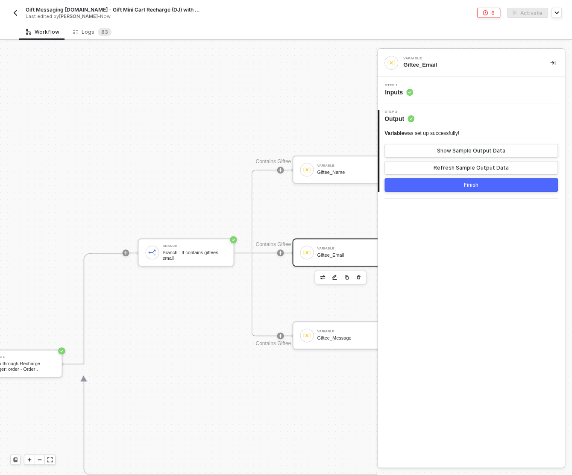
click at [419, 89] on div "Step 1 Inputs" at bounding box center [472, 90] width 185 height 13
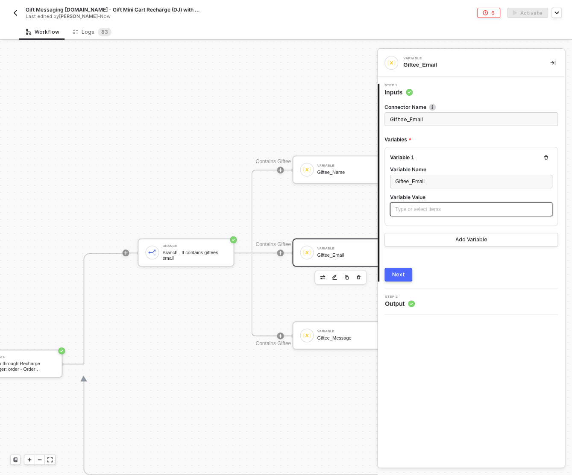
click at [412, 207] on div "Type or select items ﻿" at bounding box center [471, 209] width 152 height 8
click at [324, 334] on div "Variable Giftee_Message" at bounding box center [349, 335] width 64 height 16
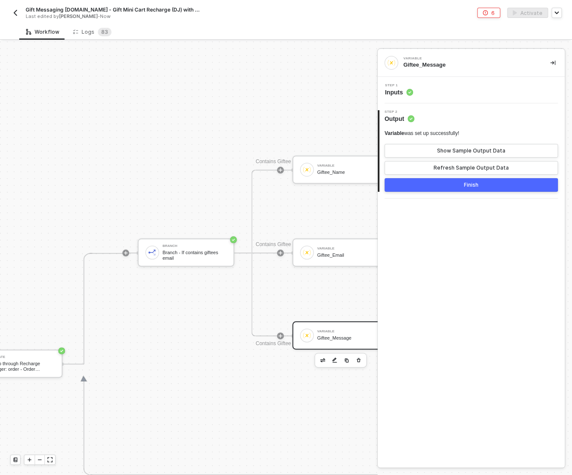
click at [436, 89] on div "Step 1 Inputs" at bounding box center [472, 90] width 185 height 13
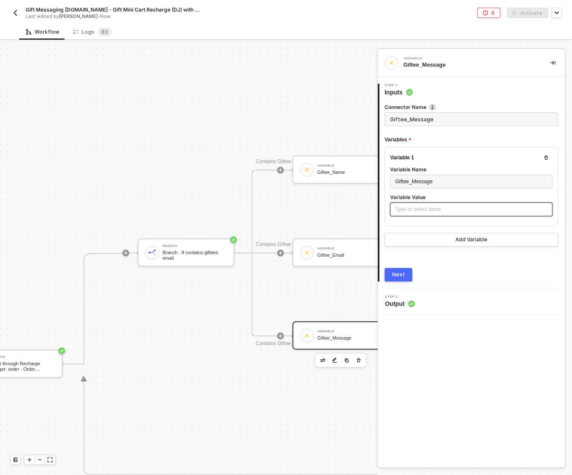
click at [411, 210] on div "Type or select items ﻿" at bounding box center [471, 209] width 152 height 8
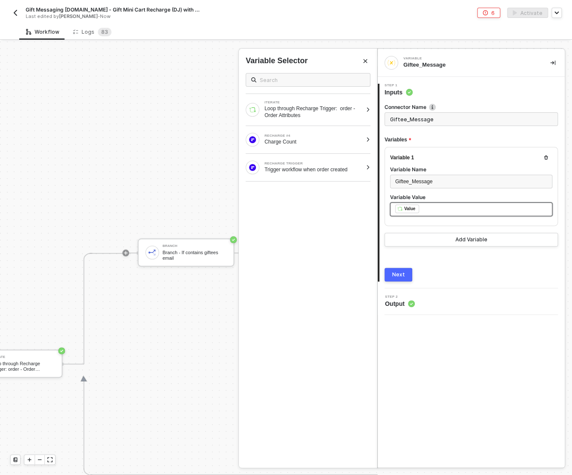
click at [400, 275] on div "Next" at bounding box center [398, 274] width 13 height 7
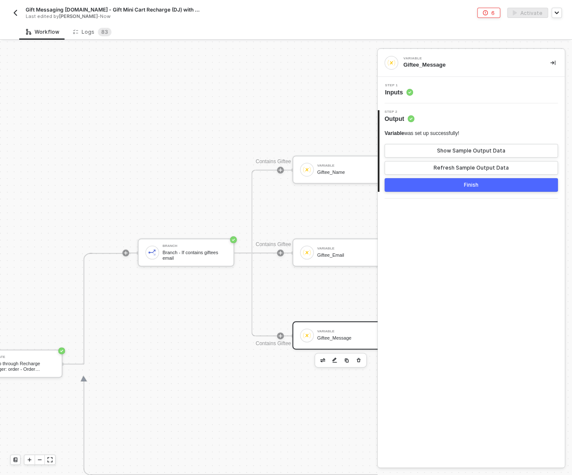
click at [451, 185] on button "Finish" at bounding box center [470, 185] width 173 height 14
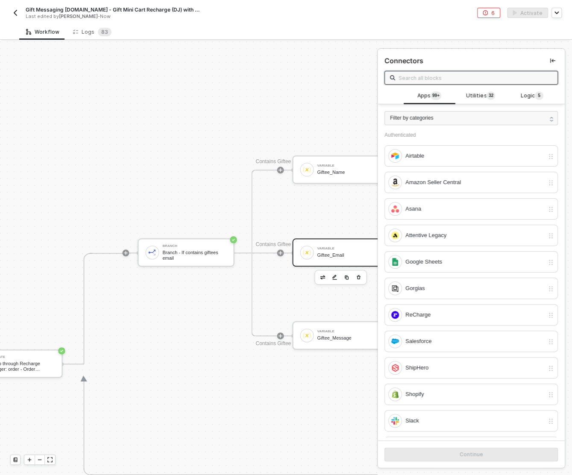
click at [330, 257] on div "Giftee_Email" at bounding box center [349, 255] width 64 height 6
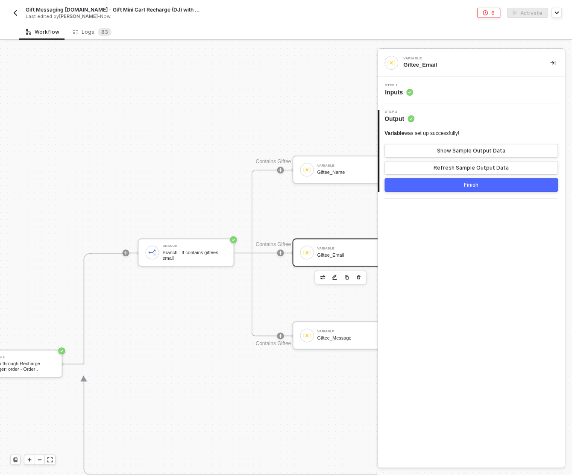
click at [447, 187] on button "Finish" at bounding box center [470, 185] width 173 height 14
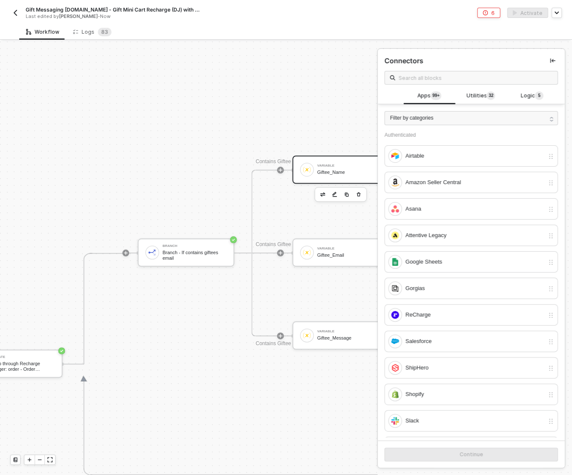
click at [329, 172] on div "Giftee_Name" at bounding box center [349, 173] width 64 height 6
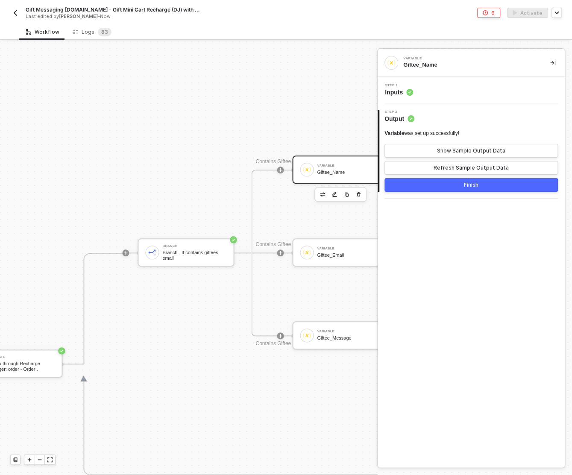
click at [466, 185] on div "Finish" at bounding box center [471, 184] width 15 height 7
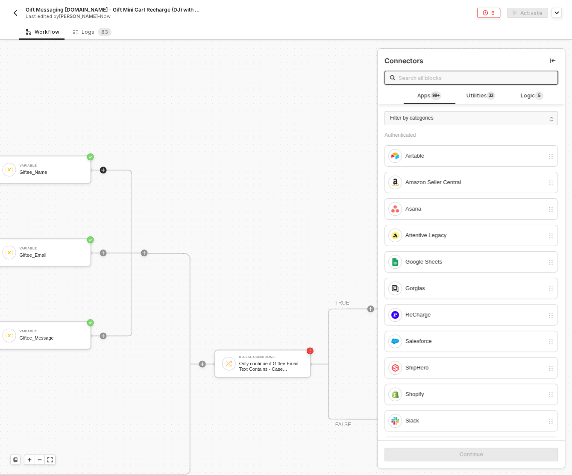
scroll to position [358, 944]
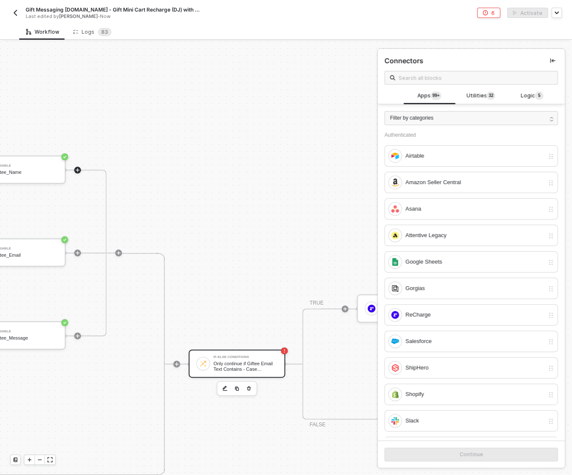
click at [237, 359] on div "If-Else Conditions Only continue if Giftee Email Text Contains - Case Insensiti…" at bounding box center [245, 363] width 64 height 16
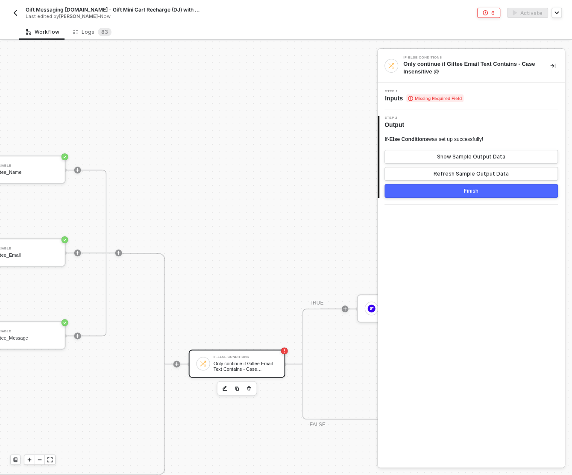
click at [477, 98] on div "Step 1 Inputs Missing Required Field" at bounding box center [472, 96] width 185 height 13
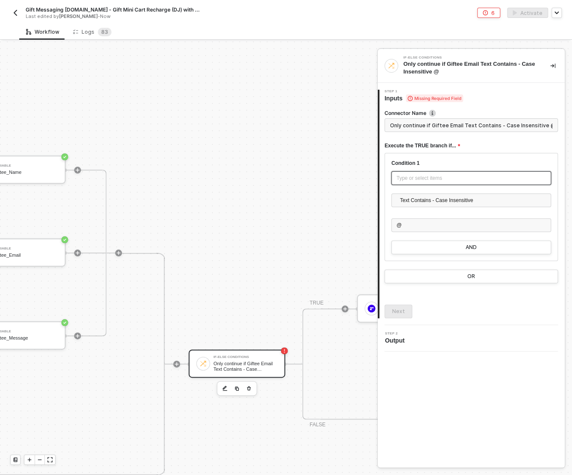
click at [415, 178] on div "Type or select items ﻿" at bounding box center [470, 178] width 149 height 8
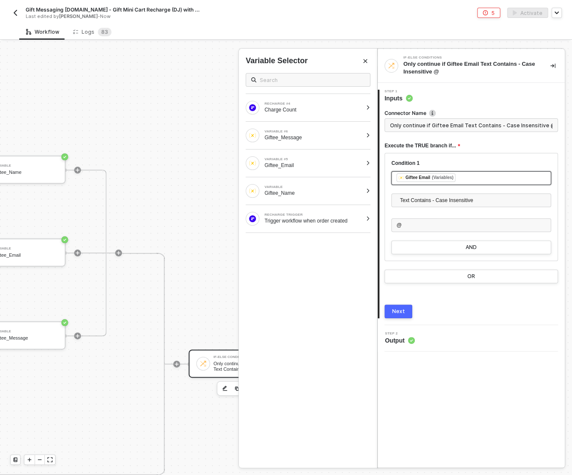
click at [399, 311] on div "Next" at bounding box center [398, 311] width 13 height 7
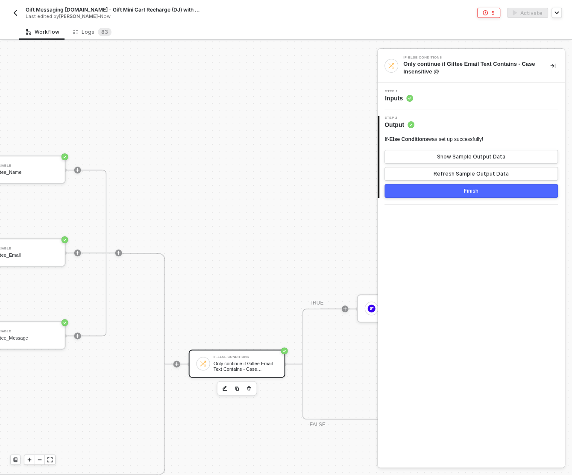
click at [461, 194] on button "Finish" at bounding box center [470, 191] width 173 height 14
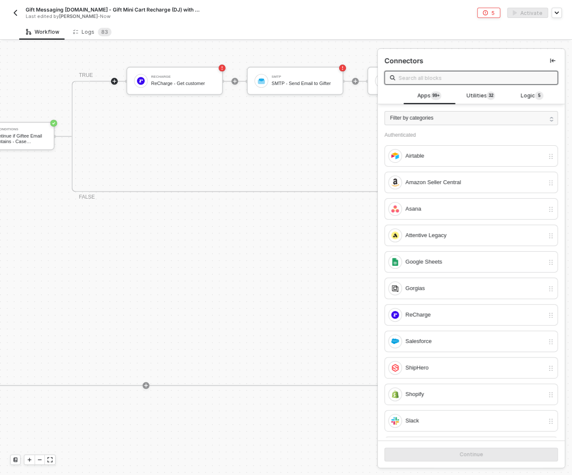
scroll to position [585, 1194]
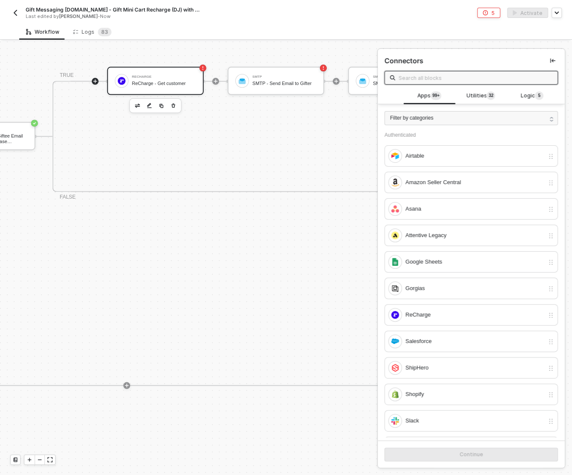
click at [152, 75] on div "ReCharge" at bounding box center [164, 76] width 64 height 3
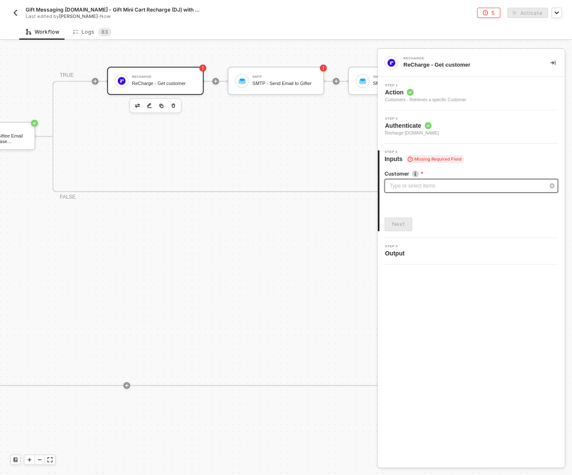
click at [428, 179] on div "Type or select items ﻿" at bounding box center [470, 186] width 173 height 14
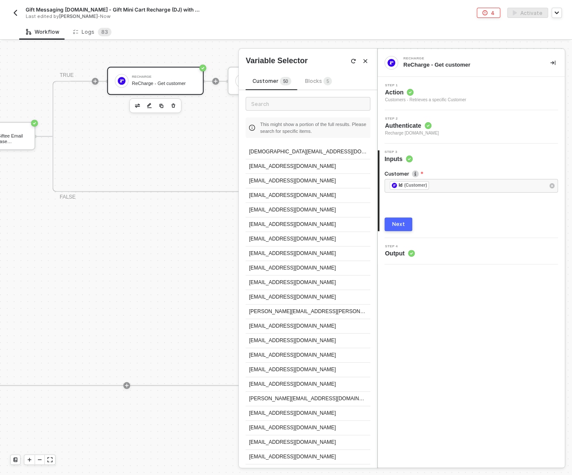
click at [399, 221] on div "Next" at bounding box center [398, 224] width 13 height 7
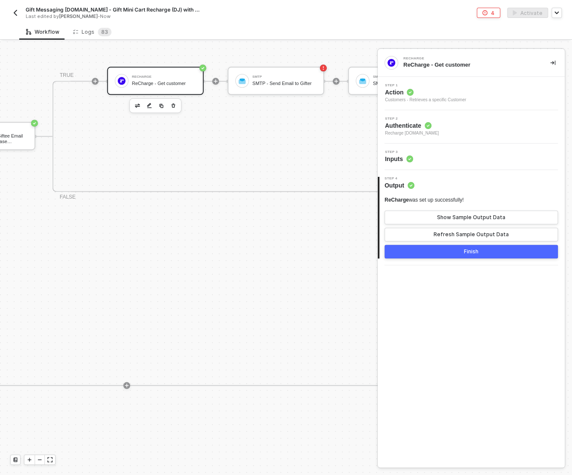
click at [418, 252] on button "Finish" at bounding box center [470, 252] width 173 height 14
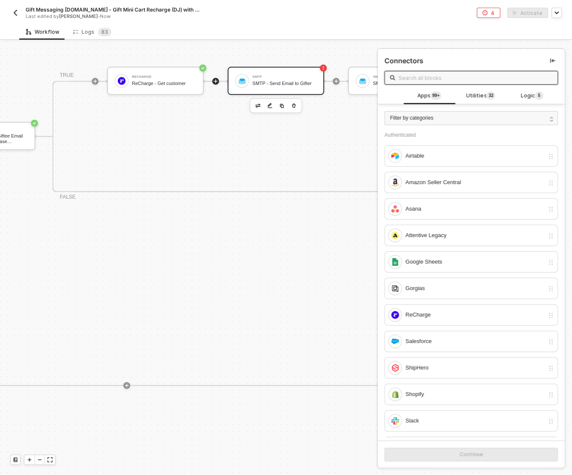
click at [248, 67] on div "SMTP SMTP - Send Email to Gifter" at bounding box center [276, 81] width 96 height 28
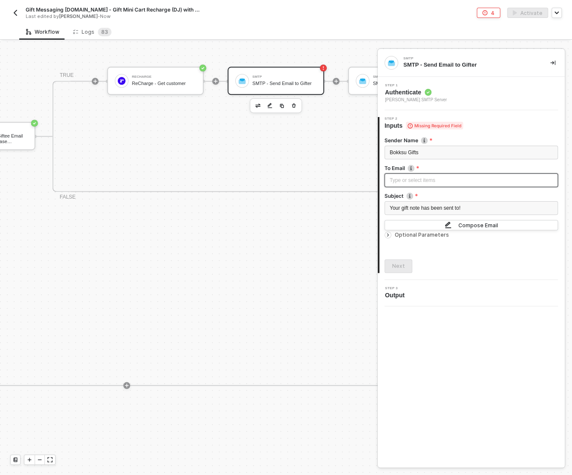
click at [454, 177] on div "Type or select items ﻿" at bounding box center [470, 180] width 163 height 8
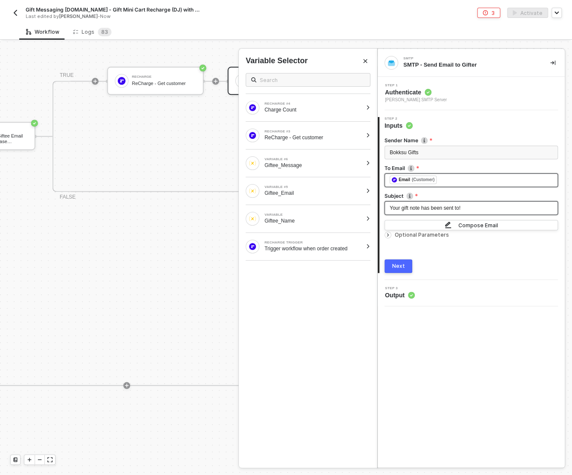
click at [486, 207] on div "Your gift note has been sent to !" at bounding box center [470, 208] width 163 height 8
click at [479, 208] on div "Your gift note has been sent to !" at bounding box center [470, 208] width 163 height 8
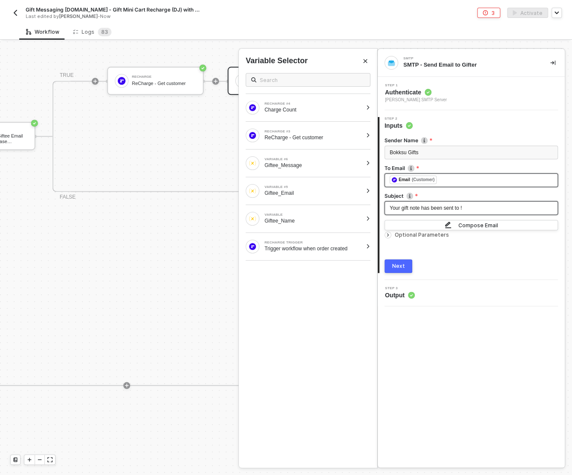
click at [479, 208] on div "Your gift note has been sent to !" at bounding box center [470, 208] width 163 height 8
click at [402, 261] on button "Next" at bounding box center [398, 266] width 28 height 14
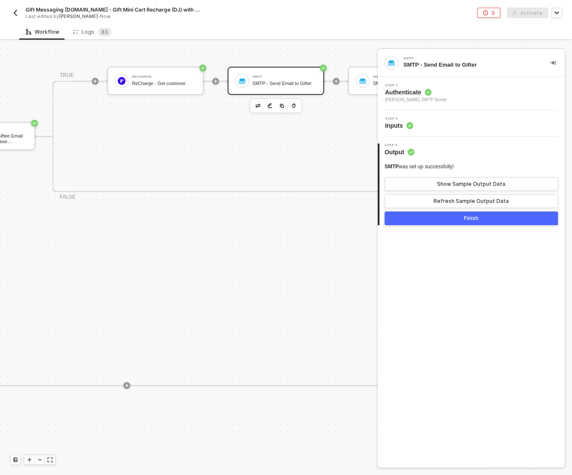
click at [458, 222] on button "Finish" at bounding box center [470, 218] width 173 height 14
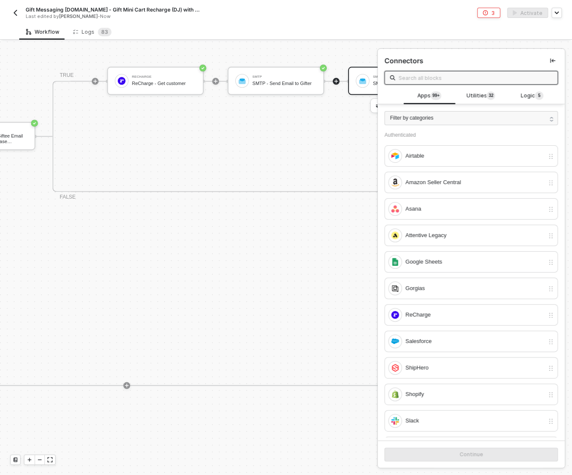
click at [368, 83] on div "SMTP SMTP - Send Email to Giftee" at bounding box center [396, 81] width 96 height 28
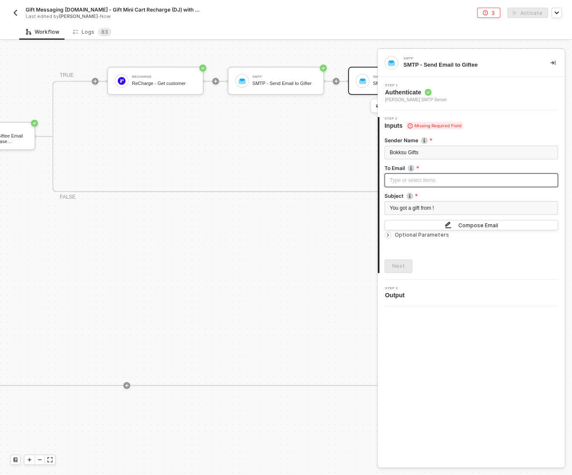
click at [463, 180] on div "Type or select items ﻿" at bounding box center [470, 180] width 163 height 8
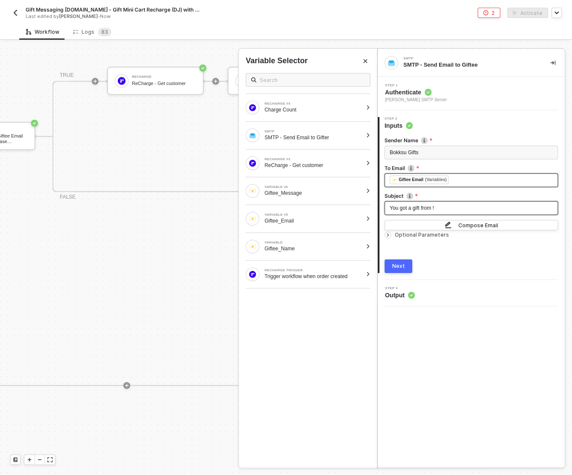
click at [446, 212] on div "You got a gift from !" at bounding box center [470, 208] width 173 height 14
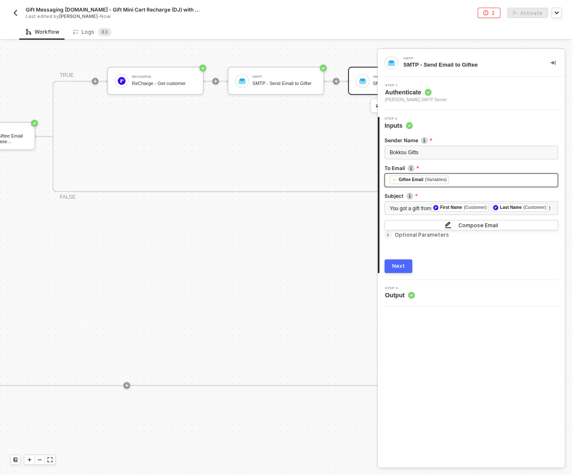
click at [396, 273] on button "Next" at bounding box center [398, 266] width 28 height 14
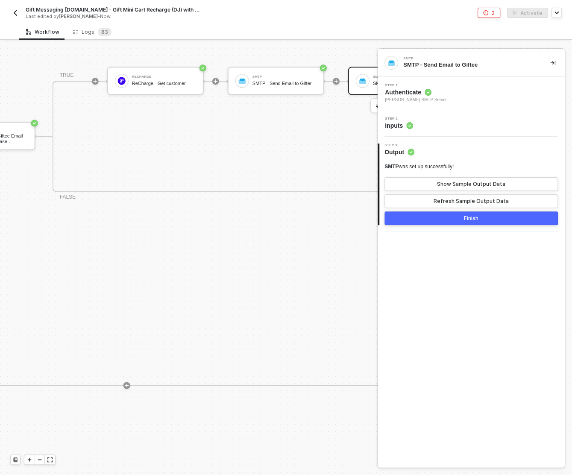
click at [461, 217] on button "Finish" at bounding box center [470, 218] width 173 height 14
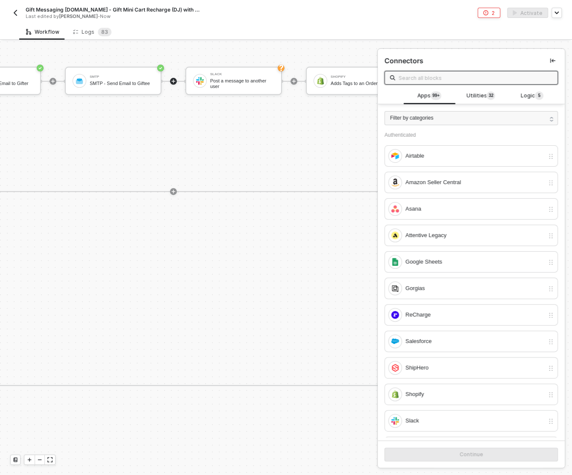
scroll to position [585, 1483]
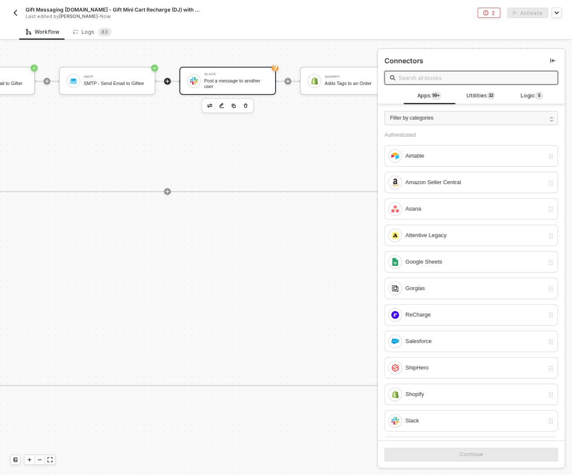
click at [213, 79] on div "Post a message to another user" at bounding box center [236, 83] width 64 height 11
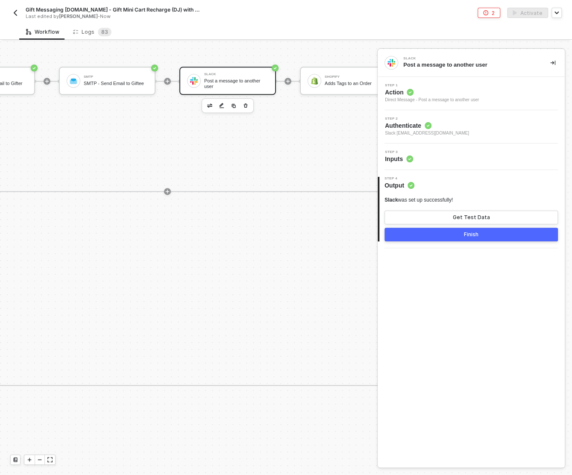
click at [504, 163] on div "Step 3 Inputs" at bounding box center [470, 156] width 187 height 26
click at [459, 237] on button "Finish" at bounding box center [470, 235] width 173 height 14
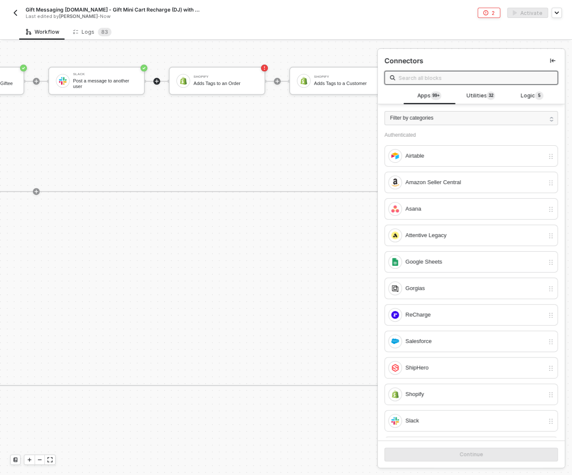
scroll to position [585, 1626]
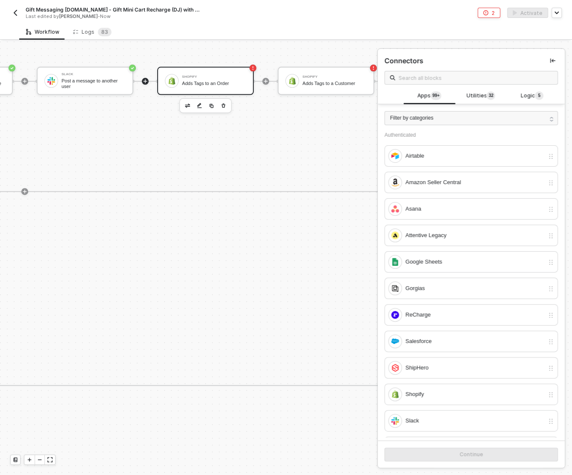
click at [213, 84] on div "Adds Tags to an Order" at bounding box center [214, 84] width 64 height 6
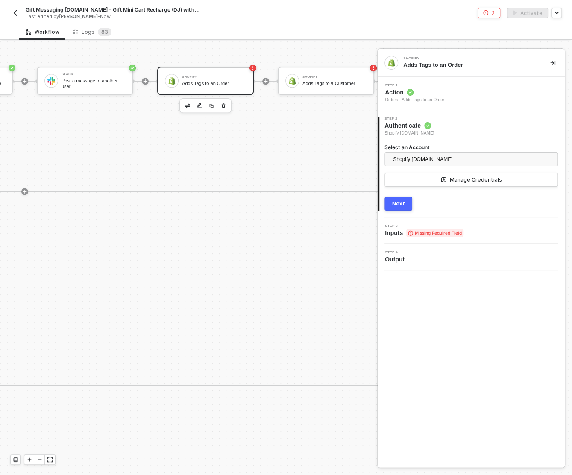
click at [507, 219] on div "3 Step 3 Inputs Missing Required Field" at bounding box center [470, 230] width 187 height 26
click at [502, 229] on div "Step 3 Inputs Missing Required Field" at bounding box center [472, 230] width 185 height 13
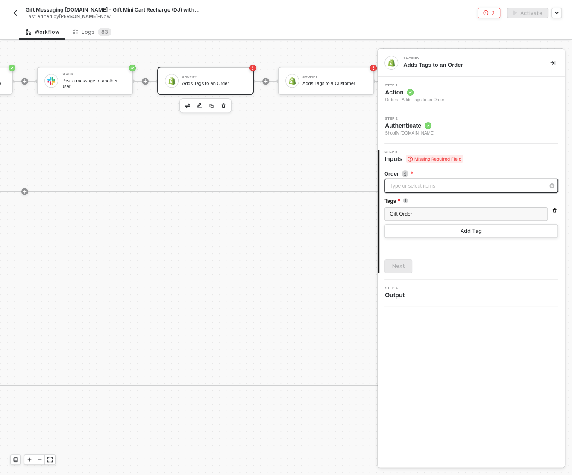
click at [421, 183] on div "Type or select items ﻿" at bounding box center [466, 186] width 155 height 8
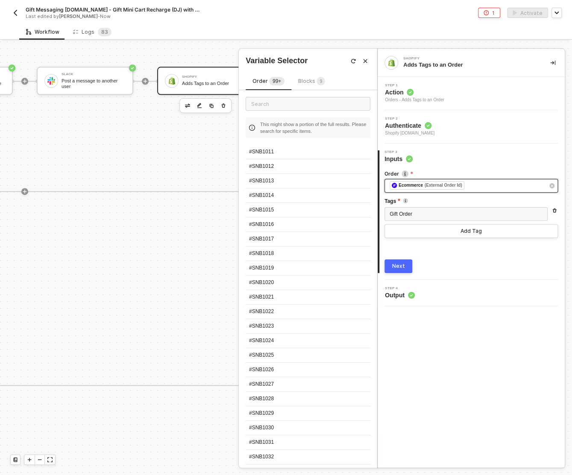
click at [393, 268] on div "Next" at bounding box center [398, 266] width 13 height 7
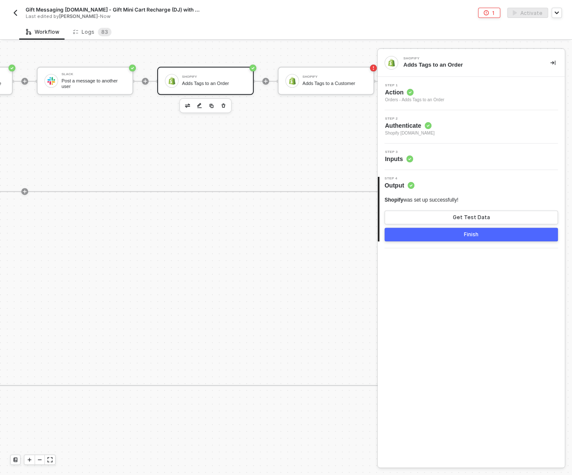
click at [470, 238] on button "Finish" at bounding box center [470, 235] width 173 height 14
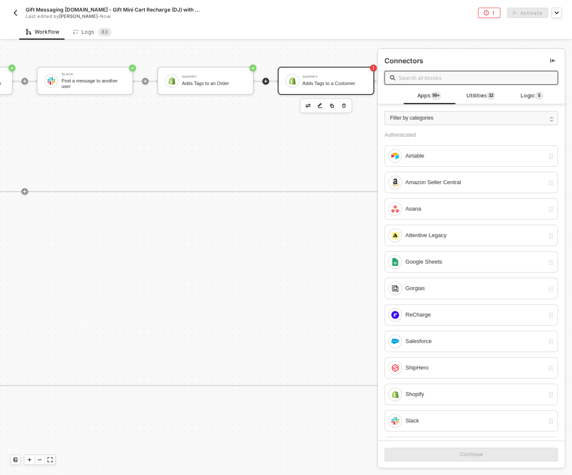
click at [320, 85] on div "Adds Tags to a Customer" at bounding box center [334, 84] width 64 height 6
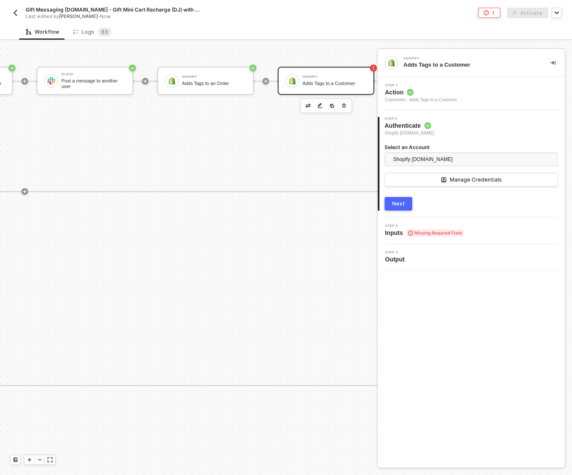
click at [505, 231] on div "Step 3 Inputs Missing Required Field" at bounding box center [472, 230] width 185 height 13
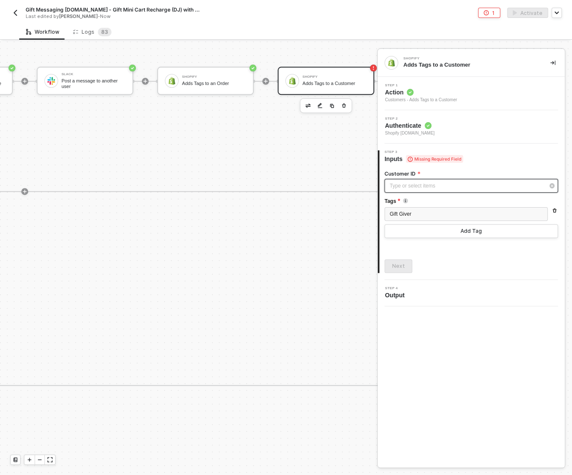
click at [414, 185] on div "Type or select items ﻿" at bounding box center [466, 186] width 155 height 8
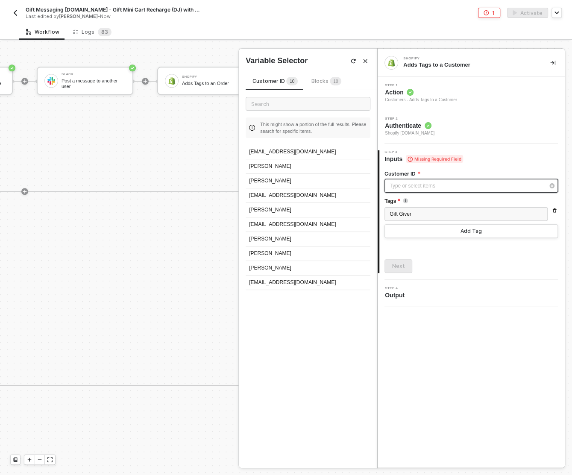
click at [442, 185] on div "Type or select items ﻿" at bounding box center [466, 186] width 155 height 8
click at [400, 264] on div "Next" at bounding box center [398, 266] width 13 height 7
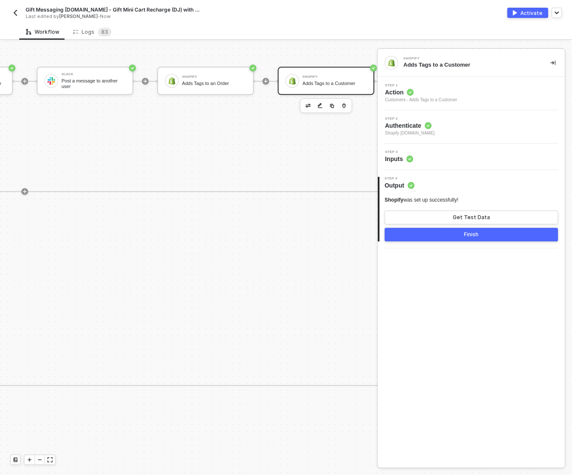
click at [437, 238] on button "Finish" at bounding box center [470, 235] width 173 height 14
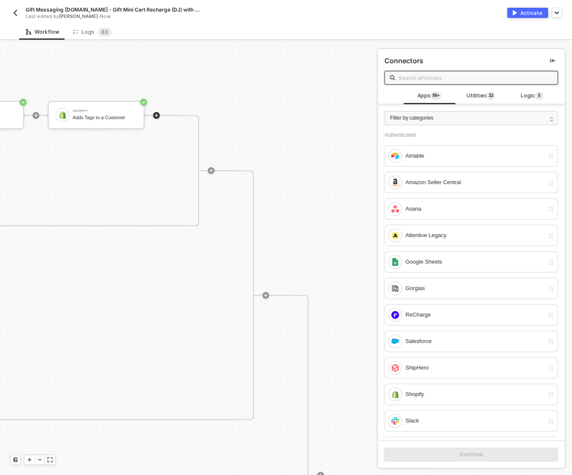
scroll to position [322, 1856]
click at [523, 12] on div "Activate" at bounding box center [531, 12] width 22 height 7
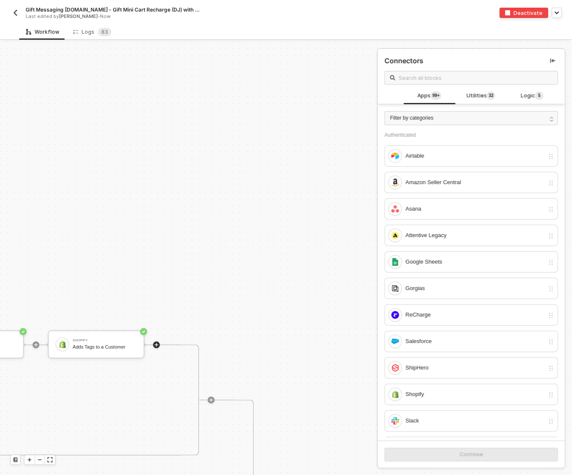
click at [11, 15] on button "button" at bounding box center [15, 13] width 10 height 10
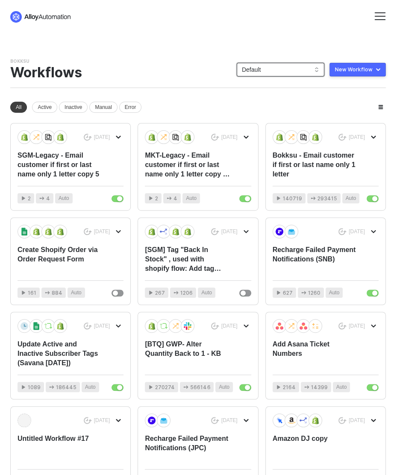
click at [270, 64] on span "Default" at bounding box center [280, 69] width 77 height 13
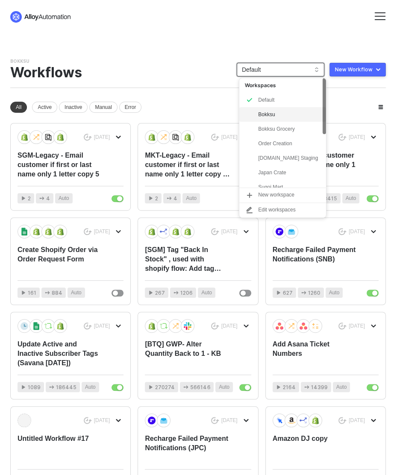
click at [277, 114] on div "Bokksu" at bounding box center [289, 114] width 63 height 10
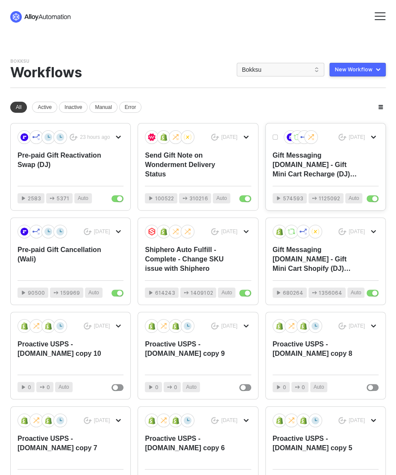
click at [322, 166] on div "Gift Messaging Bokksu.com - Gift Mini Cart Recharge (DJ) with SMTP w Sub Count" at bounding box center [314, 165] width 85 height 28
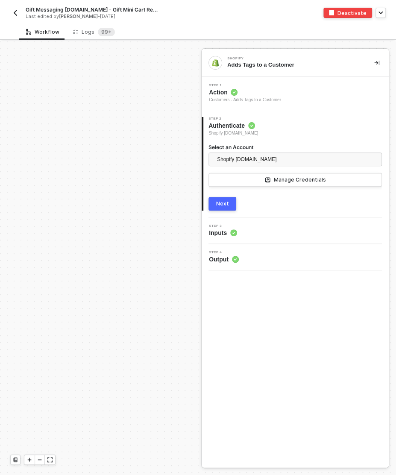
scroll to position [787, 0]
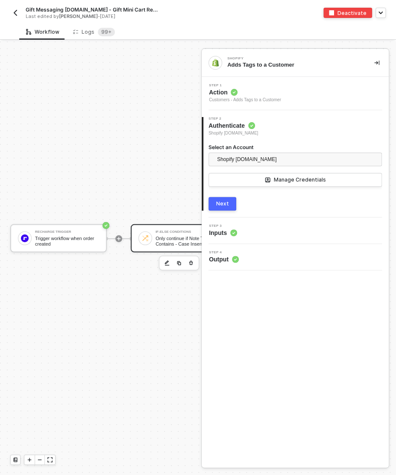
click at [166, 239] on div "Only continue if Note Text Contains - Case Insensitive gift note" at bounding box center [187, 241] width 64 height 11
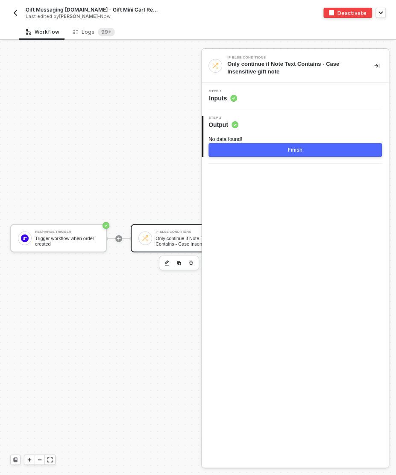
click at [301, 99] on div "Step 1 Inputs" at bounding box center [296, 96] width 185 height 13
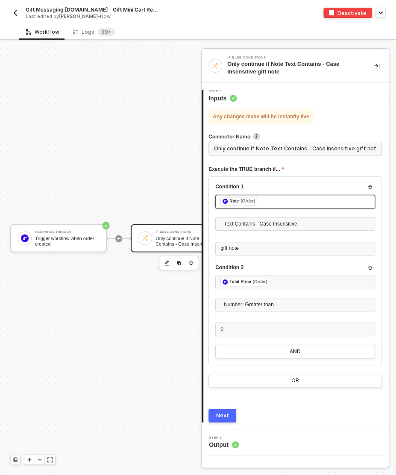
click at [278, 199] on div "﻿ ﻿ Note (Order) ﻿" at bounding box center [294, 201] width 149 height 9
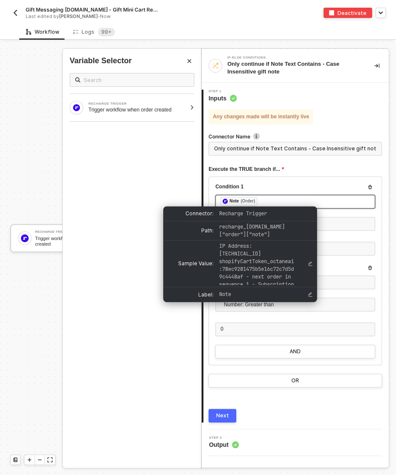
drag, startPoint x: 284, startPoint y: 199, endPoint x: 246, endPoint y: 197, distance: 38.1
click at [240, 199] on div "﻿ ﻿ Note (Order) ﻿" at bounding box center [294, 201] width 149 height 9
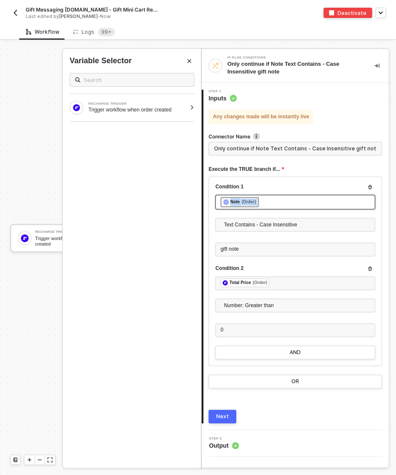
copy div "﻿ ﻿ Note (Order) ﻿"
drag, startPoint x: 217, startPoint y: 199, endPoint x: 278, endPoint y: 202, distance: 61.1
click at [278, 202] on div "﻿ ﻿ Note (Order) ﻿" at bounding box center [295, 202] width 160 height 15
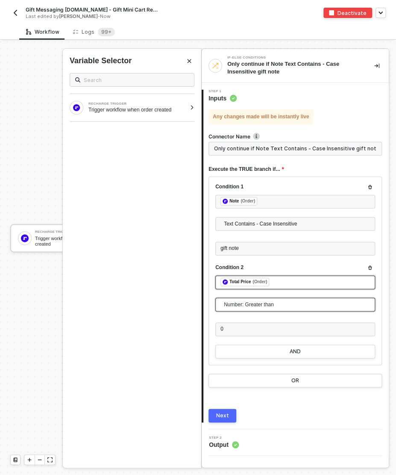
drag, startPoint x: 216, startPoint y: 280, endPoint x: 321, endPoint y: 301, distance: 107.2
click at [321, 301] on div "Condition 2 ﻿ ﻿ Total Price (Order) ﻿ Number: Greater than 0" at bounding box center [295, 304] width 160 height 81
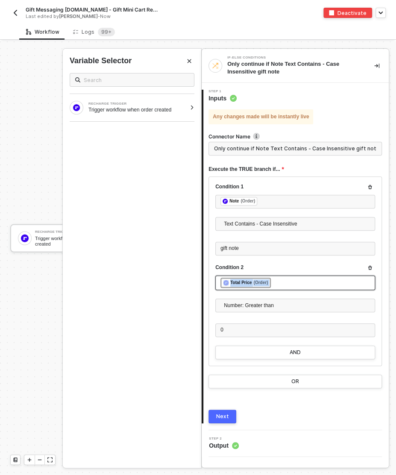
drag, startPoint x: 219, startPoint y: 282, endPoint x: 282, endPoint y: 288, distance: 63.4
click at [282, 288] on div "﻿ ﻿ Total Price (Order) ﻿" at bounding box center [295, 282] width 160 height 15
copy div "﻿ ﻿ Total Price (Order) ﻿"
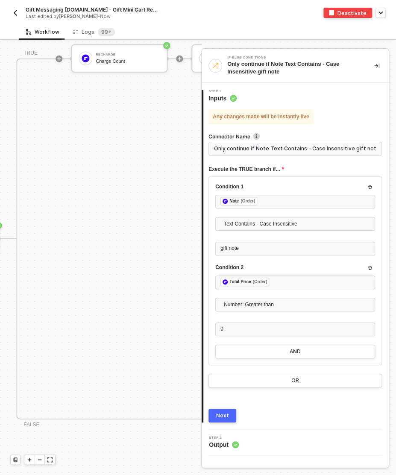
scroll to position [787, 193]
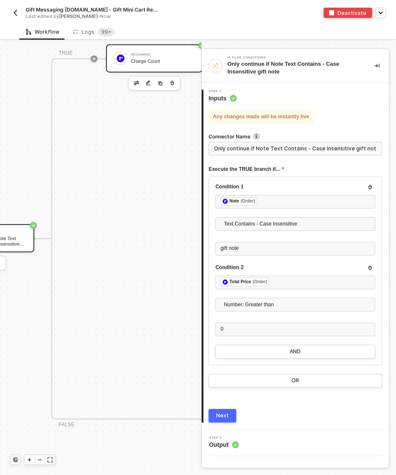
click at [154, 51] on div "ReCharge Charge Count" at bounding box center [163, 58] width 64 height 16
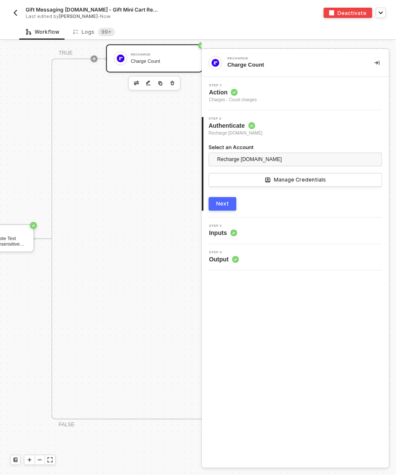
click at [302, 235] on div "Step 3 Inputs" at bounding box center [296, 230] width 185 height 13
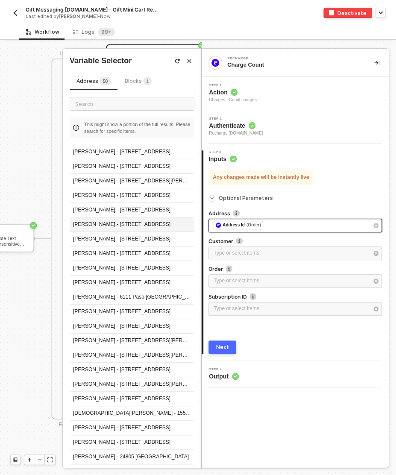
drag, startPoint x: 286, startPoint y: 228, endPoint x: 185, endPoint y: 218, distance: 101.2
click at [201, 218] on div "ReCharge Charge Count Step 1 Action Charges - Count charges Step 2 Authenticate…" at bounding box center [298, 257] width 195 height 433
drag, startPoint x: 284, startPoint y: 226, endPoint x: 319, endPoint y: 241, distance: 38.2
click at [319, 241] on div "Address ﻿ ﻿ Address Id (Order) ﻿ Customer Type or select items ﻿ Order Type or …" at bounding box center [294, 265] width 173 height 111
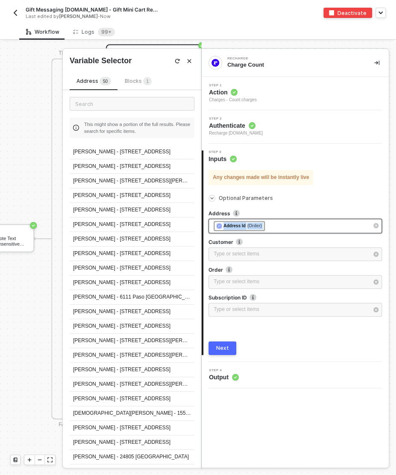
copy div "﻿ ﻿ Address Id (Order) ﻿"
drag, startPoint x: 209, startPoint y: 226, endPoint x: 311, endPoint y: 226, distance: 101.6
click at [311, 226] on div "﻿ ﻿ Address Id (Order) ﻿" at bounding box center [294, 226] width 173 height 15
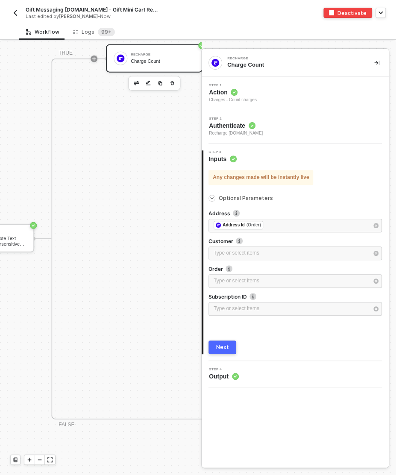
drag, startPoint x: 29, startPoint y: 171, endPoint x: 3, endPoint y: 171, distance: 25.6
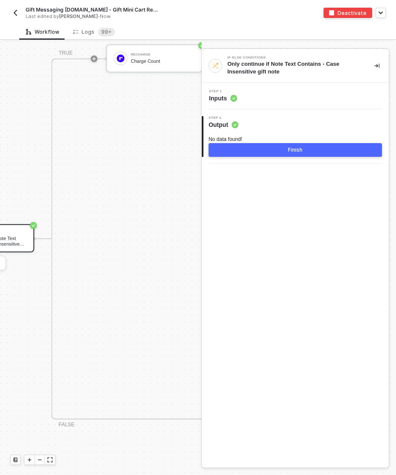
scroll to position [787, 191]
click at [276, 99] on div "Step 1 Inputs" at bounding box center [296, 96] width 185 height 13
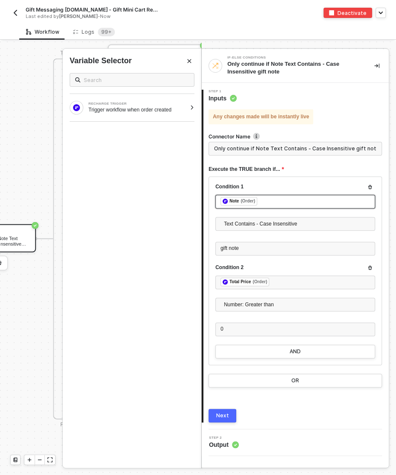
drag, startPoint x: 217, startPoint y: 200, endPoint x: 300, endPoint y: 209, distance: 83.3
click at [300, 209] on div "﻿ ﻿ Note (Order) ﻿" at bounding box center [295, 202] width 160 height 15
drag, startPoint x: 217, startPoint y: 199, endPoint x: 273, endPoint y: 205, distance: 56.3
click at [273, 205] on div "﻿ ﻿ Note (Order) ﻿" at bounding box center [295, 202] width 160 height 15
copy div "﻿ ﻿ Note (Order) ﻿"
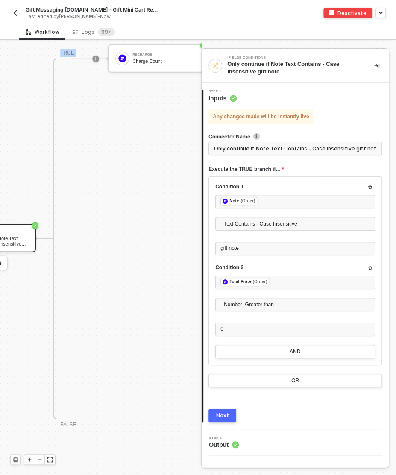
drag, startPoint x: 120, startPoint y: 211, endPoint x: 69, endPoint y: 240, distance: 58.2
drag, startPoint x: 128, startPoint y: 130, endPoint x: 76, endPoint y: 202, distance: 89.0
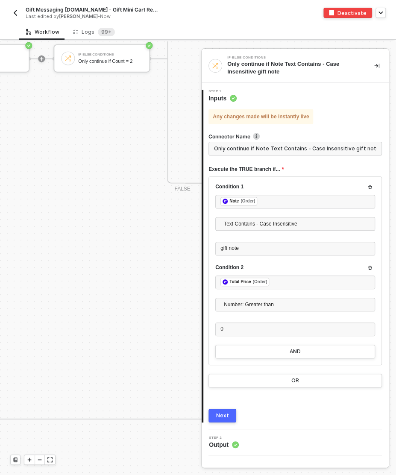
scroll to position [787, 391]
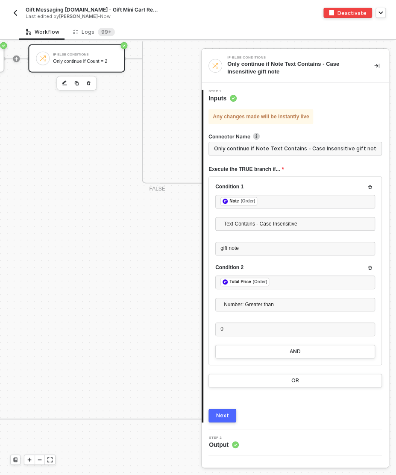
click at [81, 49] on div "If-Else Conditions Only continue if Count = 2" at bounding box center [76, 58] width 96 height 28
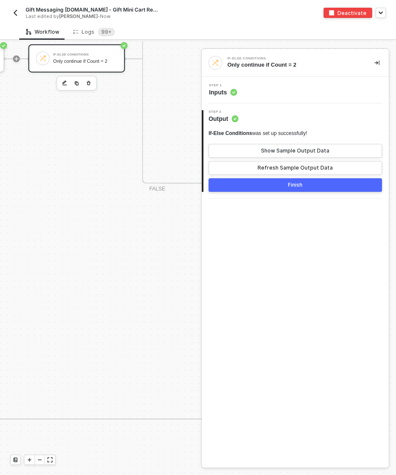
click at [273, 88] on div "Step 1 Inputs" at bounding box center [296, 90] width 185 height 13
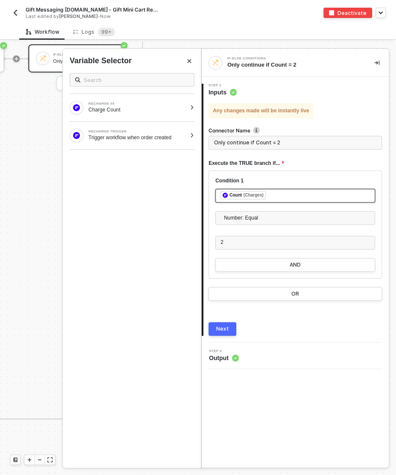
drag, startPoint x: 217, startPoint y: 192, endPoint x: 322, endPoint y: 202, distance: 105.9
click at [322, 202] on div "﻿ ﻿ Count (Charges) ﻿" at bounding box center [295, 196] width 160 height 15
drag, startPoint x: 219, startPoint y: 196, endPoint x: 298, endPoint y: 197, distance: 79.4
click at [298, 197] on div "﻿ ﻿ Count (Charges) ﻿" at bounding box center [295, 196] width 160 height 15
copy div "﻿ ﻿ Count (Charges) ﻿"
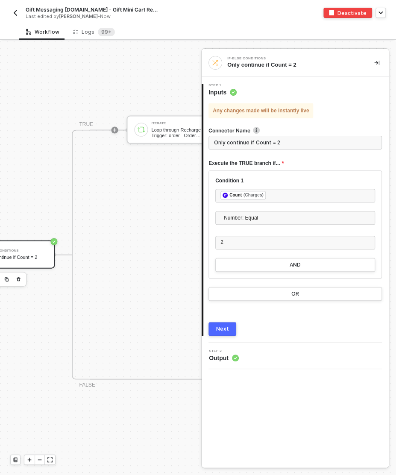
scroll to position [592, 521]
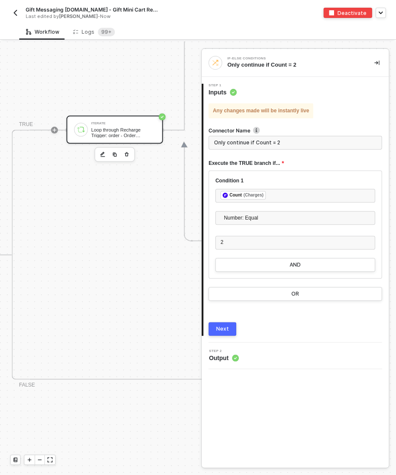
click at [125, 127] on div "Loop through Recharge Trigger: order - Order Attributes" at bounding box center [123, 132] width 64 height 11
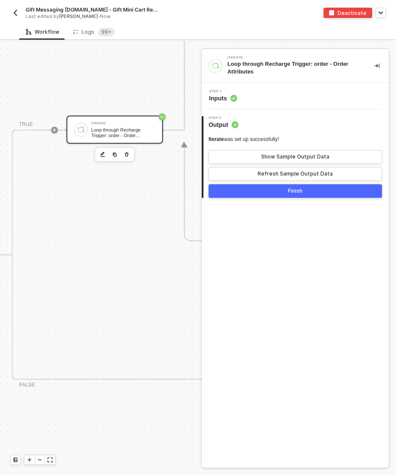
click at [288, 94] on div "Step 1 Inputs" at bounding box center [296, 96] width 185 height 13
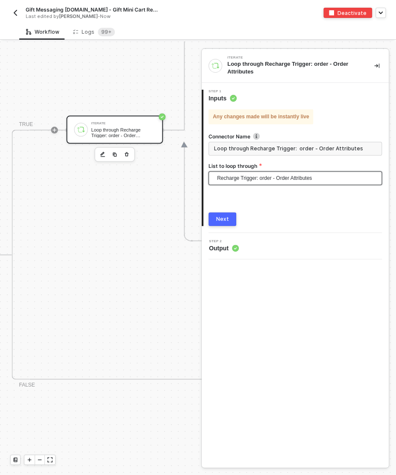
click at [229, 179] on span "Recharge Trigger: order - Order Attributes" at bounding box center [297, 178] width 160 height 13
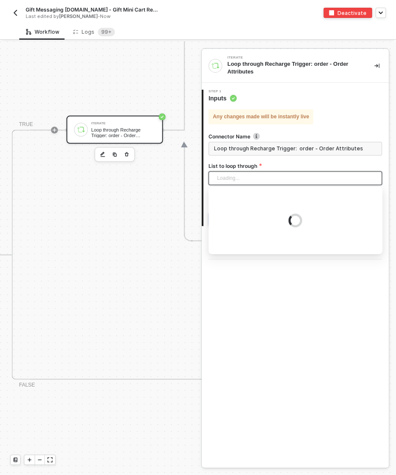
click at [229, 179] on span "Loading..." at bounding box center [297, 178] width 160 height 13
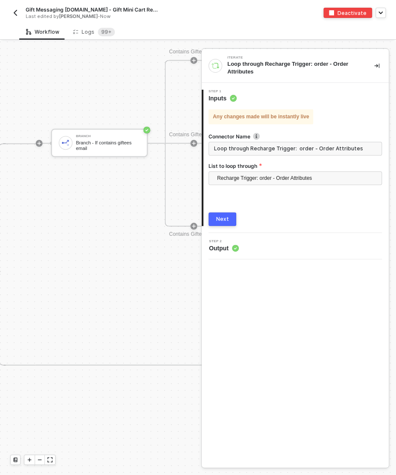
scroll to position [460, 708]
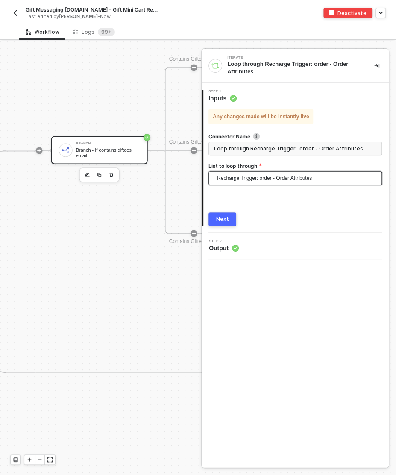
click at [88, 154] on div "Branch - If contains giftees email" at bounding box center [108, 152] width 64 height 11
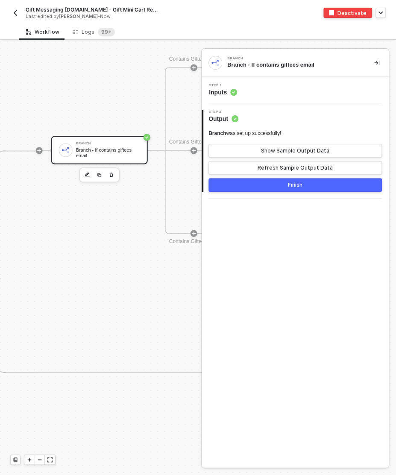
click at [279, 100] on div "Step 1 Inputs" at bounding box center [295, 90] width 187 height 26
click at [263, 84] on div "Step 1 Inputs" at bounding box center [296, 90] width 185 height 13
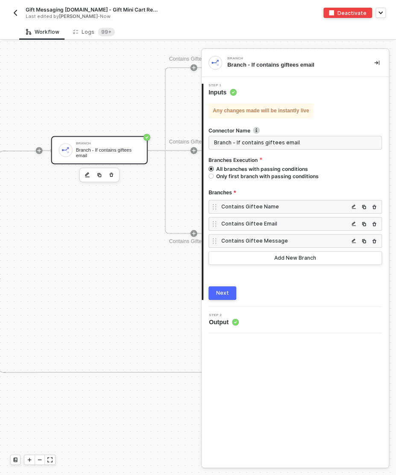
click at [266, 203] on div "Contains Giftee Name" at bounding box center [284, 206] width 127 height 7
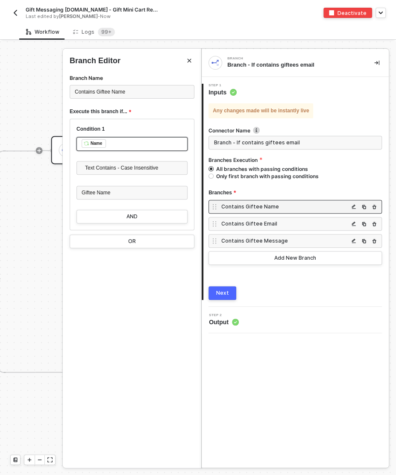
click at [79, 141] on div "﻿ ﻿ Name ﻿" at bounding box center [131, 144] width 111 height 14
copy div "﻿ ﻿ Name ﻿"
drag, startPoint x: 79, startPoint y: 141, endPoint x: 127, endPoint y: 143, distance: 48.3
click at [127, 143] on div "﻿ ﻿ Name ﻿" at bounding box center [131, 144] width 111 height 15
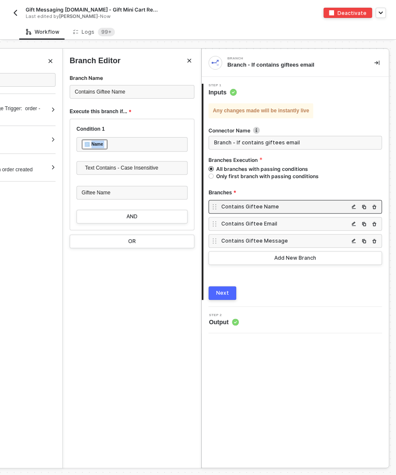
click at [234, 224] on div "Contains Giftee Email" at bounding box center [284, 223] width 127 height 7
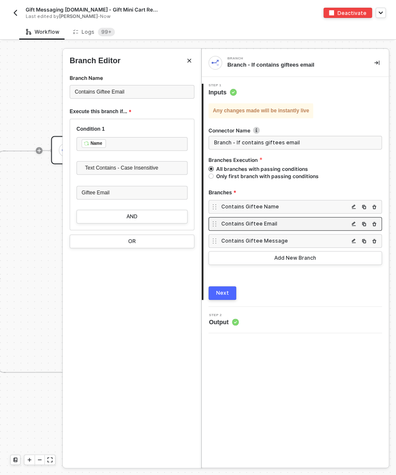
click at [246, 240] on div "Contains Giftee Message" at bounding box center [284, 240] width 127 height 7
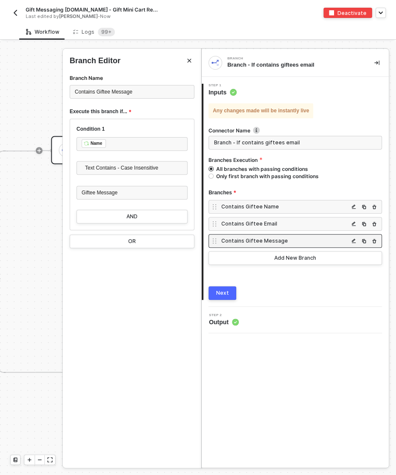
click at [26, 97] on div at bounding box center [198, 257] width 396 height 433
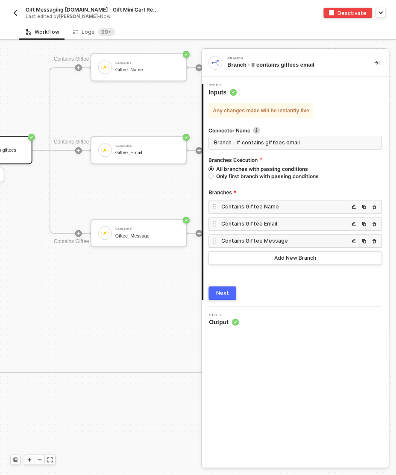
scroll to position [460, 854]
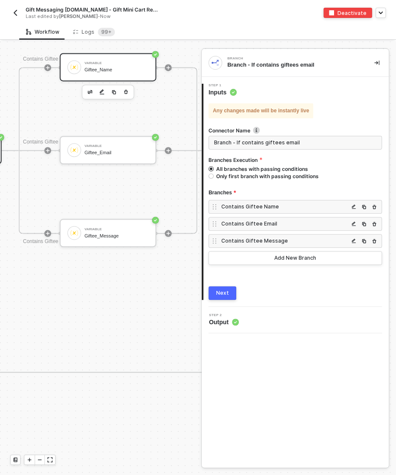
click at [106, 61] on div "Variable" at bounding box center [117, 62] width 64 height 3
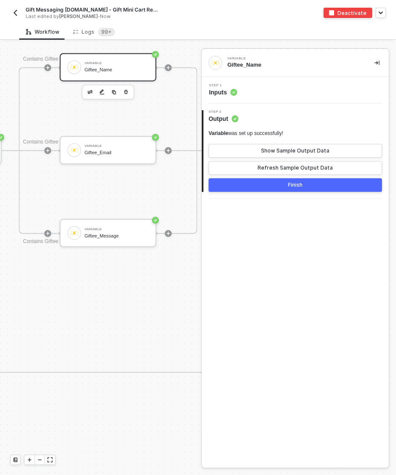
click at [279, 91] on div "Step 1 Inputs" at bounding box center [296, 90] width 185 height 13
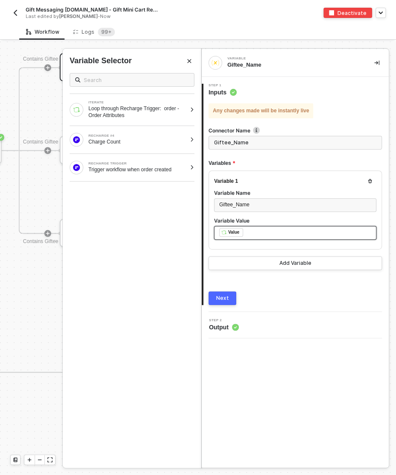
drag, startPoint x: 216, startPoint y: 227, endPoint x: 269, endPoint y: 231, distance: 52.2
click at [269, 231] on div "﻿ ﻿ Value ﻿" at bounding box center [295, 233] width 162 height 14
copy div "﻿ ﻿ Value ﻿"
drag, startPoint x: 214, startPoint y: 229, endPoint x: 254, endPoint y: 234, distance: 40.5
click at [254, 234] on div "﻿ ﻿ Value ﻿" at bounding box center [295, 233] width 162 height 15
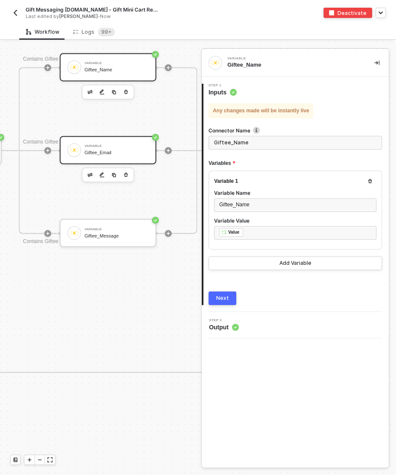
click at [112, 145] on div "Variable" at bounding box center [117, 145] width 64 height 3
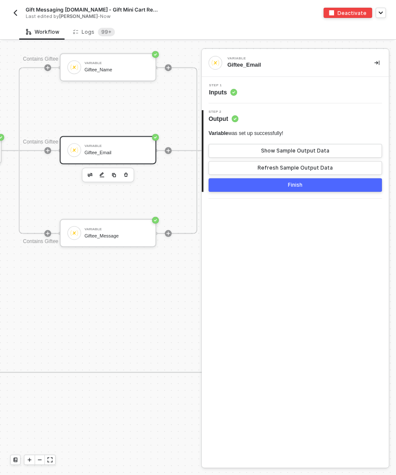
click at [254, 82] on div "Step 1 Inputs" at bounding box center [295, 90] width 187 height 26
click at [255, 91] on div "Step 1 Inputs" at bounding box center [296, 90] width 185 height 13
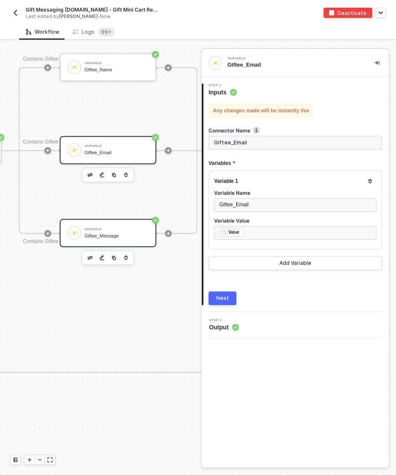
click at [110, 237] on div "Giftee_Message" at bounding box center [117, 236] width 64 height 6
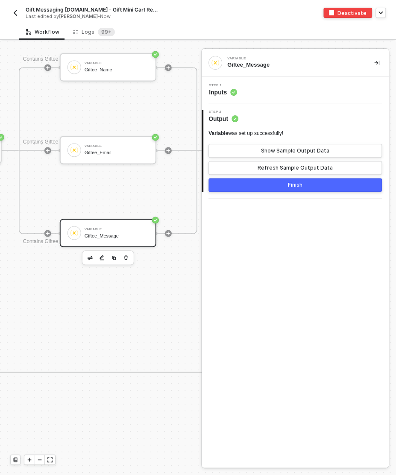
click at [294, 93] on div "Step 1 Inputs" at bounding box center [296, 90] width 185 height 13
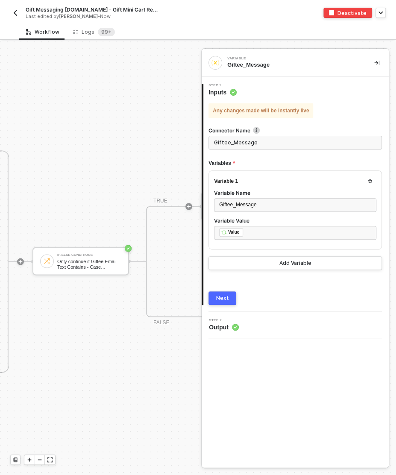
scroll to position [460, 1113]
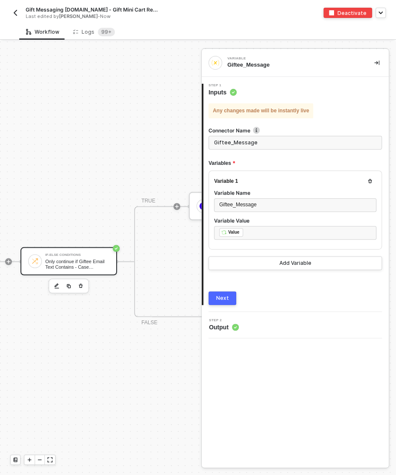
click at [63, 263] on div "Only continue if Giftee Email Text Contains - Case Insensitive @" at bounding box center [77, 263] width 64 height 11
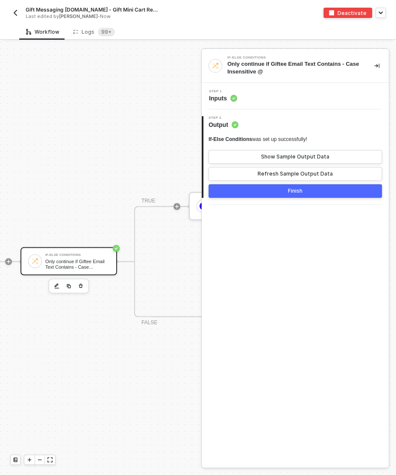
click at [276, 95] on div "Step 1 Inputs" at bounding box center [296, 96] width 185 height 13
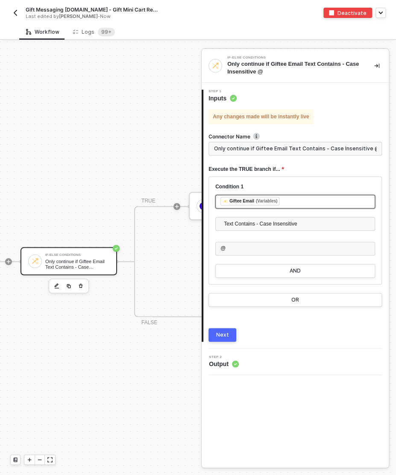
click at [216, 200] on div "﻿ ﻿ Giftee Email (Variables) ﻿" at bounding box center [295, 202] width 160 height 14
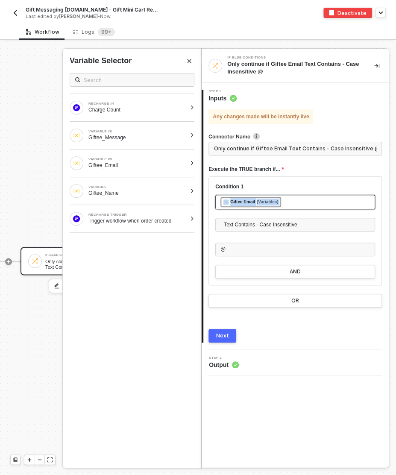
drag, startPoint x: 216, startPoint y: 200, endPoint x: 319, endPoint y: 200, distance: 102.5
click at [319, 200] on div "﻿ ﻿ Giftee Email (Variables) ﻿" at bounding box center [295, 202] width 160 height 15
copy div "﻿ ﻿ Giftee Email (Variables) ﻿"
click at [41, 121] on div at bounding box center [198, 257] width 396 height 433
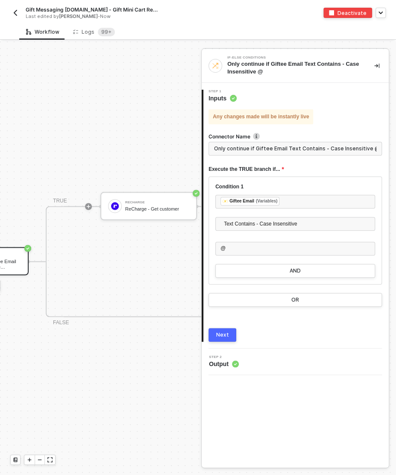
scroll to position [460, 1272]
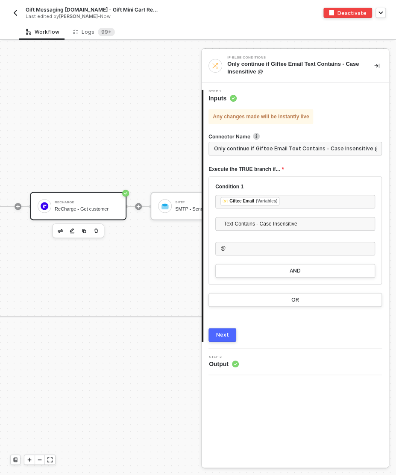
click at [78, 200] on div "ReCharge" at bounding box center [87, 201] width 64 height 3
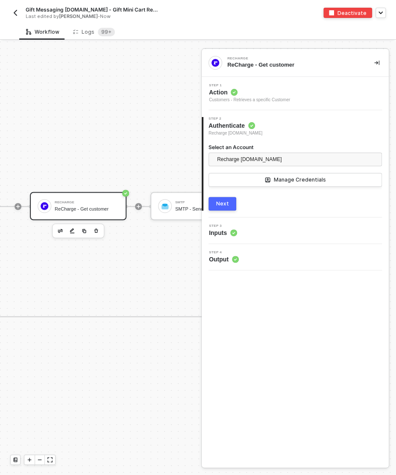
click at [262, 231] on div "Step 3 Inputs" at bounding box center [296, 230] width 185 height 13
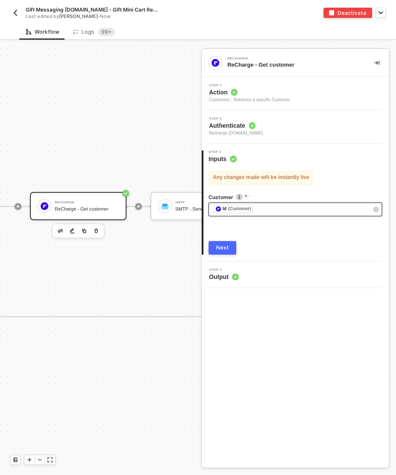
click at [208, 206] on div "﻿ ﻿ Id (Customer) ﻿" at bounding box center [294, 209] width 173 height 14
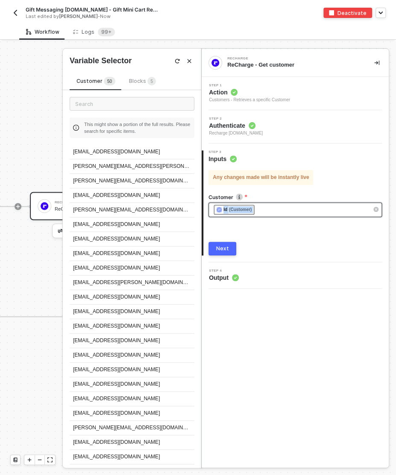
drag, startPoint x: 211, startPoint y: 207, endPoint x: 285, endPoint y: 217, distance: 74.2
click at [285, 217] on div "﻿ ﻿ Id (Customer) ﻿" at bounding box center [294, 210] width 173 height 16
copy div "﻿ ﻿ Id (Customer) ﻿"
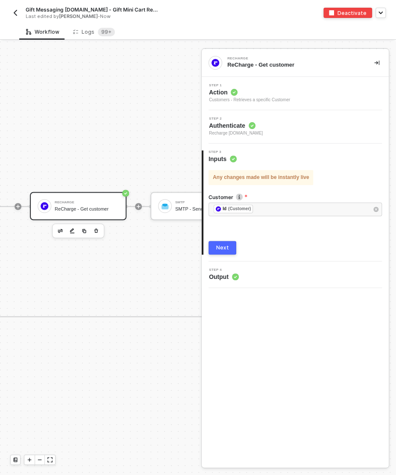
scroll to position [460, 1275]
click at [167, 209] on div at bounding box center [162, 206] width 14 height 14
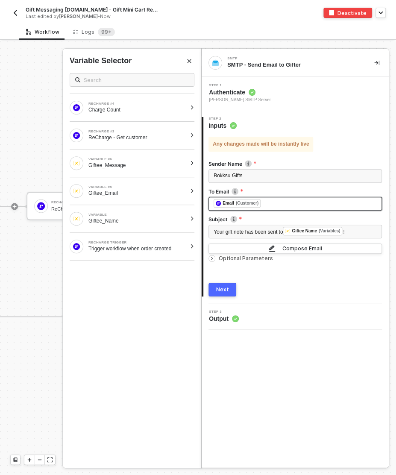
click at [210, 201] on div "﻿ ﻿ Email (Customer) ﻿" at bounding box center [294, 204] width 173 height 14
drag, startPoint x: 210, startPoint y: 201, endPoint x: 312, endPoint y: 200, distance: 101.6
click at [312, 200] on div "﻿ ﻿ Email (Customer) ﻿" at bounding box center [294, 204] width 173 height 15
copy div "﻿ ﻿ Email (Customer) ﻿"
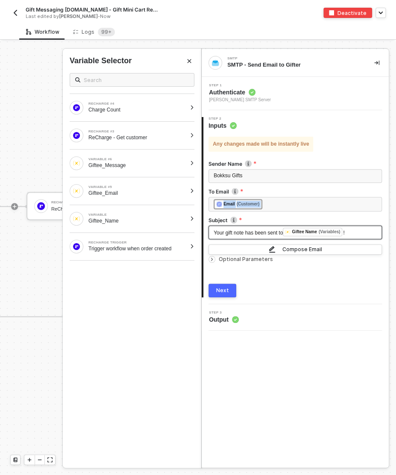
click at [265, 234] on span "Your gift note has been sent to" at bounding box center [247, 233] width 69 height 6
click at [265, 234] on span "Your gift note has been sent to" at bounding box center [247, 232] width 69 height 6
click at [238, 237] on div "Your gift note has been sent to ﻿ Giftee Name (Variables) !" at bounding box center [294, 232] width 173 height 15
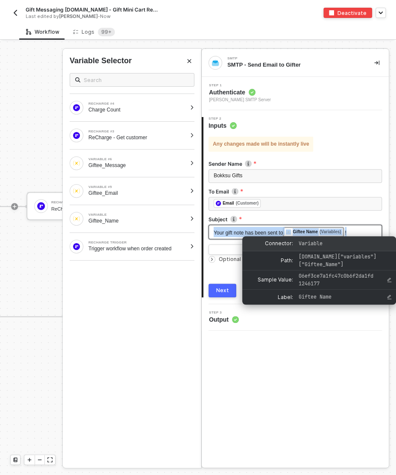
drag, startPoint x: 213, startPoint y: 231, endPoint x: 360, endPoint y: 236, distance: 147.8
click at [360, 236] on body "Alloy Gift Messaging Bokksu.com - Gift Mini Cart Recharge (DJ) with SMTP w Sub …" at bounding box center [198, 237] width 396 height 475
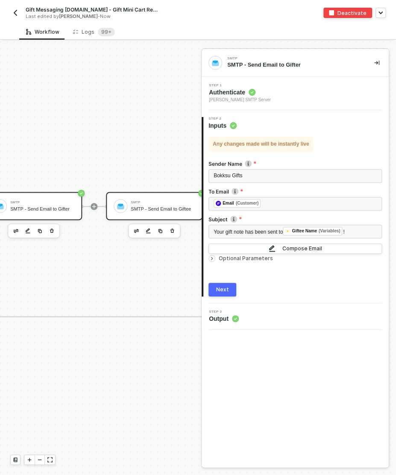
scroll to position [460, 1465]
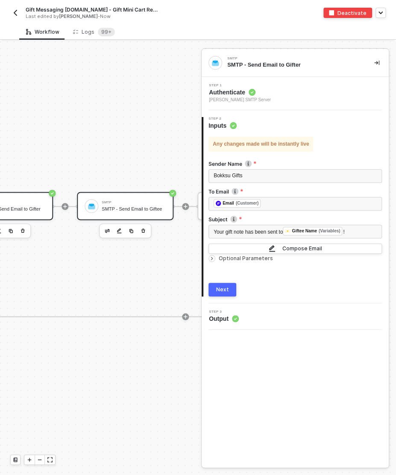
click at [143, 196] on div "SMTP SMTP - Send Email to Giftee" at bounding box center [125, 206] width 96 height 28
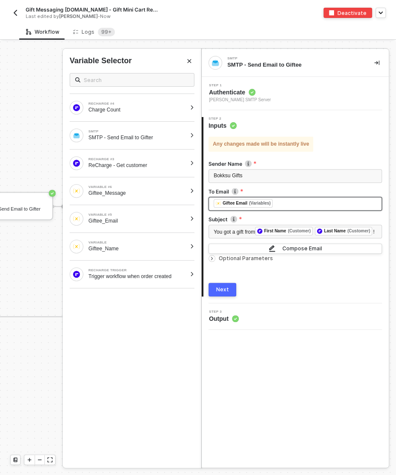
drag, startPoint x: 211, startPoint y: 202, endPoint x: 309, endPoint y: 206, distance: 98.3
click at [317, 206] on div "﻿ ﻿ Giftee Email (Variables) ﻿" at bounding box center [294, 204] width 173 height 14
drag, startPoint x: 209, startPoint y: 202, endPoint x: 310, endPoint y: 204, distance: 100.8
click at [310, 204] on div "﻿ ﻿ Giftee Email (Variables) ﻿" at bounding box center [294, 204] width 173 height 15
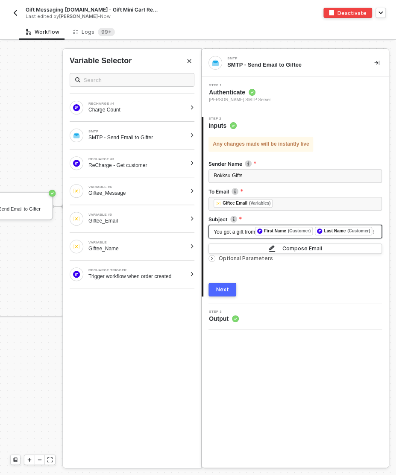
drag, startPoint x: 213, startPoint y: 232, endPoint x: 295, endPoint y: 246, distance: 84.0
click at [295, 240] on div "You got a gift from ﻿ First Name (Customer) ﻿ Last Name (Customer) !" at bounding box center [294, 232] width 173 height 15
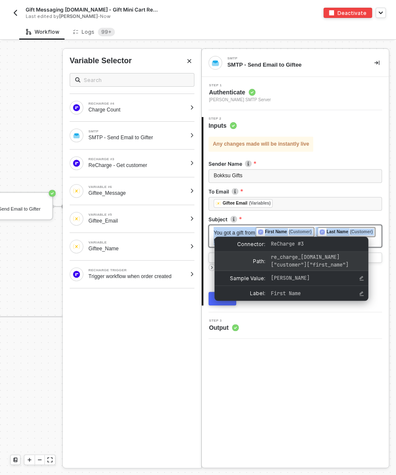
drag, startPoint x: 212, startPoint y: 231, endPoint x: 326, endPoint y: 254, distance: 116.4
click at [326, 254] on body "Alloy Gift Messaging Bokksu.com - Gift Mini Cart Recharge (DJ) with SMTP w Sub …" at bounding box center [198, 237] width 396 height 475
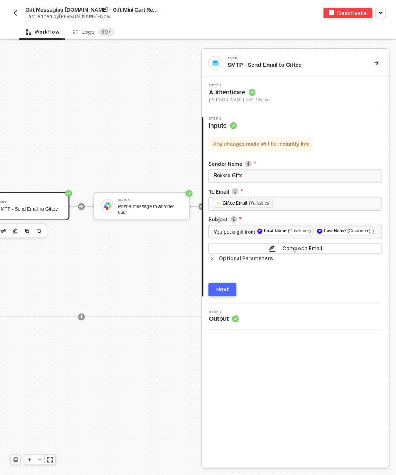
scroll to position [460, 1639]
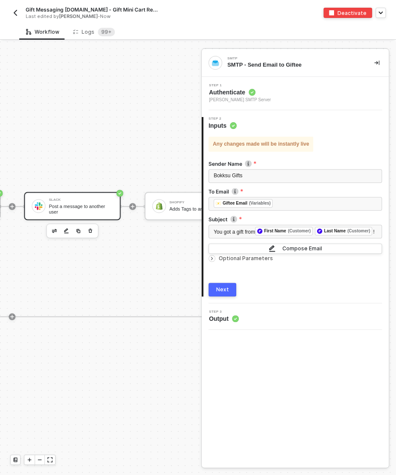
click at [74, 196] on div "Slack Post a message to another user" at bounding box center [72, 206] width 96 height 28
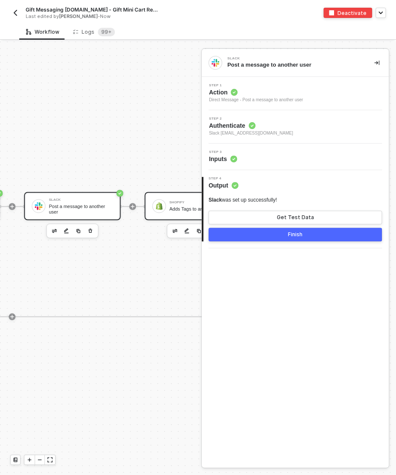
click at [185, 207] on div "Adds Tags to an Order" at bounding box center [201, 209] width 64 height 6
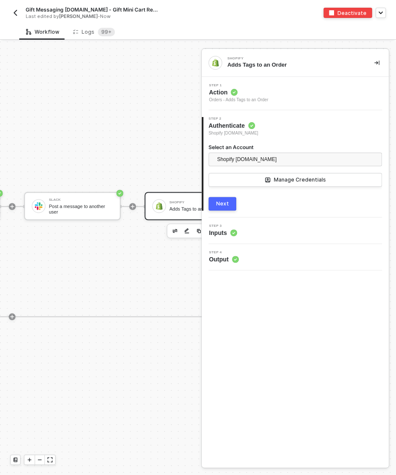
click at [268, 232] on div "Step 3 Inputs" at bounding box center [296, 230] width 185 height 13
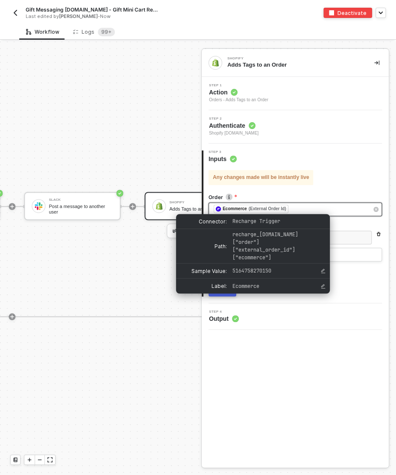
click at [213, 208] on span "﻿ Ecommerce (External Order Id)" at bounding box center [251, 210] width 76 height 6
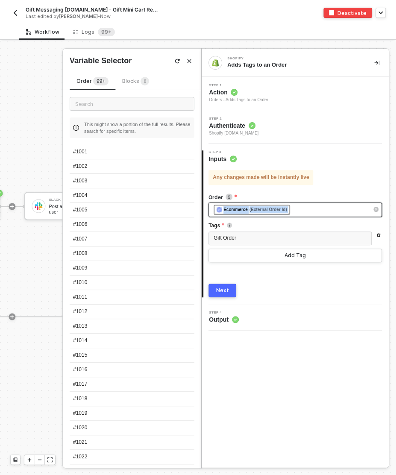
drag, startPoint x: 210, startPoint y: 207, endPoint x: 324, endPoint y: 216, distance: 113.9
click at [324, 216] on div "﻿ ﻿ Ecommerce (External Order Id) ﻿" at bounding box center [294, 209] width 173 height 15
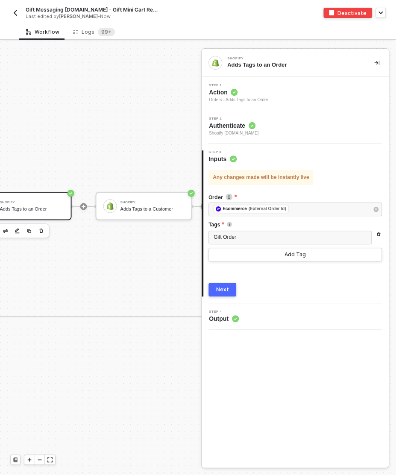
scroll to position [460, 1815]
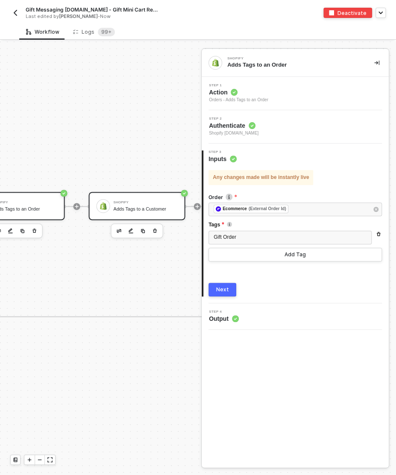
click at [139, 211] on div "Adds Tags to a Customer" at bounding box center [146, 209] width 64 height 6
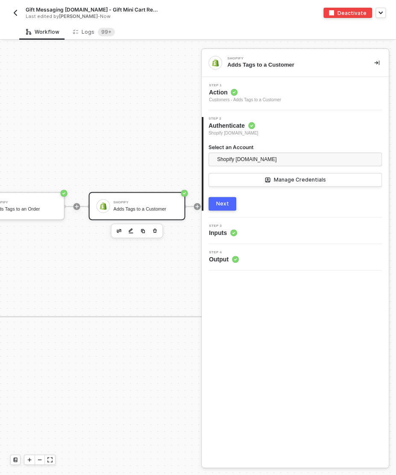
click at [300, 230] on div "Step 3 Inputs" at bounding box center [296, 230] width 185 height 13
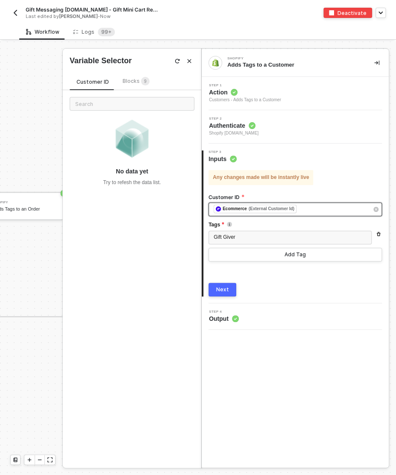
click at [211, 206] on div "﻿ ﻿ Ecommerce (External Customer Id) ﻿" at bounding box center [294, 209] width 173 height 14
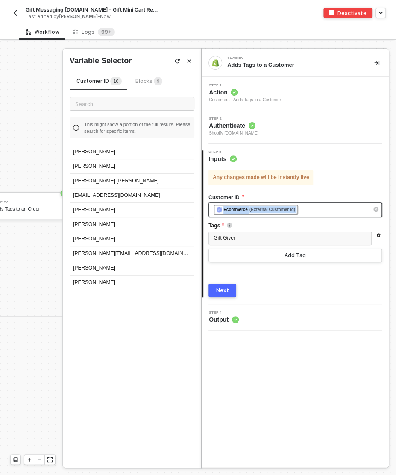
drag, startPoint x: 211, startPoint y: 209, endPoint x: 330, endPoint y: 214, distance: 118.8
click at [330, 214] on div "﻿ ﻿ Ecommerce (External Customer Id) ﻿" at bounding box center [294, 209] width 173 height 15
click at [17, 15] on img "button" at bounding box center [15, 12] width 7 height 7
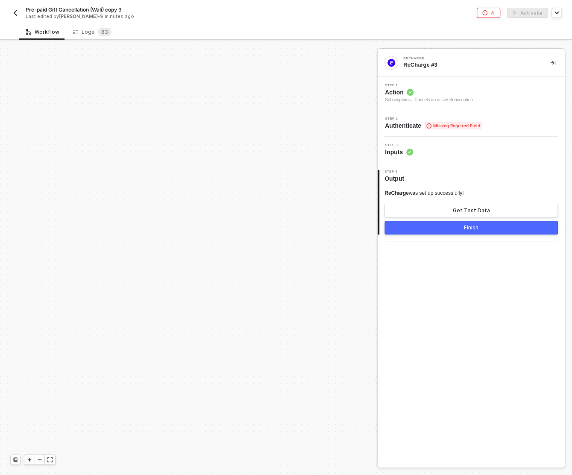
scroll to position [332, 0]
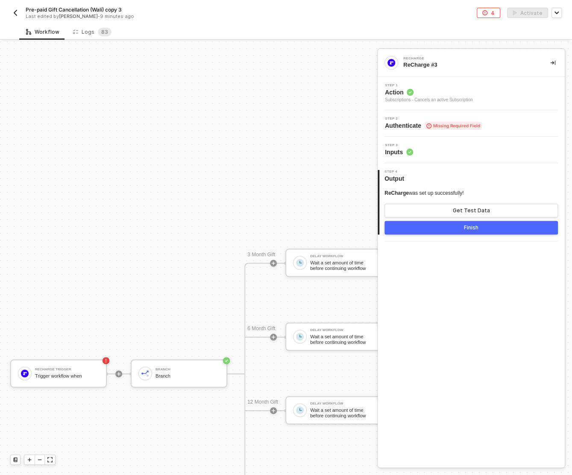
click at [509, 118] on div "Step 2 Authenticate Missing Required Field" at bounding box center [472, 123] width 185 height 13
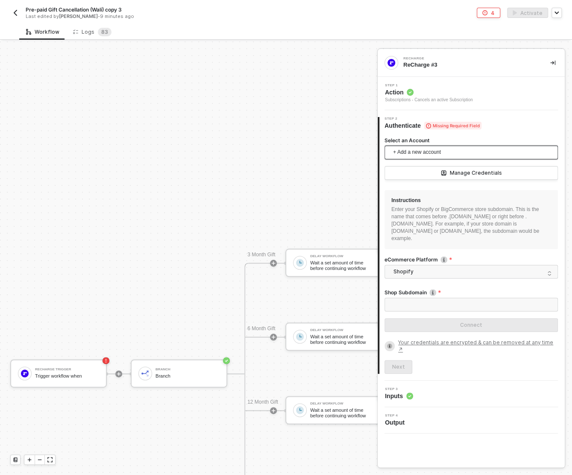
click at [451, 152] on span "+ Add a new account" at bounding box center [473, 153] width 160 height 14
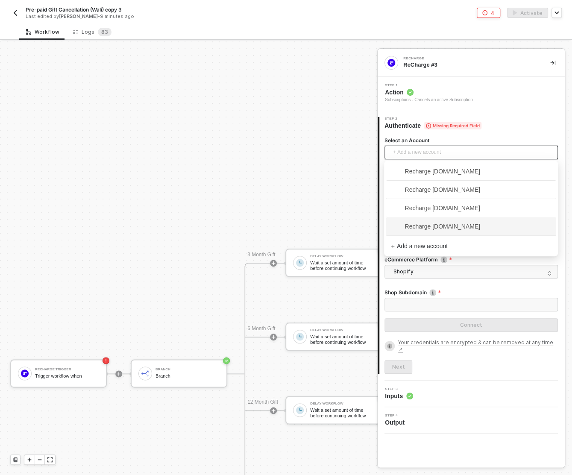
click at [439, 220] on span "Recharge [DOMAIN_NAME]" at bounding box center [471, 226] width 160 height 14
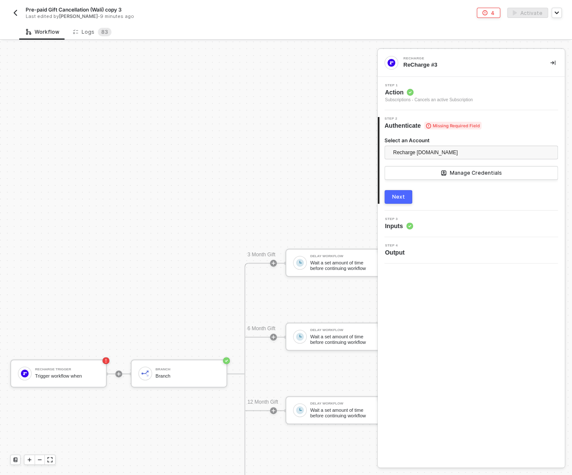
click at [401, 197] on div "Next" at bounding box center [398, 196] width 13 height 7
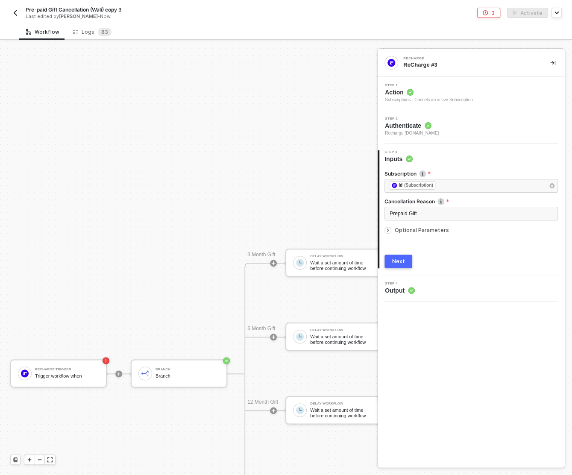
click at [393, 261] on div "Next" at bounding box center [398, 261] width 13 height 7
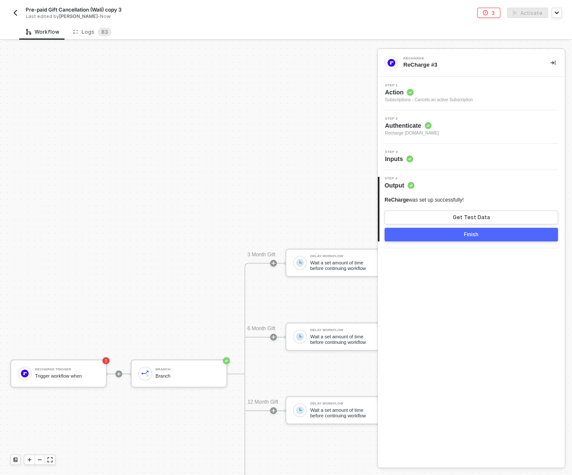
click at [429, 237] on button "Finish" at bounding box center [470, 235] width 173 height 14
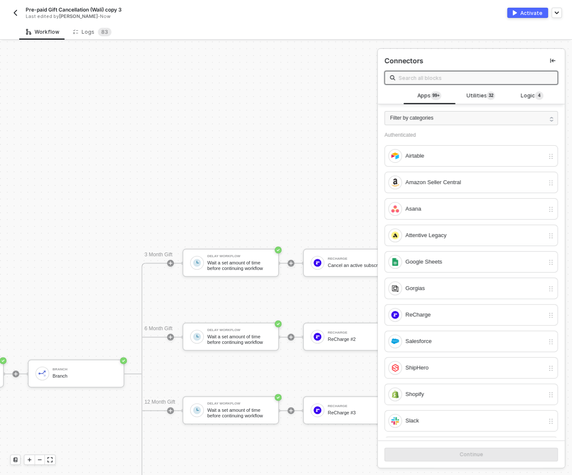
scroll to position [332, 213]
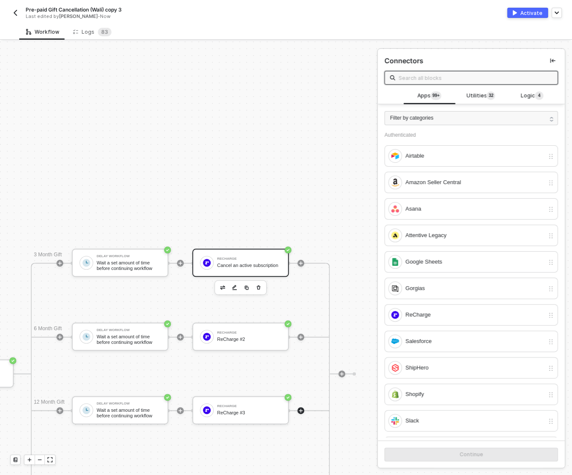
click at [238, 254] on div "ReCharge Cancel an active subscription" at bounding box center [240, 263] width 96 height 28
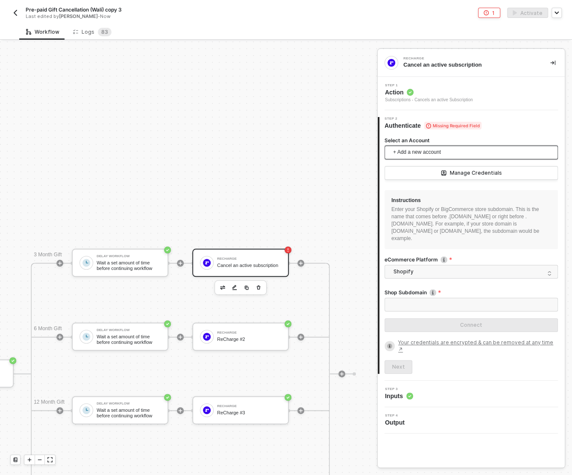
click at [436, 152] on span "+ Add a new account" at bounding box center [473, 153] width 160 height 14
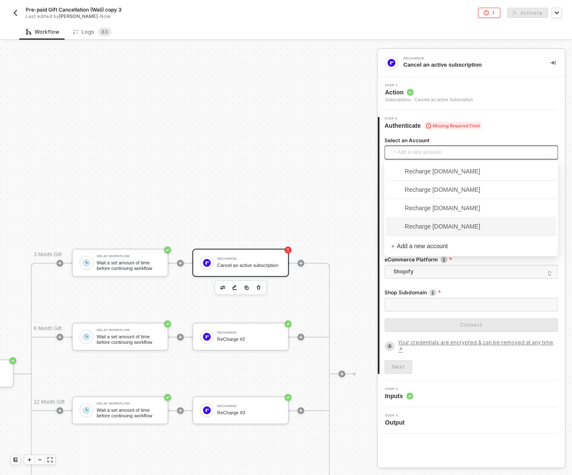
click at [448, 222] on span "Recharge [DOMAIN_NAME]" at bounding box center [435, 226] width 89 height 9
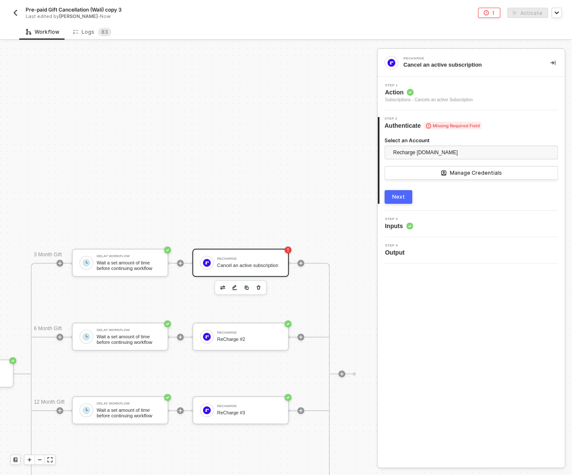
click at [398, 197] on div "Next" at bounding box center [398, 196] width 13 height 7
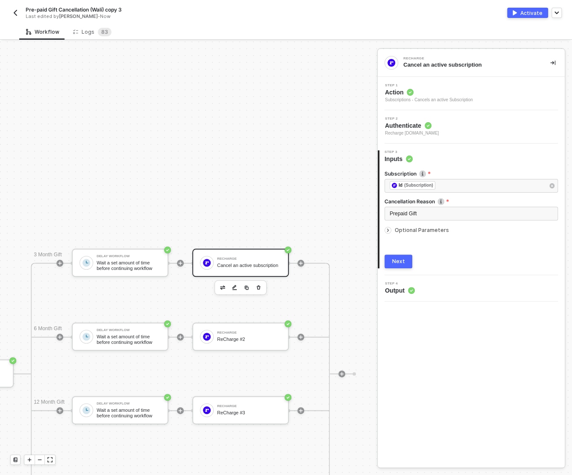
click at [405, 262] on button "Next" at bounding box center [398, 261] width 28 height 14
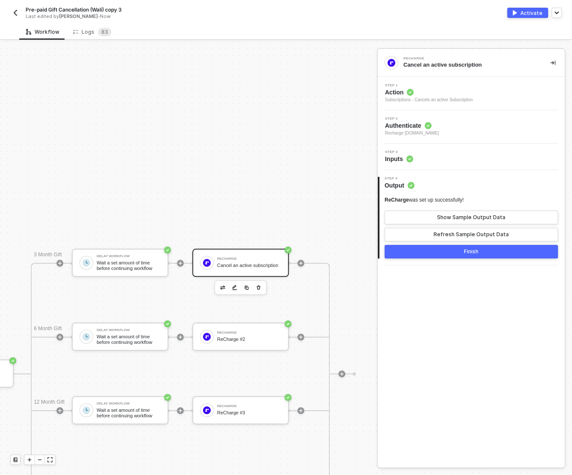
click at [434, 252] on button "Finish" at bounding box center [470, 252] width 173 height 14
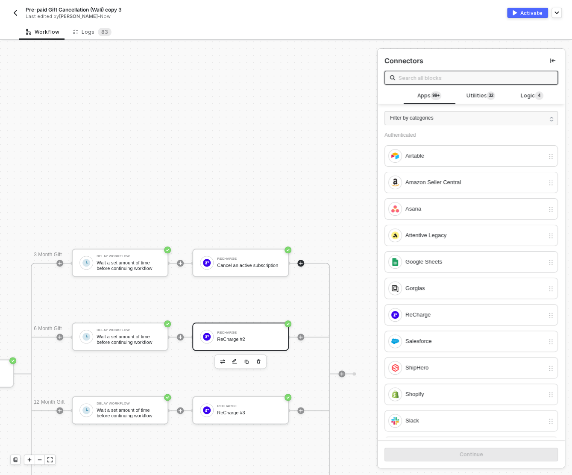
click at [227, 344] on div "ReCharge ReCharge #2" at bounding box center [240, 336] width 96 height 28
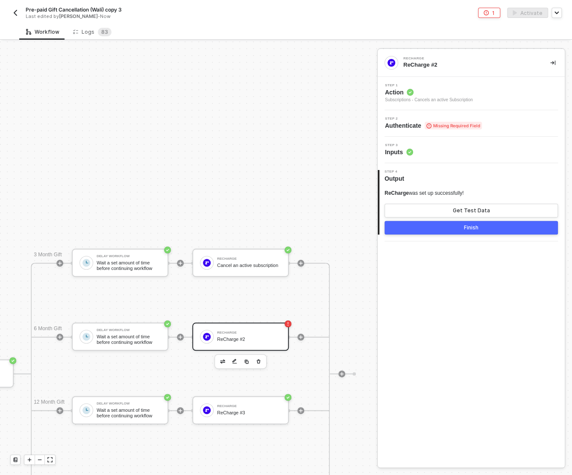
click at [478, 130] on div "Step 2 Authenticate Missing Required Field" at bounding box center [470, 123] width 187 height 26
click at [465, 123] on span "Missing Required Field" at bounding box center [452, 126] width 57 height 8
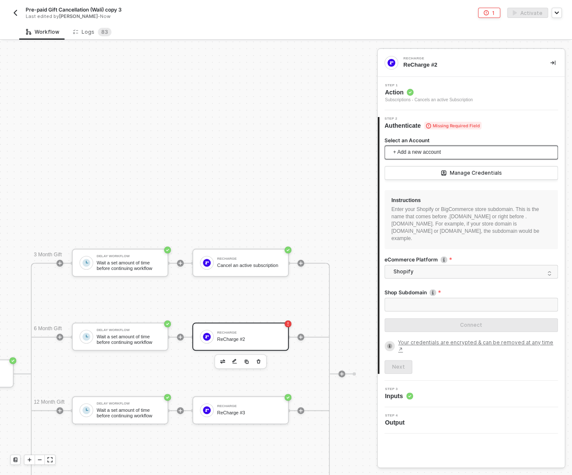
click at [428, 158] on span "+ Add a new account" at bounding box center [473, 153] width 160 height 14
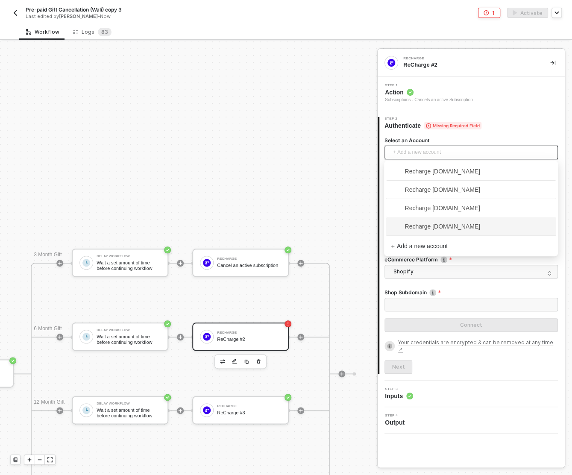
click at [425, 230] on span "Recharge [DOMAIN_NAME]" at bounding box center [435, 226] width 89 height 9
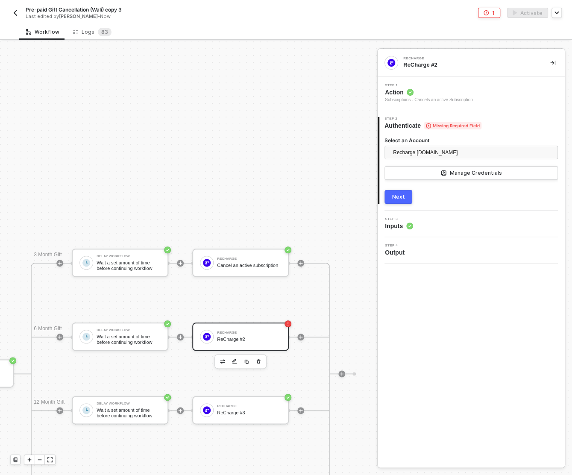
click at [395, 192] on button "Next" at bounding box center [398, 197] width 28 height 14
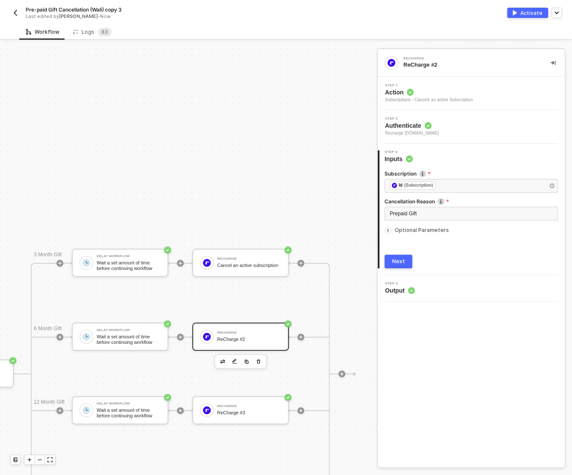
click at [401, 262] on div "Next" at bounding box center [398, 261] width 13 height 7
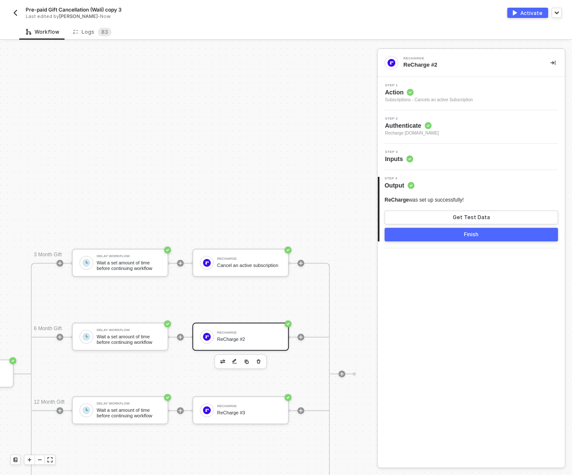
click at [434, 237] on button "Finish" at bounding box center [470, 235] width 173 height 14
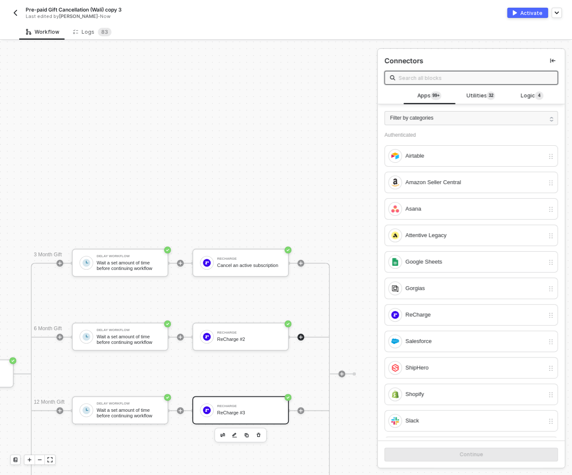
click at [222, 414] on div "ReCharge #3" at bounding box center [249, 413] width 64 height 6
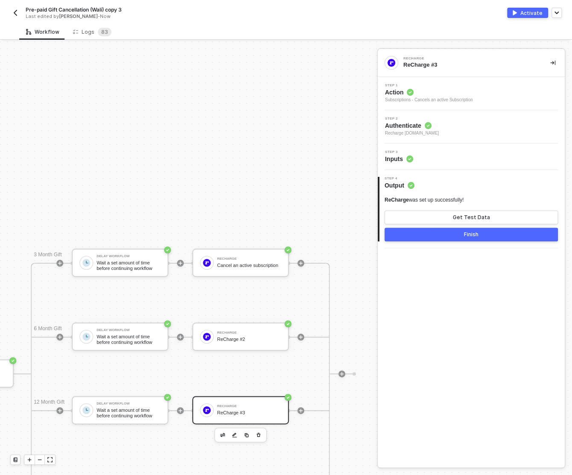
click at [445, 158] on div "Step 3 Inputs" at bounding box center [472, 156] width 185 height 13
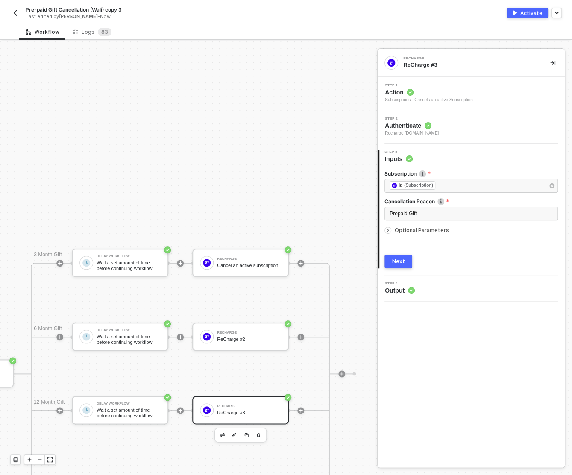
click at [471, 124] on div "Step 2 Authenticate Recharge [DOMAIN_NAME]" at bounding box center [472, 127] width 185 height 20
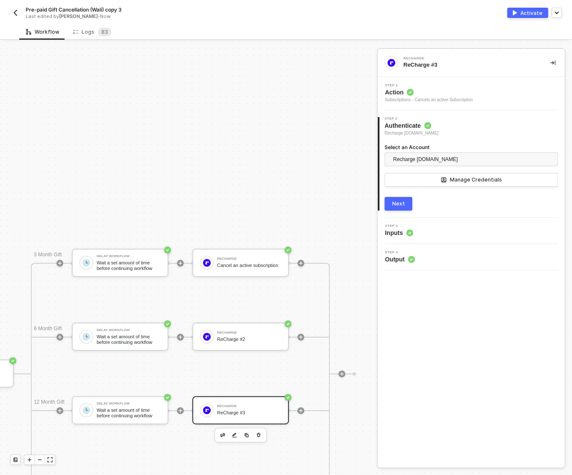
click at [399, 202] on div "Next" at bounding box center [398, 203] width 13 height 7
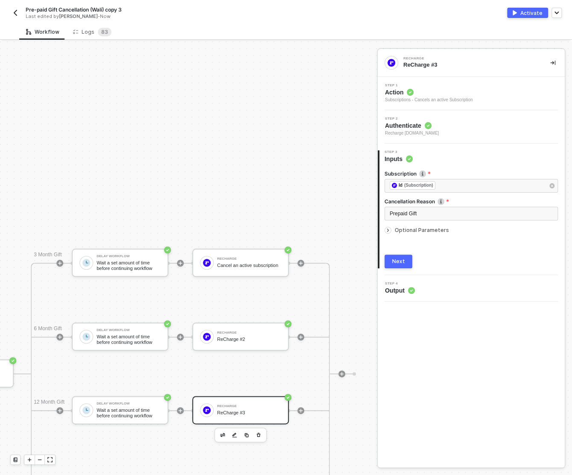
click at [396, 257] on button "Next" at bounding box center [398, 261] width 28 height 14
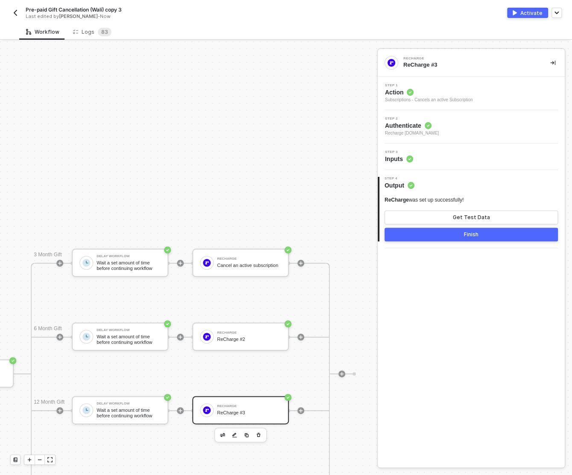
click at [465, 234] on div "Finish" at bounding box center [471, 234] width 15 height 7
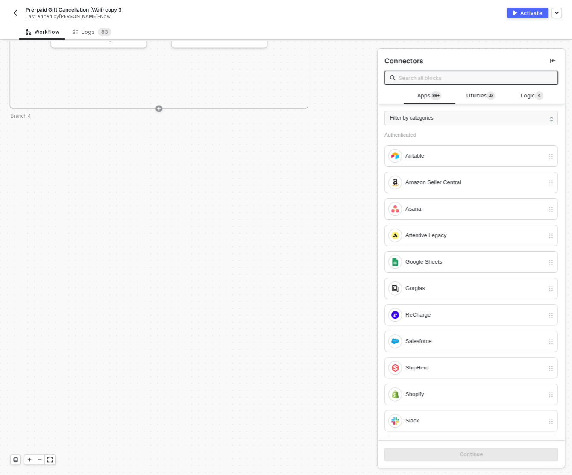
scroll to position [732, 235]
click at [527, 15] on div "Activate" at bounding box center [531, 12] width 22 height 7
click at [13, 13] on img "button" at bounding box center [15, 12] width 7 height 7
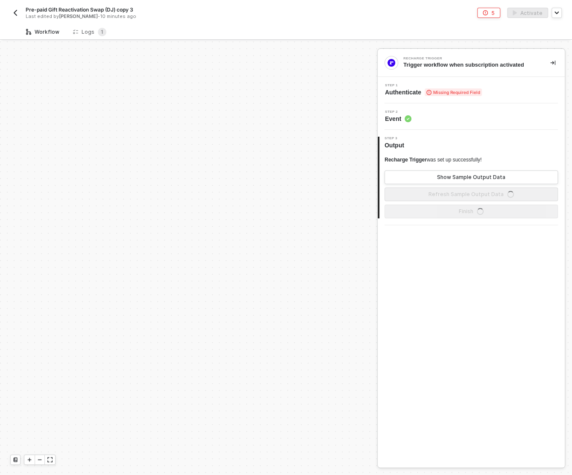
scroll to position [386, 0]
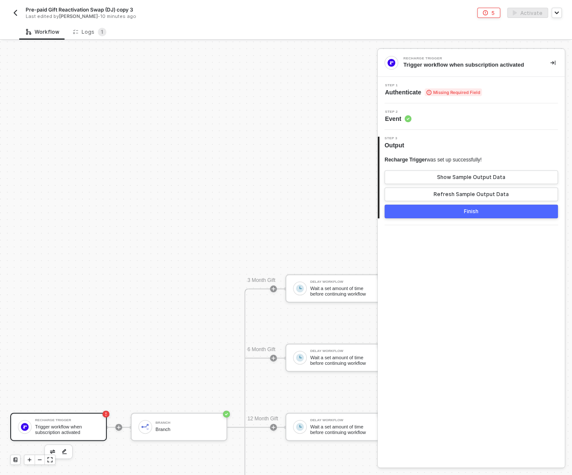
click at [15, 13] on img "button" at bounding box center [15, 12] width 7 height 7
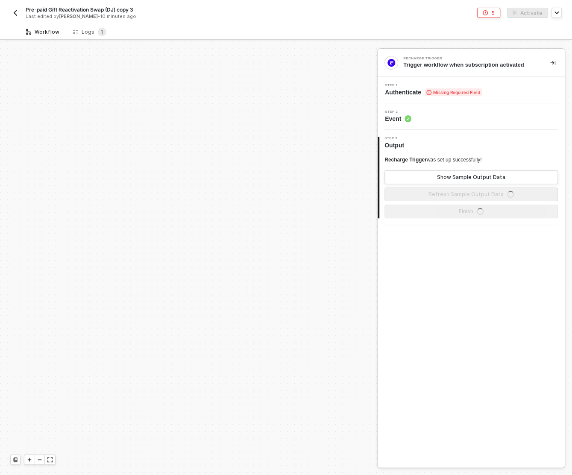
scroll to position [386, 0]
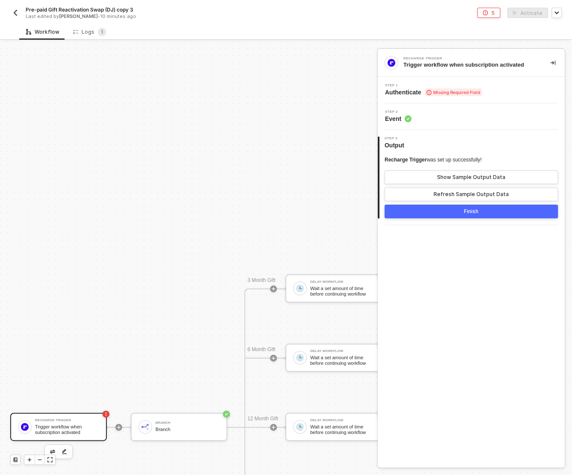
click at [500, 86] on div "Step 1 Authenticate Missing Required Field" at bounding box center [472, 90] width 185 height 13
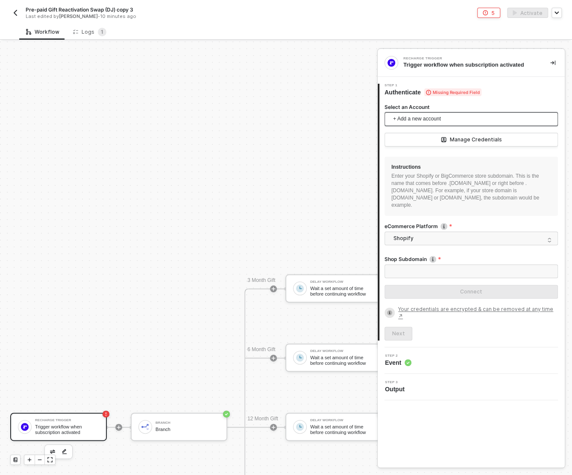
click at [453, 117] on span "+ Add a new account" at bounding box center [473, 119] width 160 height 14
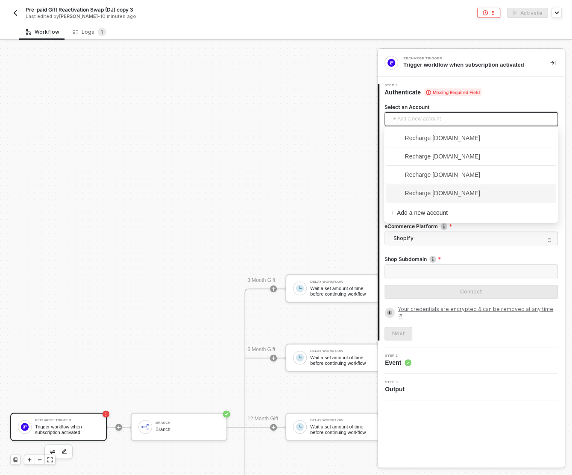
click at [442, 198] on span "Recharge [DOMAIN_NAME]" at bounding box center [471, 193] width 160 height 14
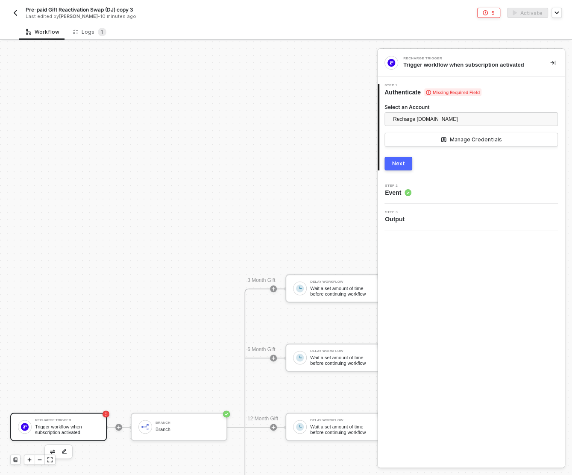
click at [397, 161] on div "Next" at bounding box center [398, 163] width 13 height 7
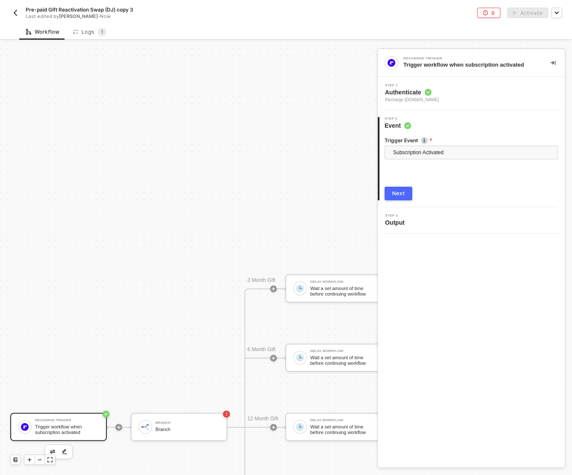
click at [396, 190] on div "Next" at bounding box center [398, 193] width 13 height 7
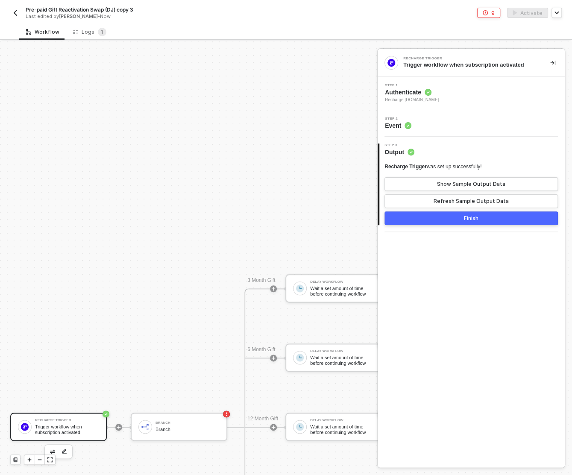
click at [453, 219] on button "Finish" at bounding box center [470, 218] width 173 height 14
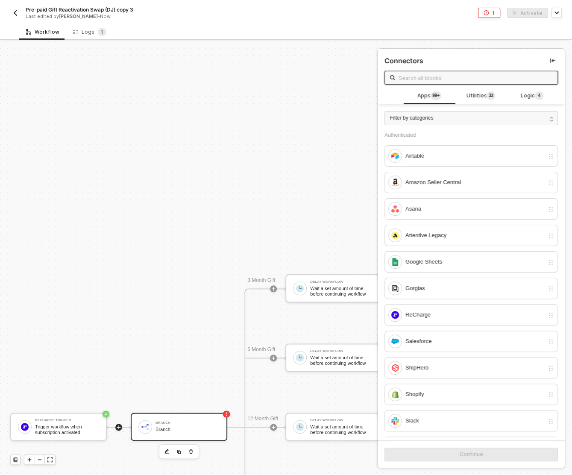
click at [170, 439] on div "Branch Branch" at bounding box center [179, 426] width 96 height 28
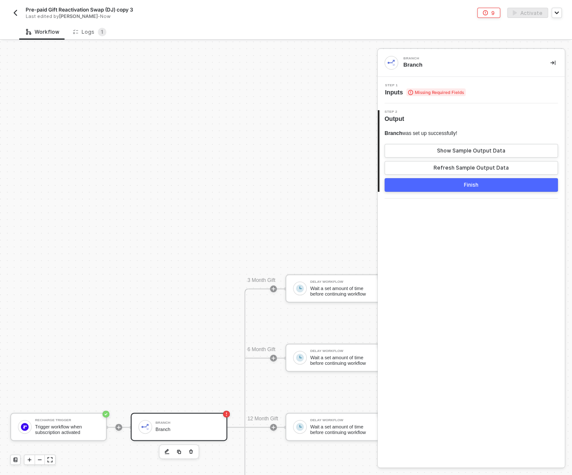
click at [503, 87] on div "Step 1 Inputs Missing Required Fields" at bounding box center [472, 90] width 185 height 13
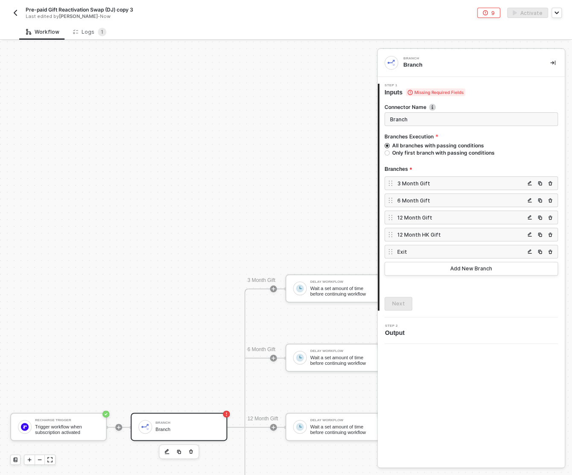
click at [429, 180] on div "3 Month Gift" at bounding box center [460, 183] width 127 height 7
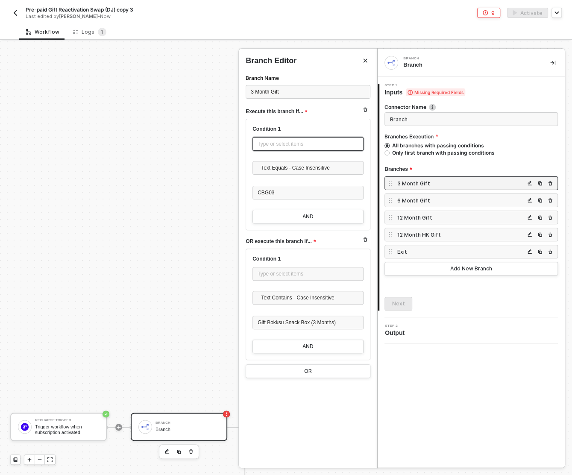
click at [282, 141] on div "Type or select items ﻿" at bounding box center [307, 144] width 101 height 8
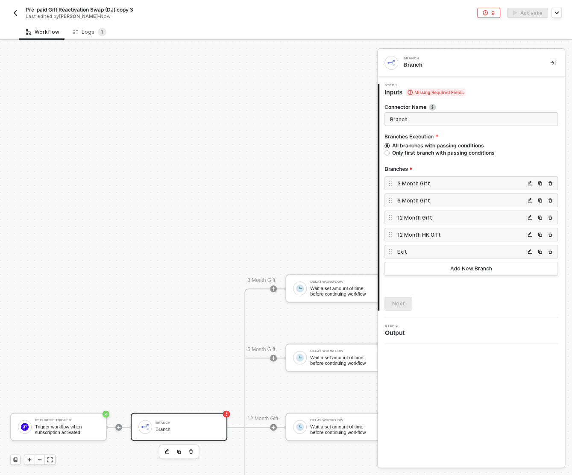
click at [431, 201] on div "6 Month Gift" at bounding box center [460, 200] width 127 height 7
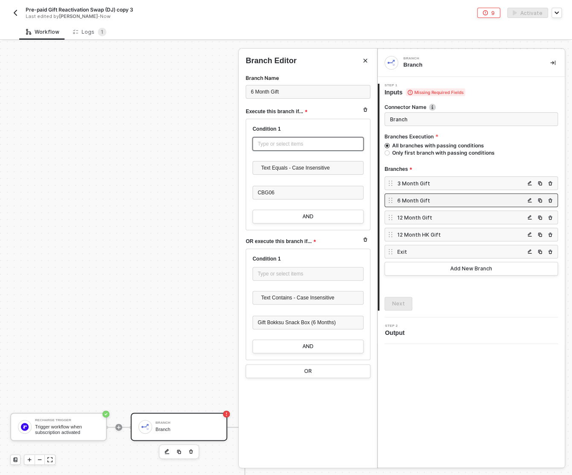
click at [294, 142] on div "Type or select items ﻿" at bounding box center [307, 144] width 101 height 8
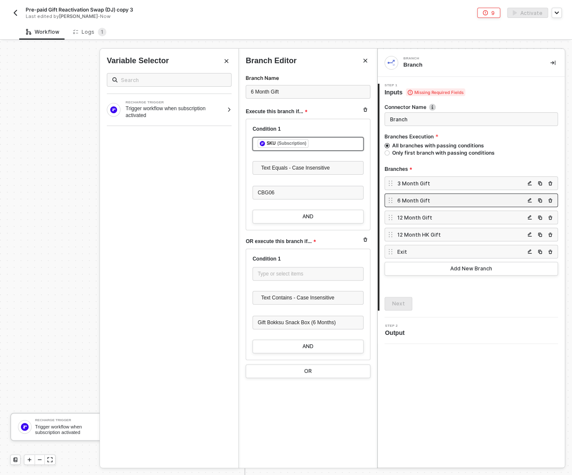
click at [456, 217] on div "12 Month Gift" at bounding box center [460, 217] width 127 height 7
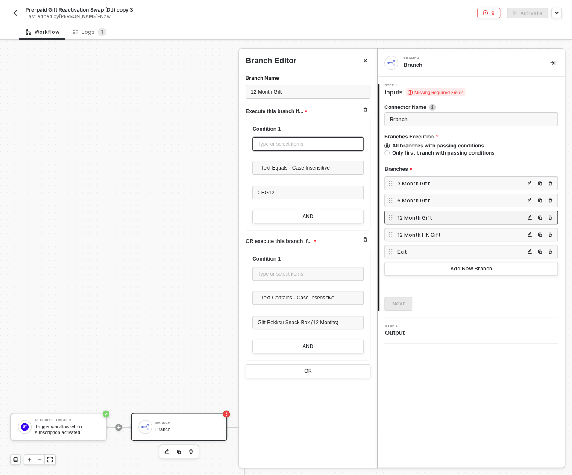
click at [302, 145] on div "Type or select items ﻿" at bounding box center [307, 144] width 101 height 8
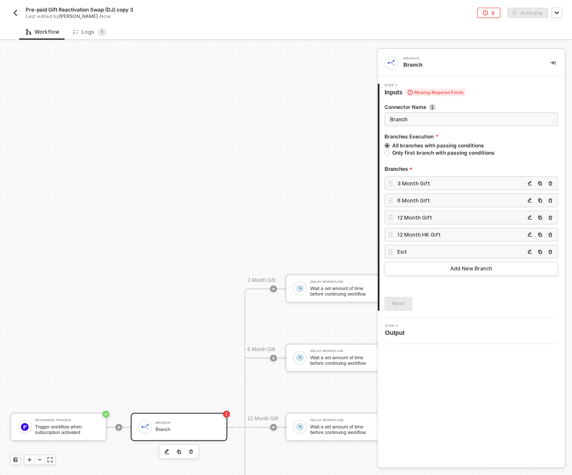
click at [447, 229] on div "12 Month HK Gift" at bounding box center [470, 235] width 173 height 14
click at [422, 234] on div "12 Month HK Gift" at bounding box center [460, 234] width 127 height 7
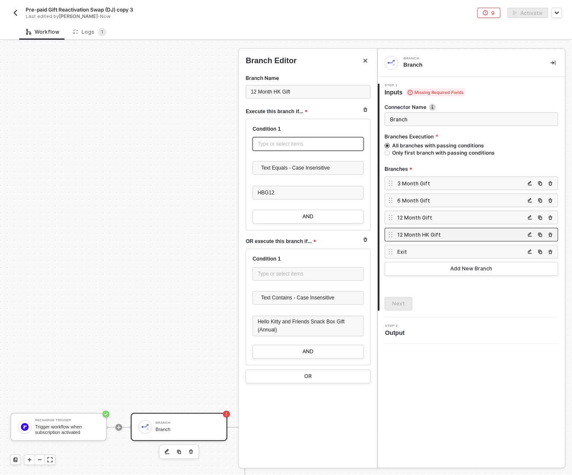
click at [272, 139] on div "Type or select items ﻿" at bounding box center [307, 144] width 111 height 14
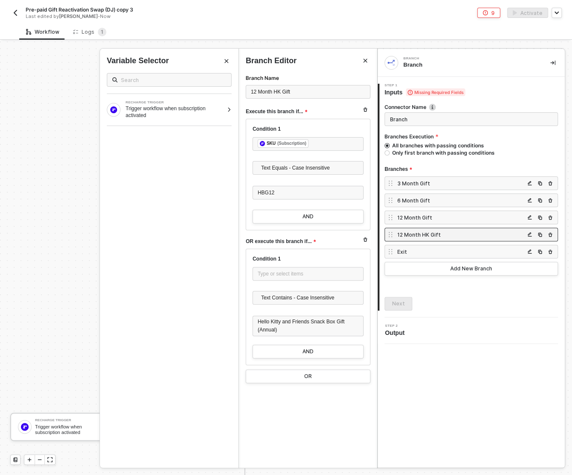
click at [401, 253] on div "Exit" at bounding box center [460, 251] width 127 height 7
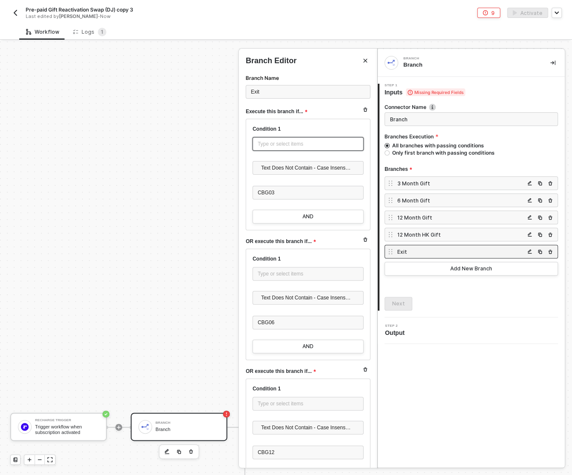
click at [293, 146] on div "Type or select items ﻿" at bounding box center [307, 144] width 101 height 8
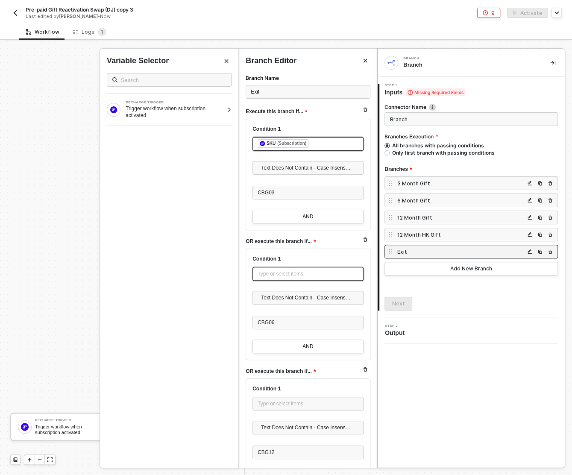
click at [283, 273] on div "Type or select items ﻿" at bounding box center [307, 274] width 101 height 8
click at [284, 404] on div "Type or select items ﻿" at bounding box center [307, 404] width 101 height 8
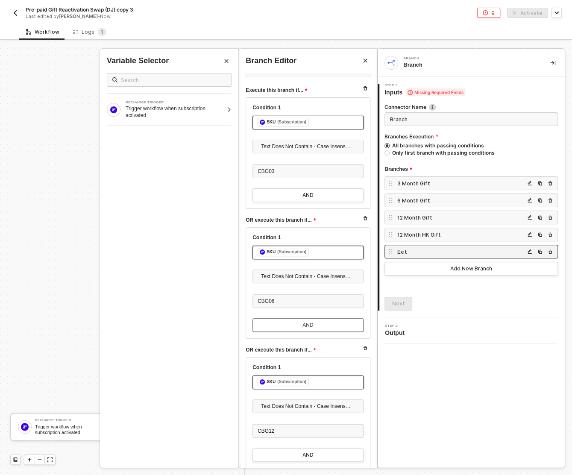
scroll to position [46, 0]
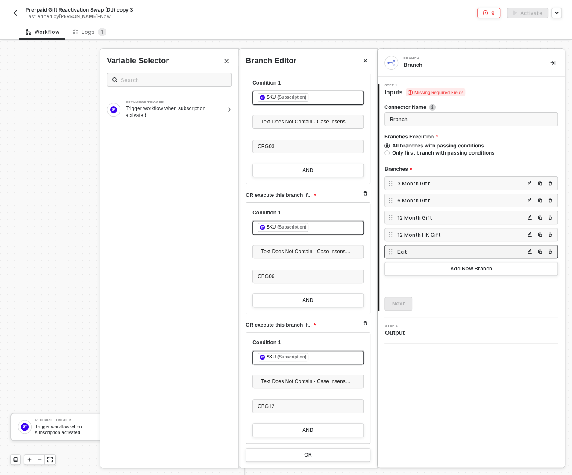
click at [423, 182] on div "3 Month Gift" at bounding box center [460, 183] width 127 height 7
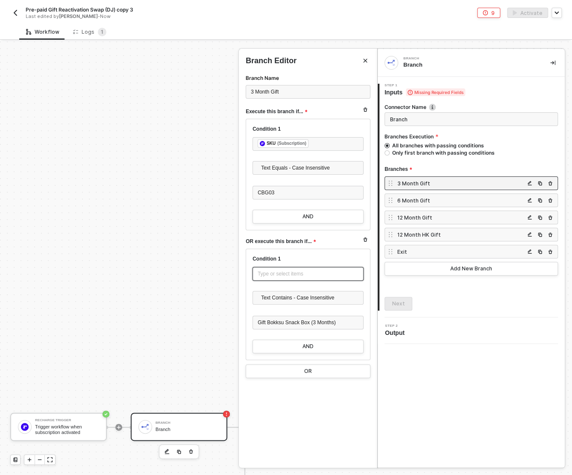
click at [258, 274] on div "Type or select items ﻿" at bounding box center [307, 274] width 101 height 8
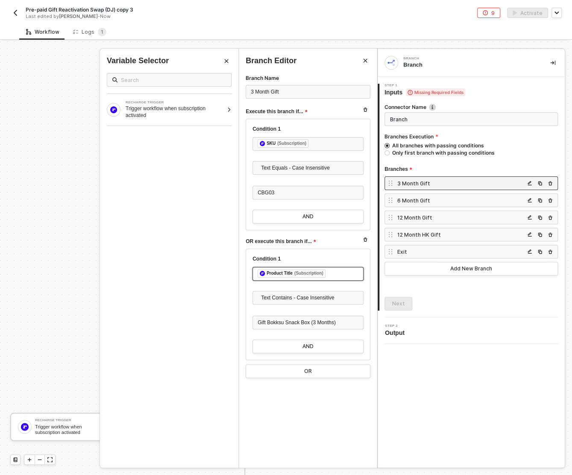
click at [455, 200] on div "6 Month Gift" at bounding box center [460, 200] width 127 height 7
click at [307, 270] on div "Type or select items ﻿" at bounding box center [307, 274] width 101 height 8
click at [437, 217] on div "12 Month Gift" at bounding box center [460, 217] width 127 height 7
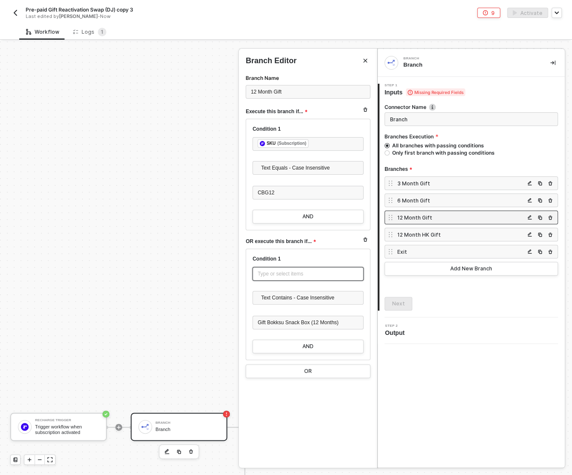
click at [301, 275] on div "Type or select items ﻿" at bounding box center [307, 274] width 101 height 8
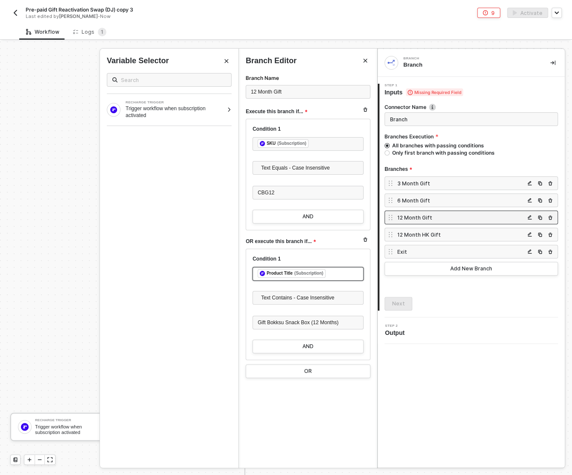
click at [456, 231] on div "12 Month HK Gift" at bounding box center [460, 234] width 127 height 7
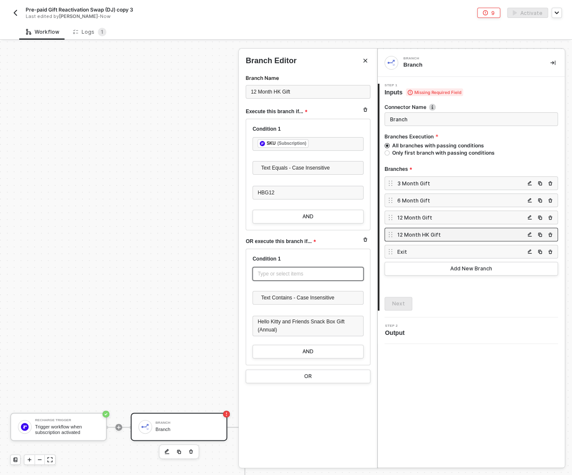
click at [279, 277] on div "Type or select items ﻿" at bounding box center [307, 274] width 111 height 14
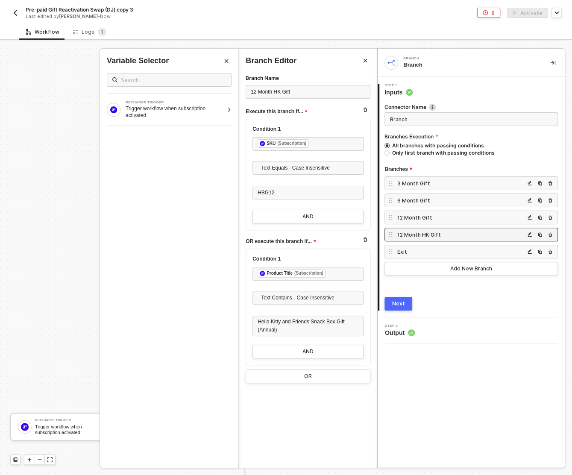
click at [402, 304] on div "Next" at bounding box center [398, 303] width 13 height 7
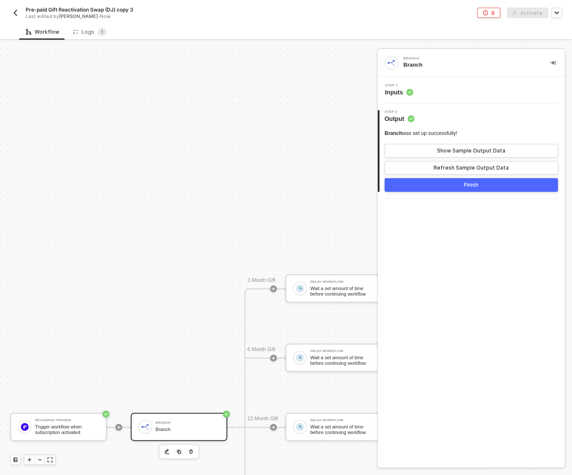
click at [444, 178] on button "Finish" at bounding box center [470, 185] width 173 height 14
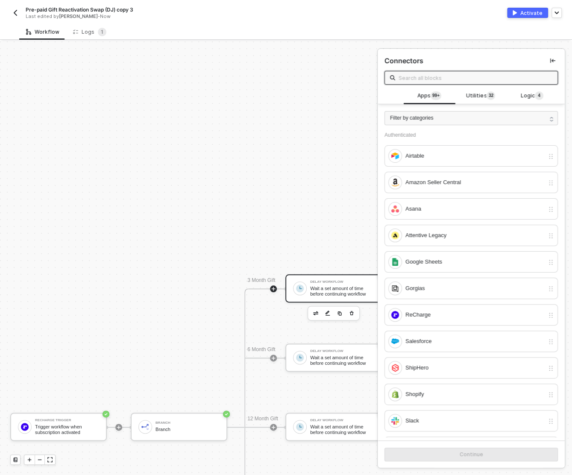
click at [322, 300] on div "Delay Workflow Wait a set amount of time before continuing workflow" at bounding box center [333, 288] width 96 height 28
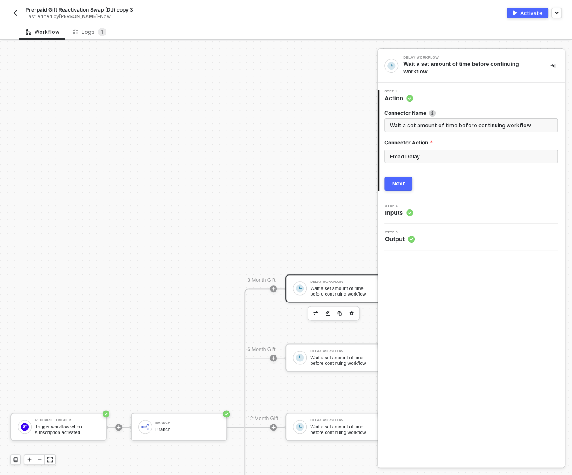
click at [401, 184] on div "Next" at bounding box center [398, 183] width 13 height 7
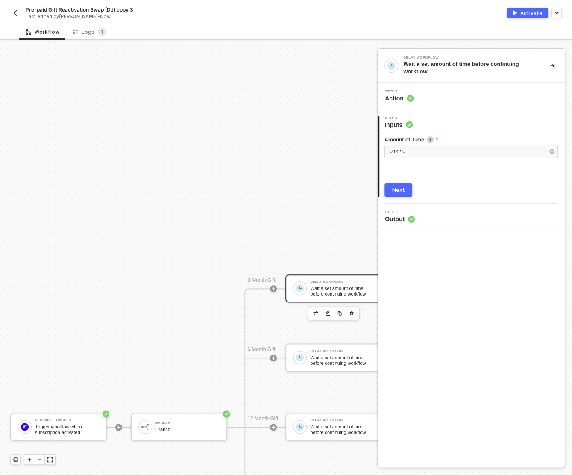
click at [403, 191] on div "Next" at bounding box center [398, 190] width 13 height 7
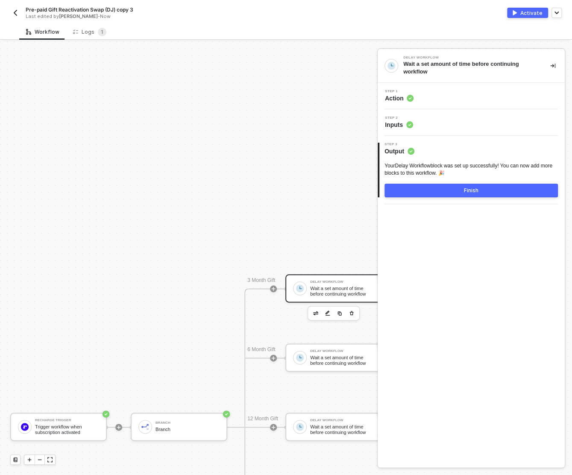
click at [427, 187] on button "Finish" at bounding box center [470, 191] width 173 height 14
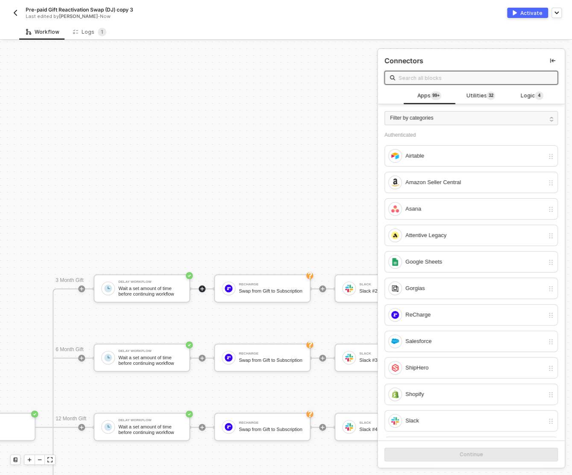
scroll to position [386, 220]
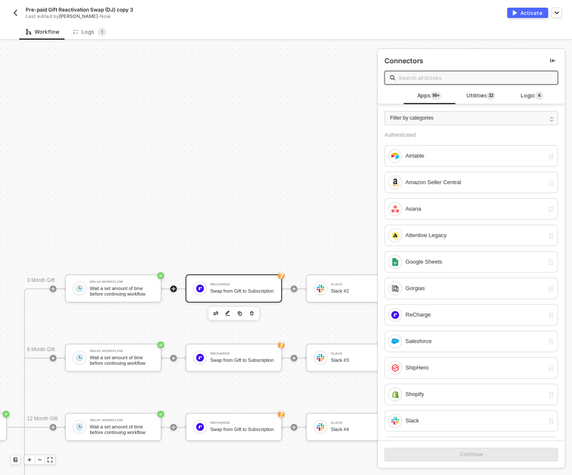
click at [238, 291] on div "Swap from Gift to Subscription" at bounding box center [242, 291] width 64 height 6
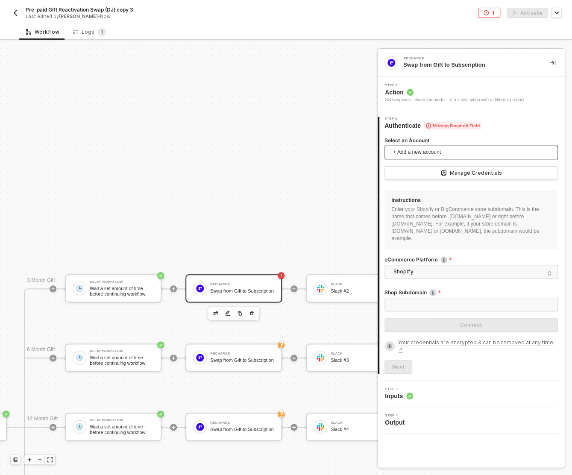
click at [424, 151] on span "+ Add a new account" at bounding box center [473, 153] width 160 height 14
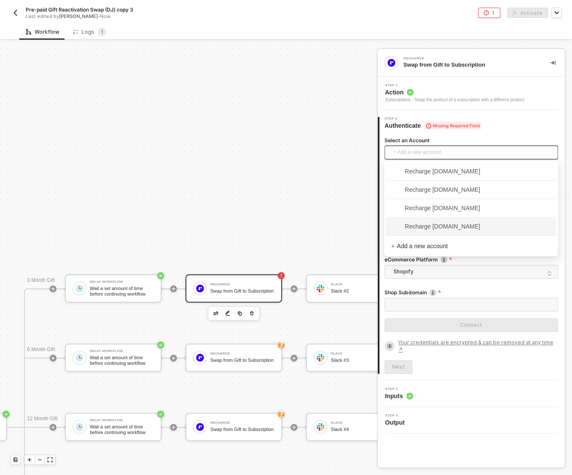
click at [436, 222] on span "Recharge snb-hashii.myshopify.com" at bounding box center [435, 226] width 89 height 9
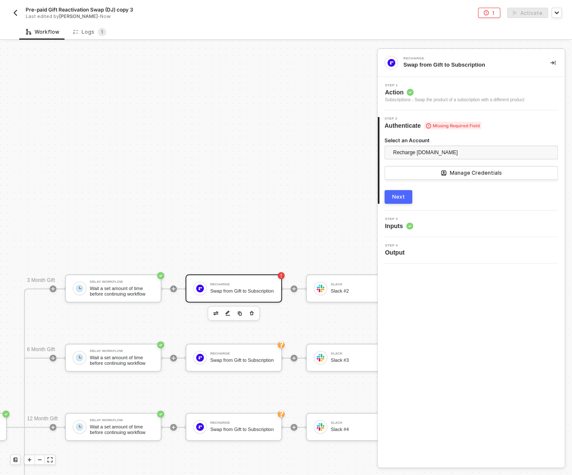
click at [399, 195] on div "Next" at bounding box center [398, 196] width 13 height 7
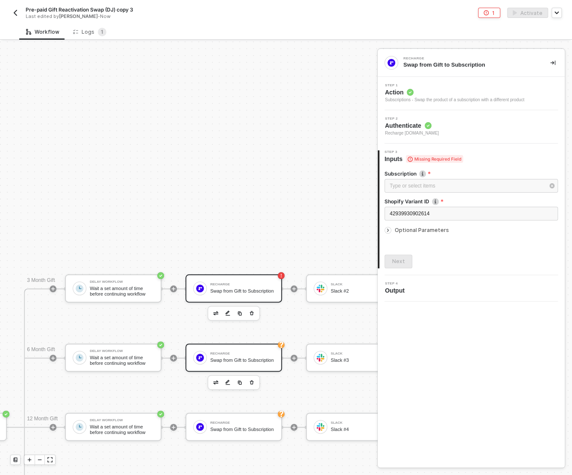
click at [236, 369] on div "ReCharge Swap from Gift to Subscription" at bounding box center [233, 357] width 96 height 28
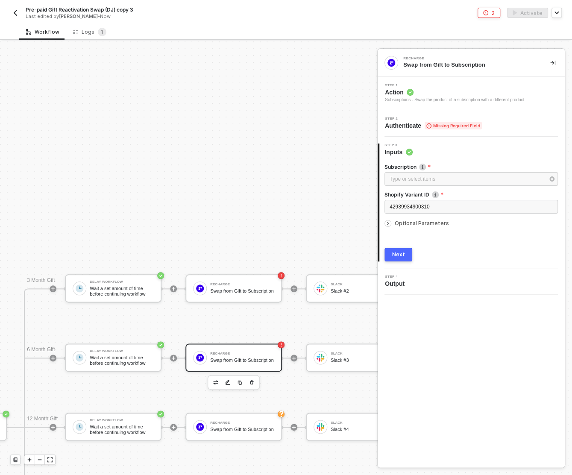
click at [411, 123] on span "Authenticate Missing Required Field" at bounding box center [433, 125] width 97 height 9
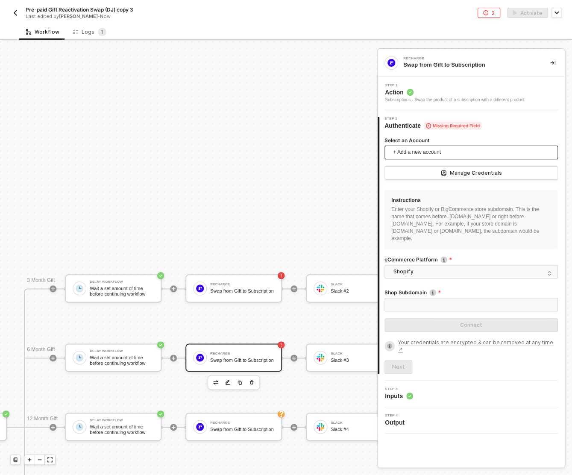
click at [423, 159] on div "+ Add a new account" at bounding box center [470, 154] width 173 height 17
click at [416, 152] on span "+ Add a new account" at bounding box center [473, 153] width 160 height 14
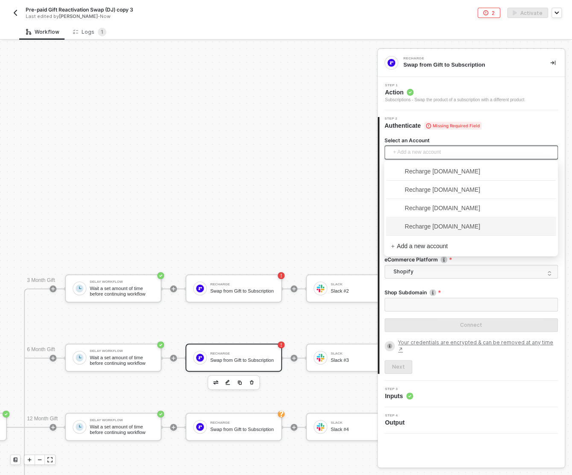
click at [428, 228] on span "Recharge snb-hashii.myshopify.com" at bounding box center [435, 226] width 89 height 9
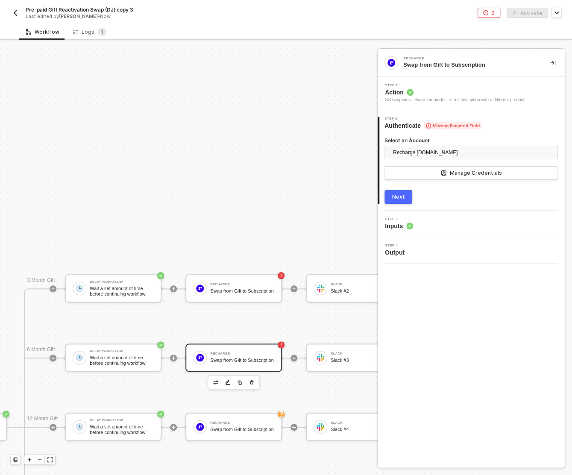
click at [401, 195] on div "Next" at bounding box center [398, 196] width 13 height 7
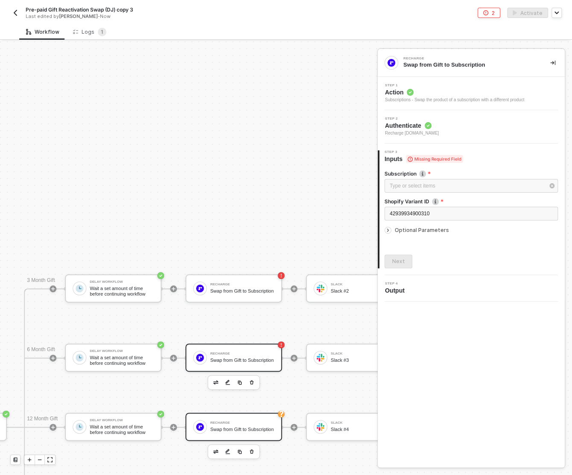
click at [220, 427] on div "Swap from Gift to Subscription" at bounding box center [242, 430] width 64 height 6
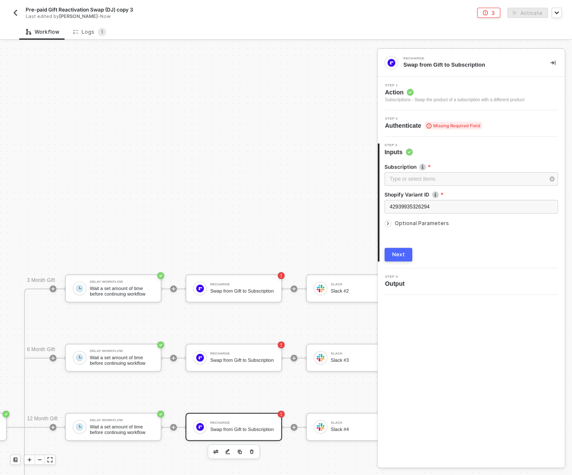
click at [413, 130] on div "Step 2 Authenticate Missing Required Field" at bounding box center [470, 123] width 187 height 26
click at [406, 124] on span "Authenticate Missing Required Field" at bounding box center [433, 125] width 97 height 9
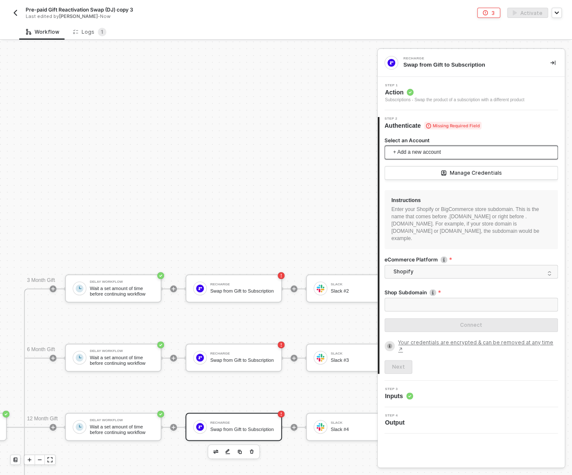
click at [412, 151] on span "+ Add a new account" at bounding box center [473, 153] width 160 height 14
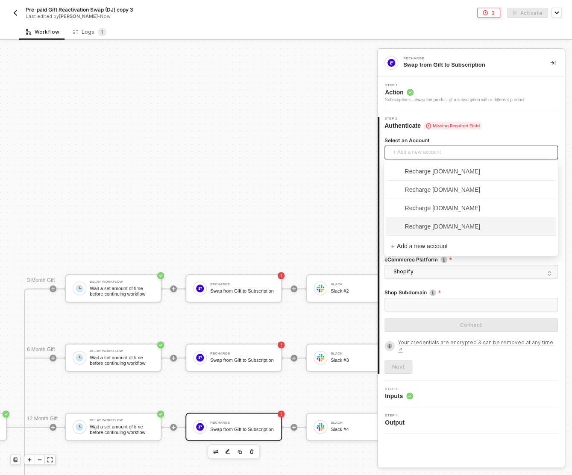
click at [417, 222] on span "Recharge snb-hashii.myshopify.com" at bounding box center [435, 226] width 89 height 9
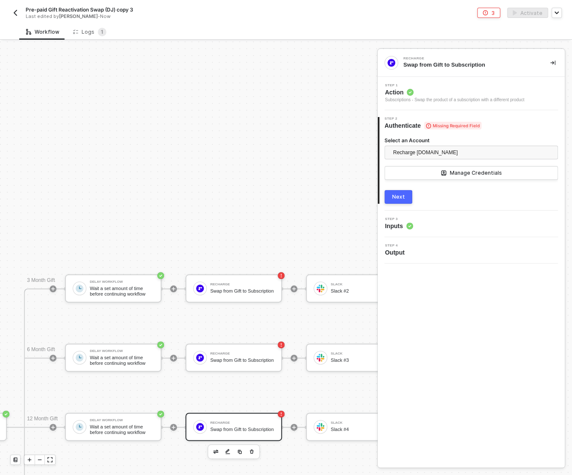
click at [392, 193] on div "Next" at bounding box center [398, 196] width 13 height 7
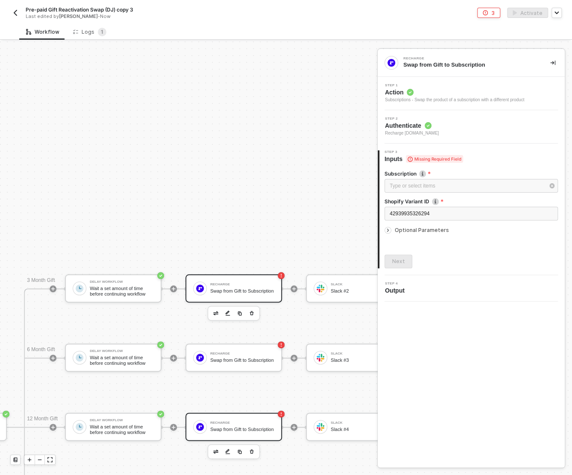
click at [251, 288] on div "Swap from Gift to Subscription" at bounding box center [242, 291] width 64 height 6
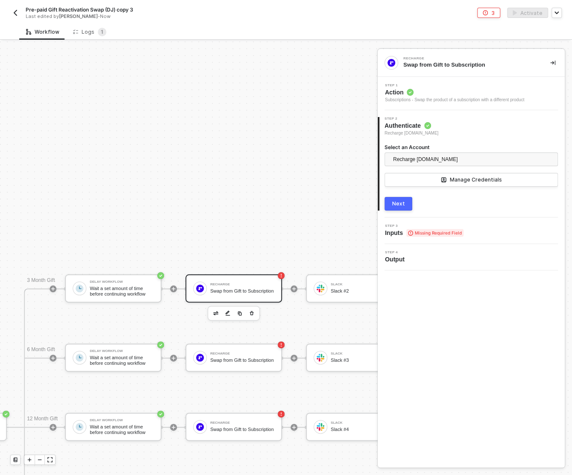
click at [498, 225] on div "Step 3 Inputs Missing Required Field" at bounding box center [472, 230] width 185 height 13
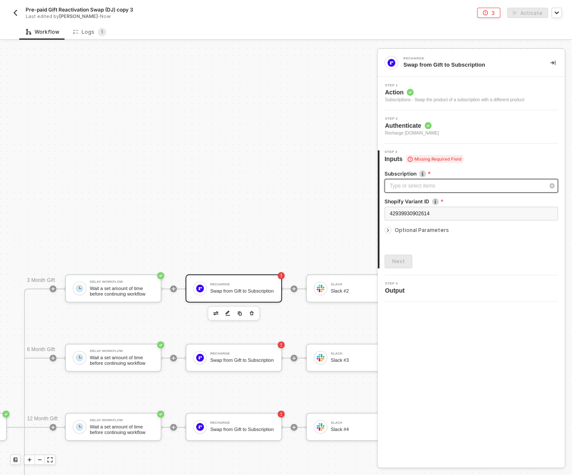
click at [422, 187] on div "Type or select items ﻿" at bounding box center [466, 186] width 155 height 8
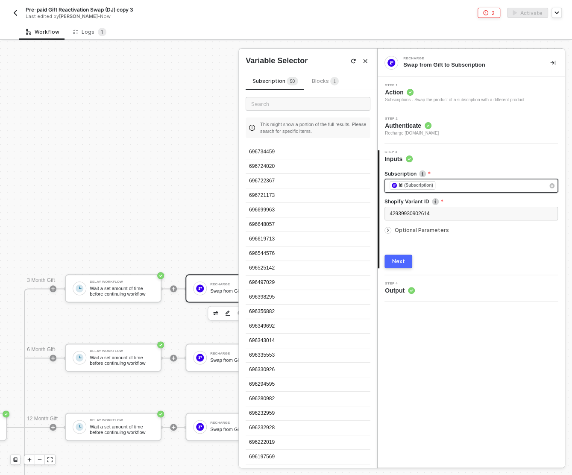
click at [400, 266] on button "Next" at bounding box center [398, 261] width 28 height 14
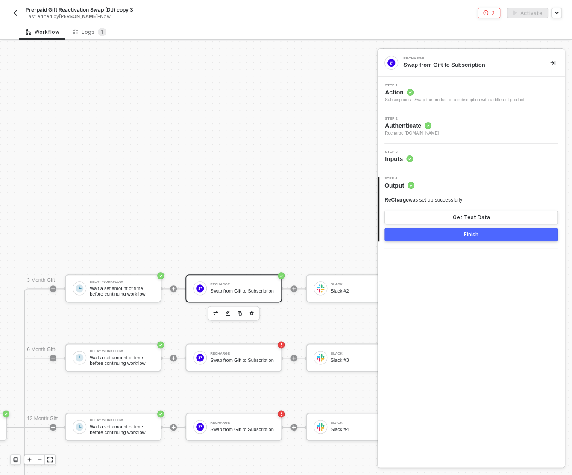
click at [436, 236] on button "Finish" at bounding box center [470, 235] width 173 height 14
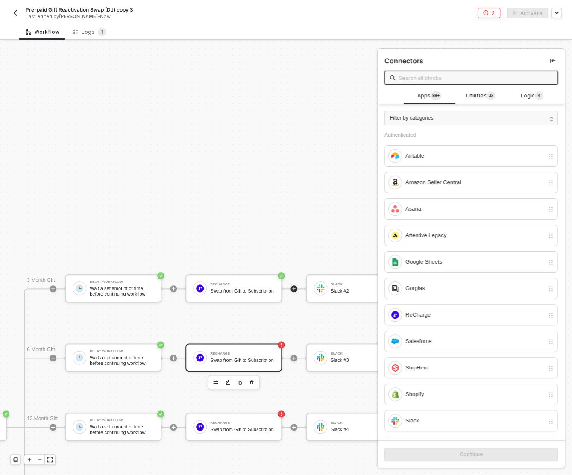
click at [231, 366] on div "ReCharge Swap from Gift to Subscription" at bounding box center [233, 357] width 96 height 28
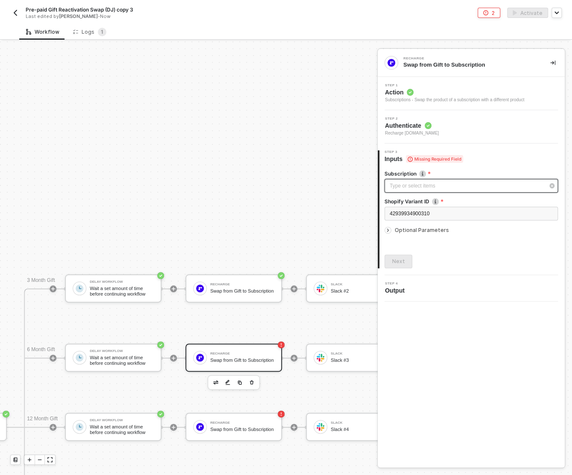
click at [436, 181] on div "Type or select items ﻿" at bounding box center [470, 186] width 173 height 14
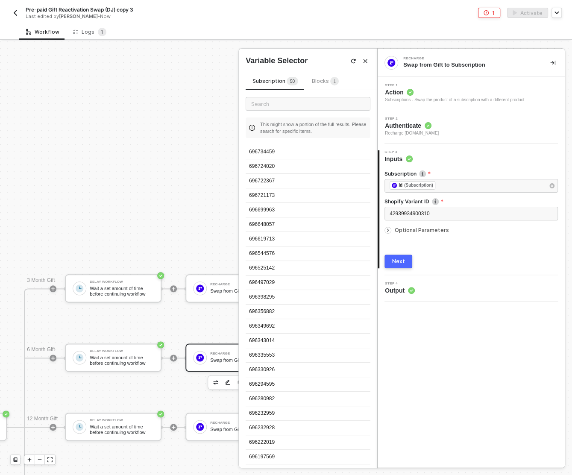
click at [393, 264] on div "Next" at bounding box center [398, 261] width 13 height 7
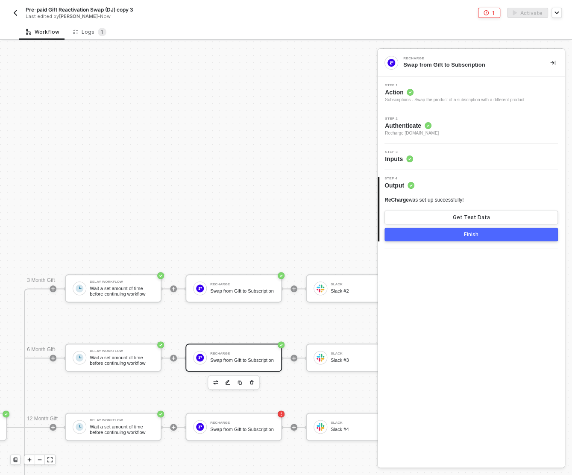
click at [468, 231] on div "Finish" at bounding box center [471, 234] width 15 height 7
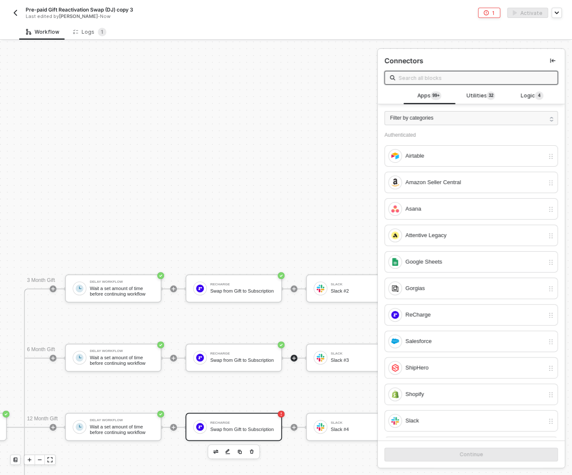
click at [248, 427] on div "Swap from Gift to Subscription" at bounding box center [242, 430] width 64 height 6
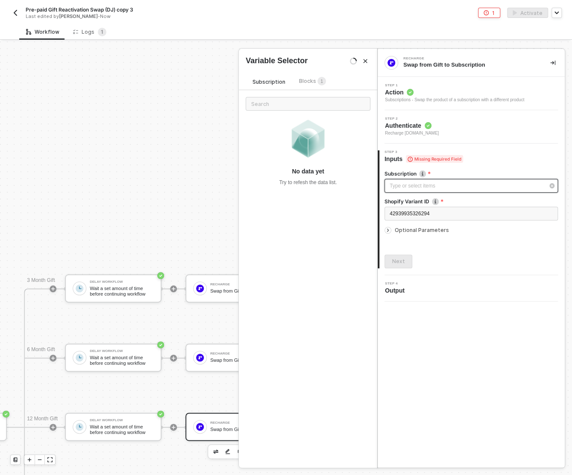
click at [431, 186] on div "Type or select items ﻿" at bounding box center [466, 186] width 155 height 8
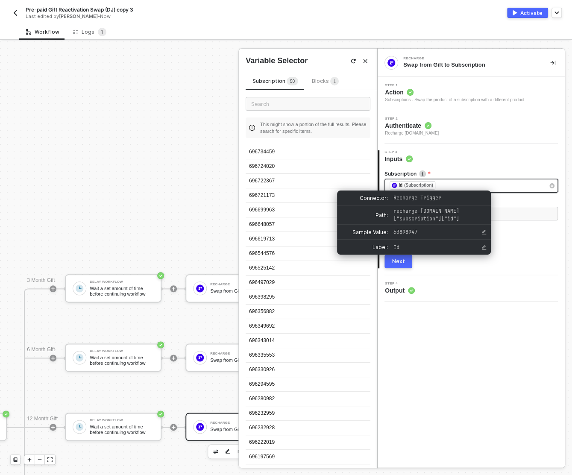
click at [398, 261] on div "Next" at bounding box center [398, 261] width 13 height 7
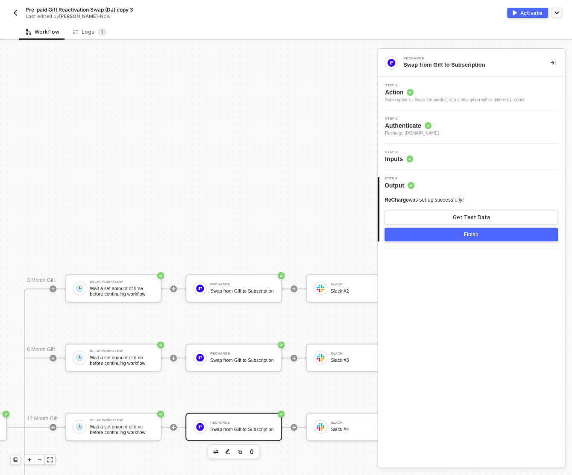
click at [476, 230] on button "Finish" at bounding box center [470, 235] width 173 height 14
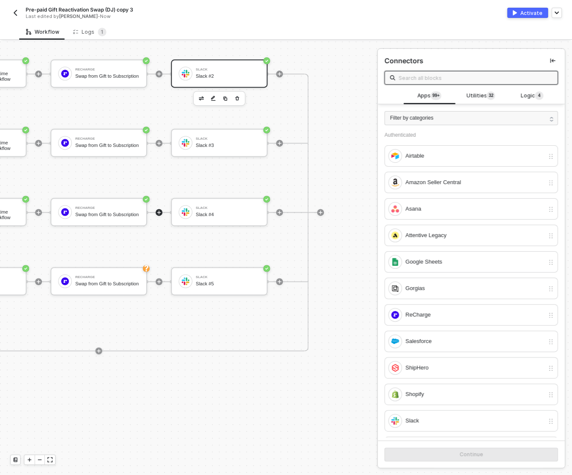
scroll to position [587, 355]
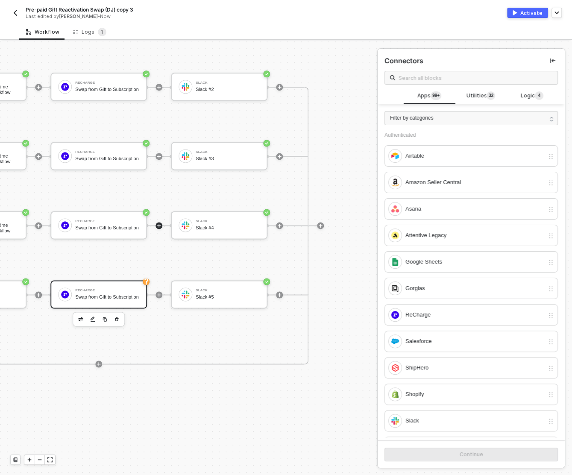
click at [99, 289] on div "ReCharge" at bounding box center [107, 290] width 64 height 3
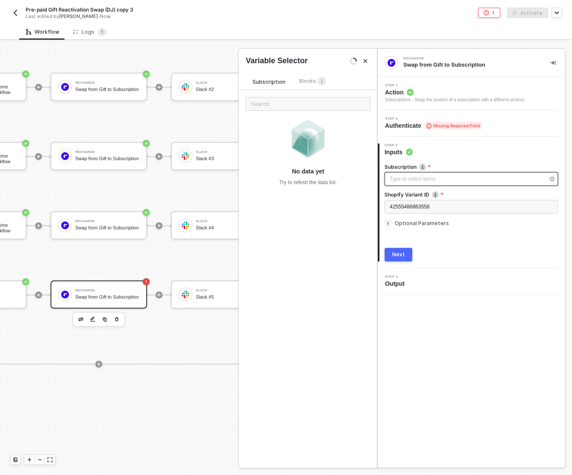
click at [422, 179] on div "Type or select items ﻿" at bounding box center [466, 179] width 155 height 8
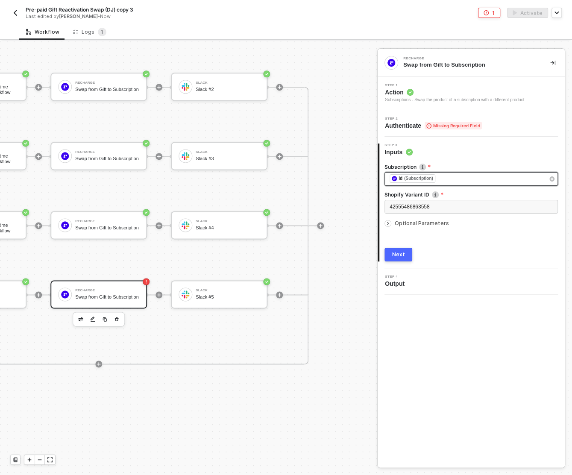
click at [443, 116] on div "Step 2 Authenticate Missing Required Field" at bounding box center [470, 123] width 187 height 26
click at [444, 123] on span "Missing Required Field" at bounding box center [452, 126] width 57 height 8
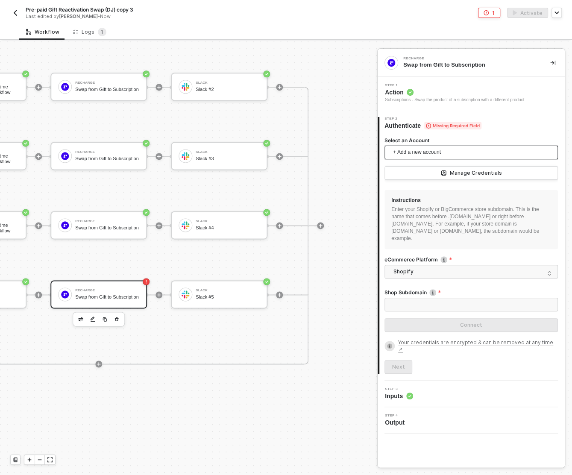
click at [422, 152] on span "+ Add a new account" at bounding box center [473, 153] width 160 height 14
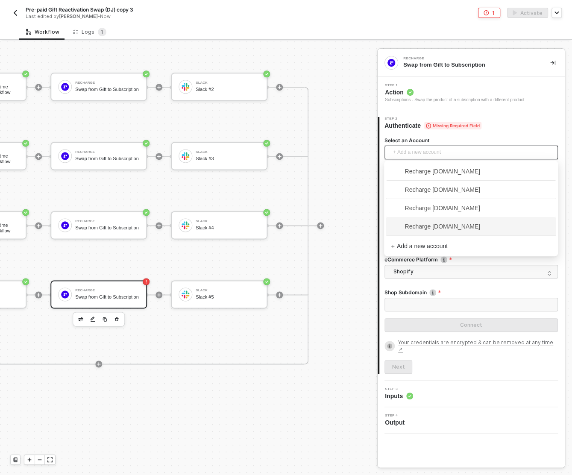
click at [419, 223] on span "Recharge snb-hashii.myshopify.com" at bounding box center [435, 226] width 89 height 9
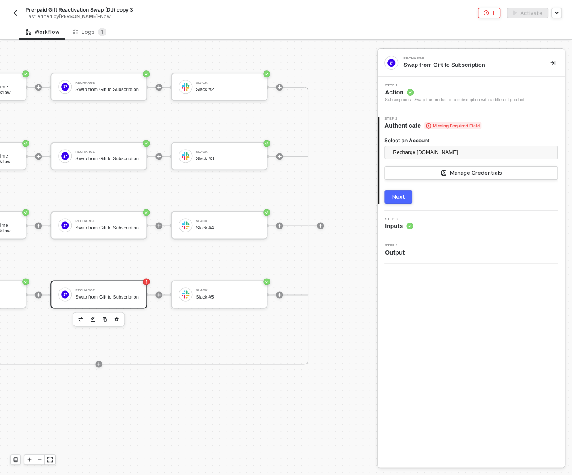
click at [398, 197] on div "Next" at bounding box center [398, 196] width 13 height 7
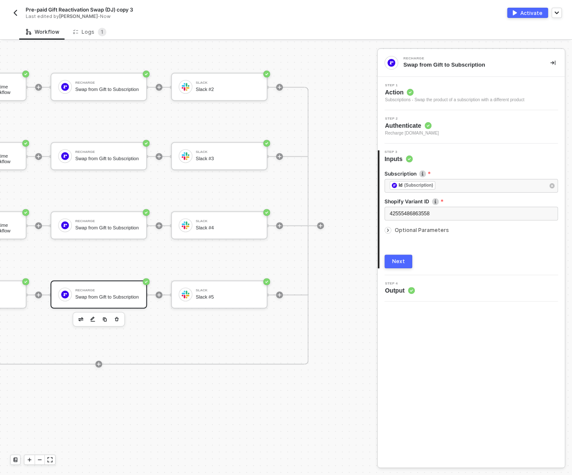
click at [397, 265] on button "Next" at bounding box center [398, 261] width 28 height 14
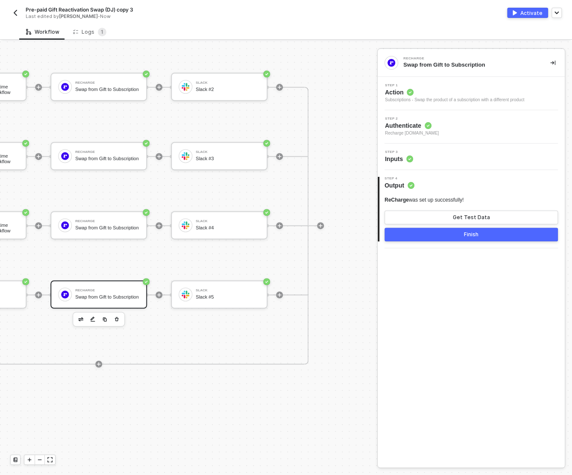
click at [503, 236] on button "Finish" at bounding box center [470, 235] width 173 height 14
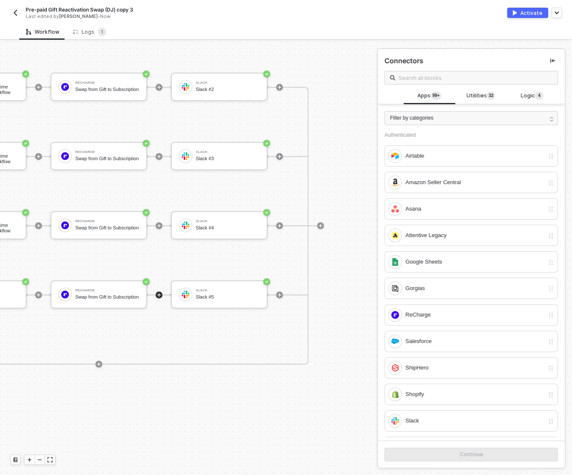
click at [527, 16] on button "Activate" at bounding box center [527, 13] width 41 height 10
click at [13, 15] on img "button" at bounding box center [15, 12] width 7 height 7
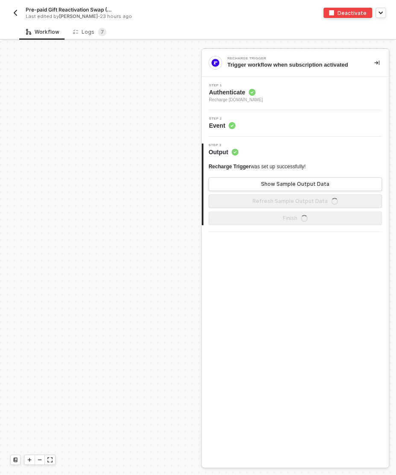
scroll to position [386, 0]
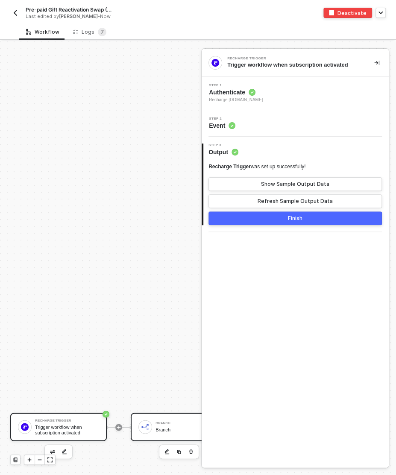
click at [178, 427] on div "Branch" at bounding box center [187, 430] width 64 height 6
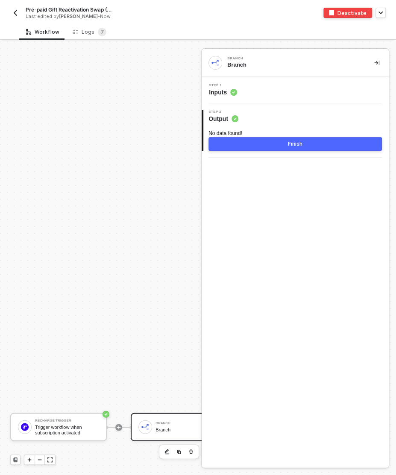
click at [267, 86] on div "Step 1 Inputs" at bounding box center [296, 90] width 185 height 13
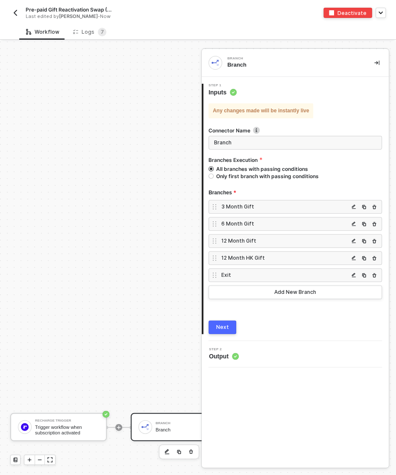
click at [258, 208] on div "3 Month Gift" at bounding box center [284, 206] width 127 height 7
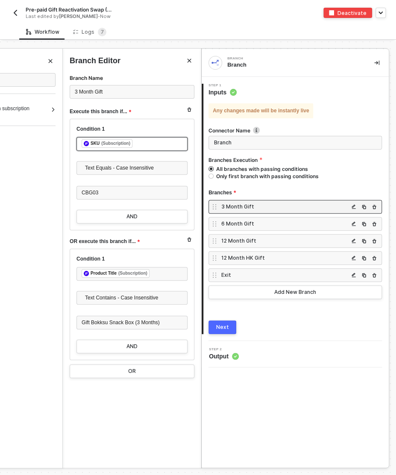
click at [78, 142] on div "﻿ ﻿ SKU (Subscription) ﻿" at bounding box center [131, 144] width 111 height 14
drag, startPoint x: 78, startPoint y: 142, endPoint x: 176, endPoint y: 147, distance: 97.9
click at [173, 149] on div "﻿ ﻿ SKU (Subscription) ﻿" at bounding box center [131, 144] width 111 height 15
copy div "﻿ ﻿ SKU (Subscription) ﻿"
click at [254, 223] on div "6 Month Gift" at bounding box center [284, 223] width 127 height 7
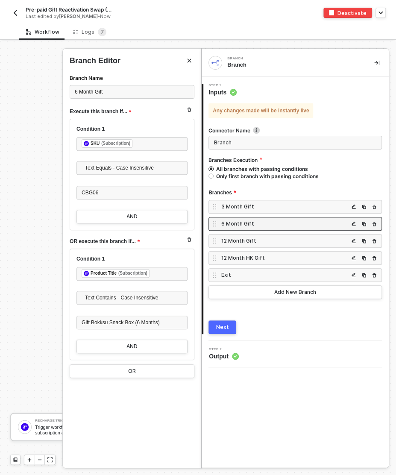
click at [262, 245] on div "12 Month Gift" at bounding box center [294, 241] width 173 height 14
click at [255, 237] on div "12 Month Gift" at bounding box center [284, 240] width 127 height 7
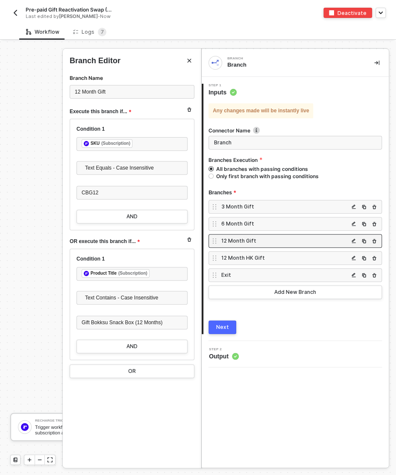
click at [261, 256] on div "12 Month HK Gift" at bounding box center [284, 257] width 127 height 7
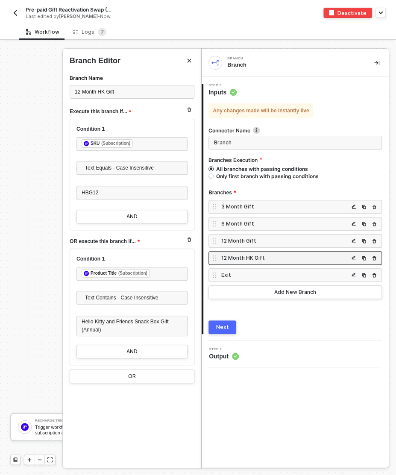
click at [262, 204] on div "3 Month Gift" at bounding box center [284, 206] width 127 height 7
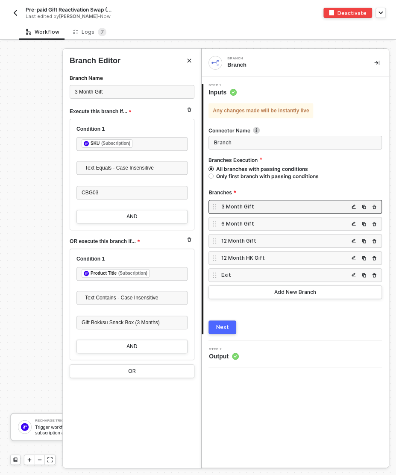
click at [258, 275] on div "Exit" at bounding box center [284, 274] width 127 height 7
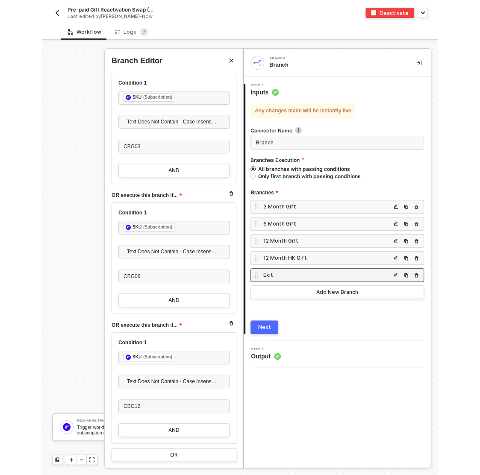
scroll to position [0, 0]
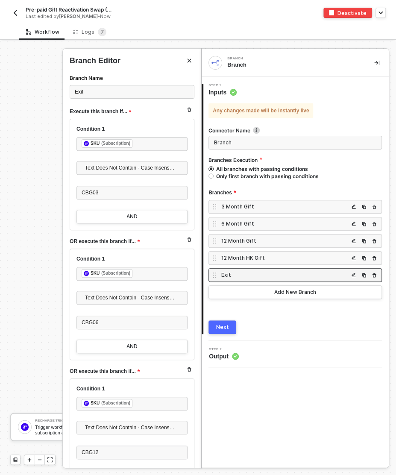
click at [243, 207] on div "3 Month Gift" at bounding box center [284, 206] width 127 height 7
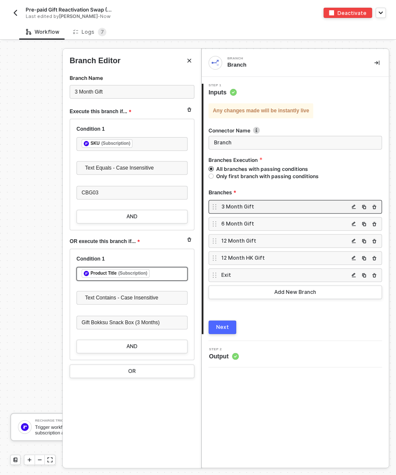
click at [79, 272] on div "﻿ ﻿ Product Title (Subscription) ﻿" at bounding box center [131, 274] width 111 height 14
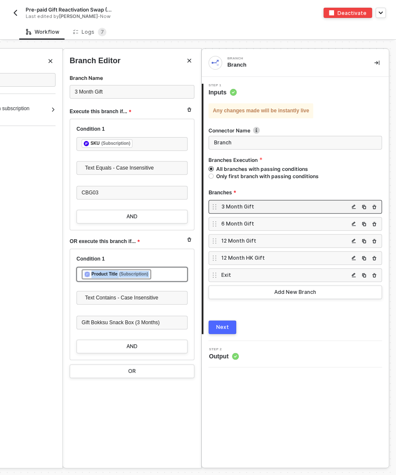
drag, startPoint x: 79, startPoint y: 272, endPoint x: 186, endPoint y: 275, distance: 107.6
click at [186, 275] on div "﻿ ﻿ Product Title (Subscription) ﻿" at bounding box center [131, 274] width 111 height 15
copy div "﻿ ﻿ Product Title (Subscription) ﻿"
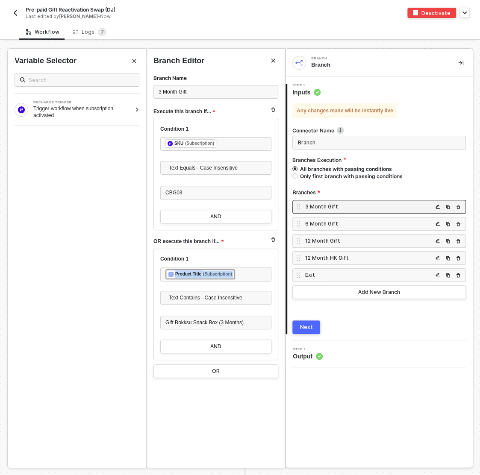
click at [395, 63] on icon "icon-collapse-right" at bounding box center [460, 62] width 5 height 5
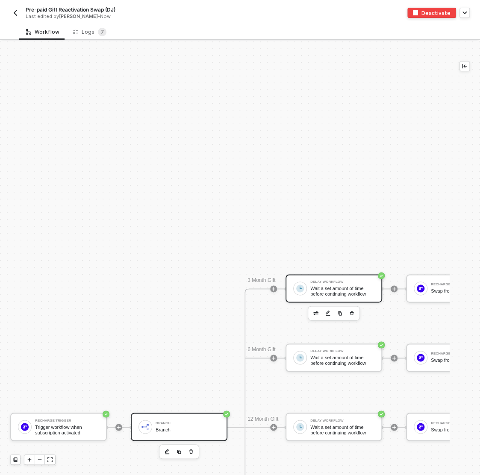
click at [332, 282] on div "Delay Workflow" at bounding box center [342, 281] width 64 height 3
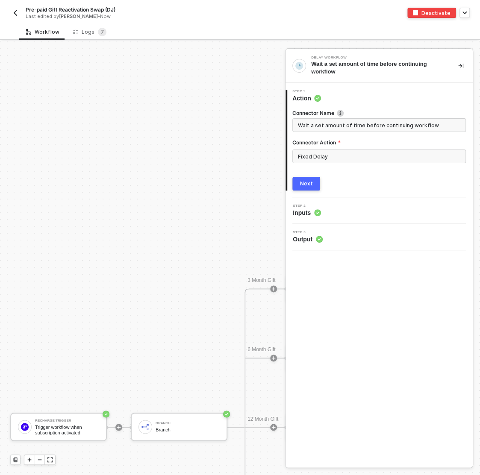
click at [339, 211] on div "Step 2 Inputs" at bounding box center [379, 210] width 185 height 13
click at [306, 214] on span "Inputs" at bounding box center [306, 212] width 28 height 9
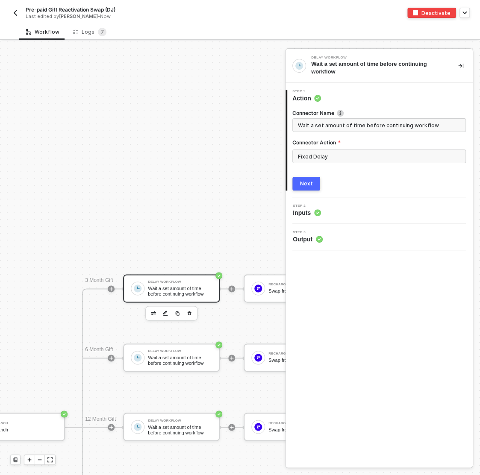
scroll to position [386, 190]
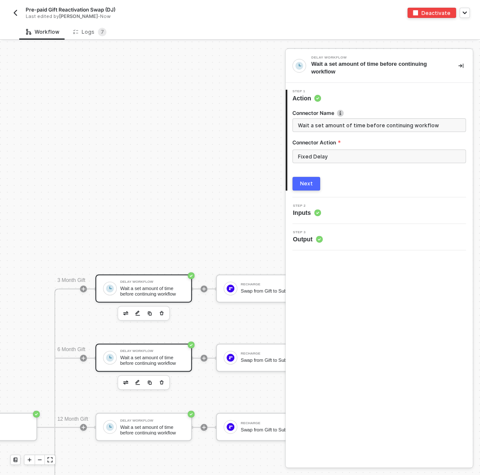
click at [130, 359] on div "Wait a set amount of time before continuing workflow" at bounding box center [152, 360] width 64 height 11
click at [336, 210] on div "Step 2 Inputs" at bounding box center [379, 210] width 185 height 13
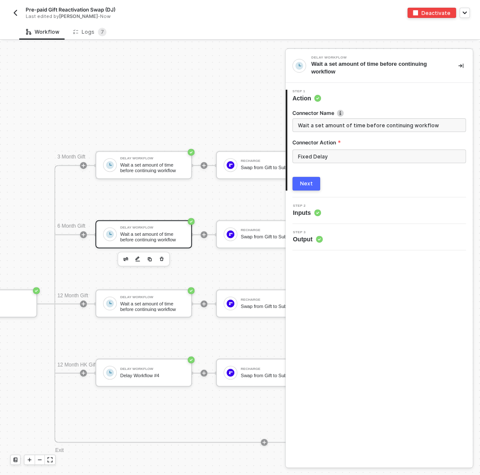
scroll to position [503, 190]
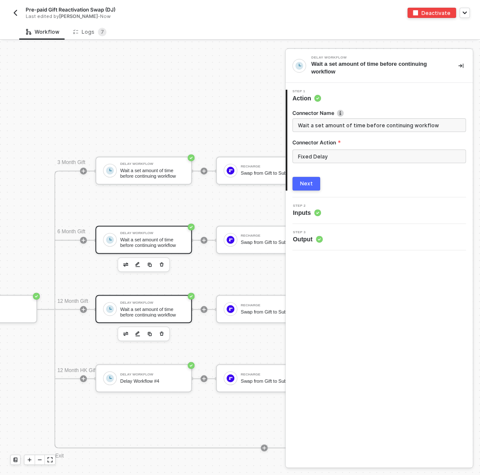
click at [154, 304] on div "Delay Workflow" at bounding box center [152, 302] width 64 height 3
click at [316, 184] on button "Next" at bounding box center [306, 184] width 28 height 14
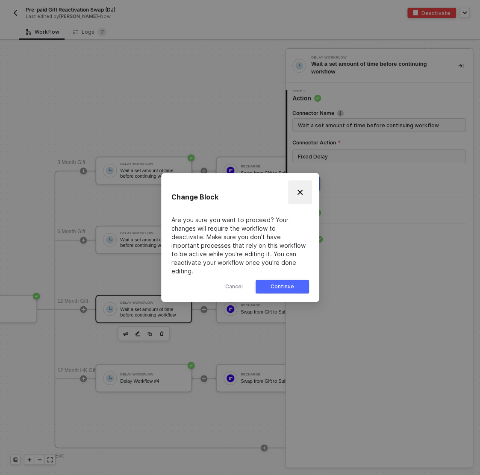
click at [302, 191] on button "Close" at bounding box center [300, 192] width 24 height 24
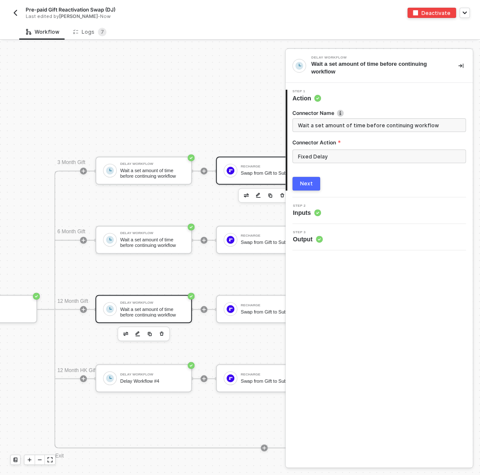
click at [244, 171] on div "Swap from Gift to Subscription" at bounding box center [272, 173] width 64 height 6
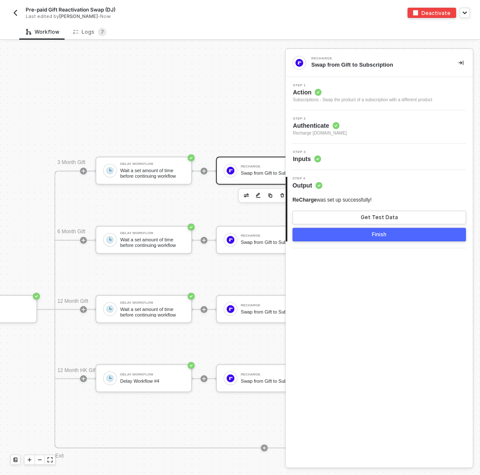
click at [352, 155] on div "Step 3 Inputs" at bounding box center [379, 156] width 185 height 13
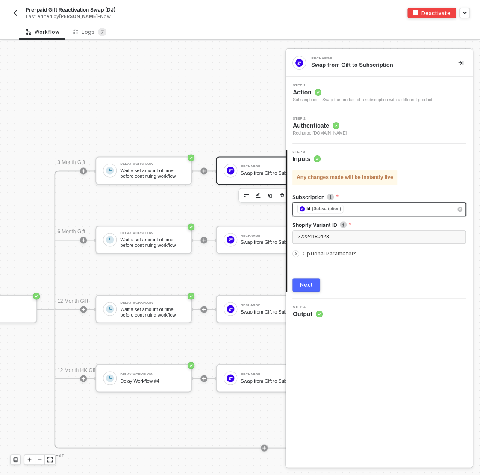
click at [293, 208] on div "﻿ ﻿ Id (Subscription) ﻿" at bounding box center [378, 209] width 173 height 14
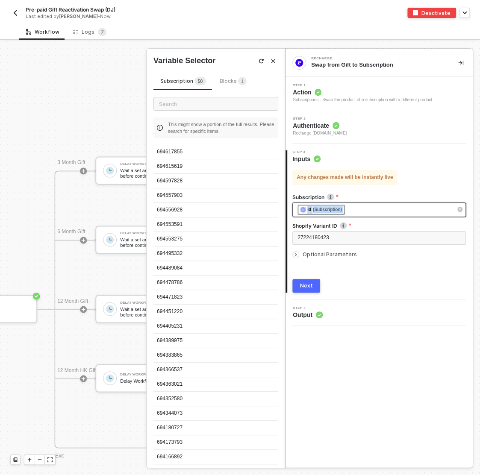
drag, startPoint x: 294, startPoint y: 208, endPoint x: 401, endPoint y: 210, distance: 106.3
click at [395, 210] on div "﻿ ﻿ Id (Subscription) ﻿" at bounding box center [378, 209] width 173 height 15
copy div "﻿ ﻿ Id (Subscription) ﻿"
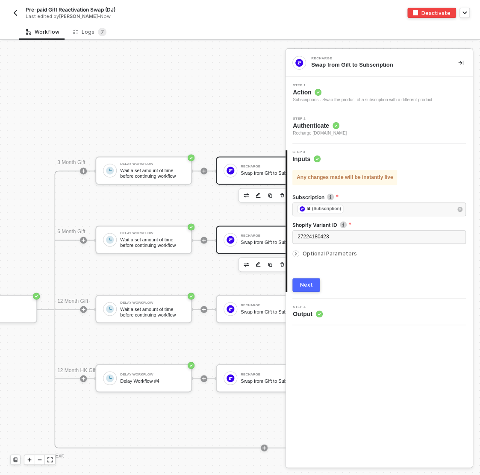
click at [254, 235] on div "ReCharge" at bounding box center [272, 235] width 64 height 3
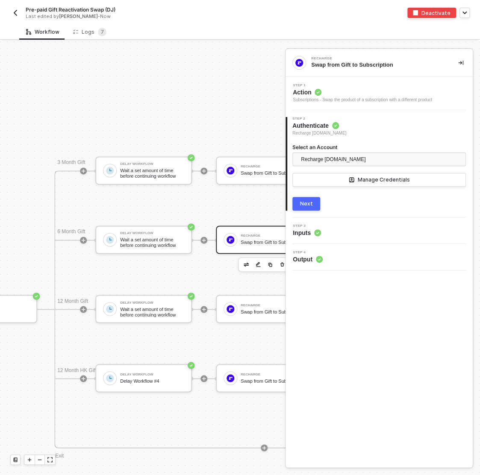
click at [351, 229] on div "Step 3 Inputs" at bounding box center [379, 230] width 185 height 13
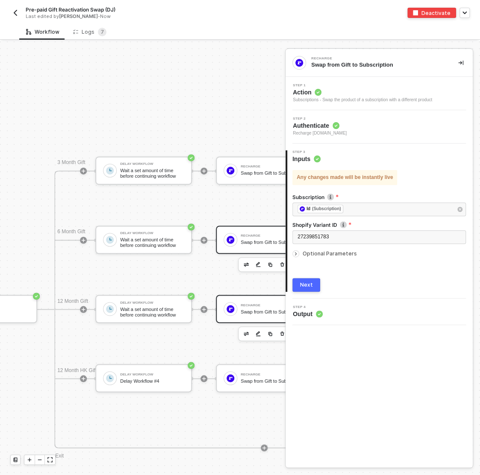
click at [249, 309] on div "Swap from Gift to Subscription" at bounding box center [272, 312] width 64 height 6
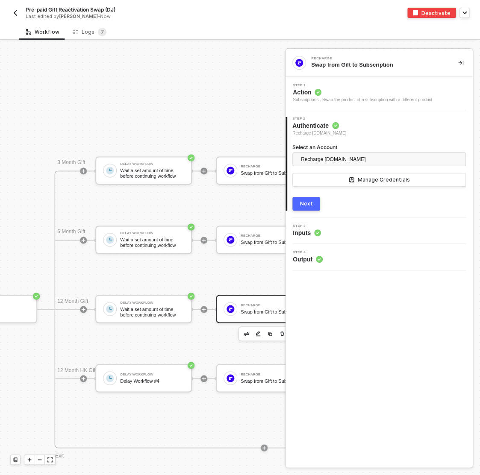
click at [366, 226] on div "Step 3 Inputs" at bounding box center [379, 230] width 185 height 13
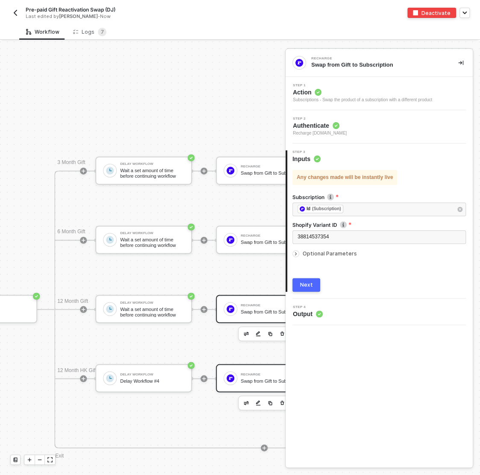
click at [252, 378] on div "Swap from Gift to Subscription" at bounding box center [272, 381] width 64 height 6
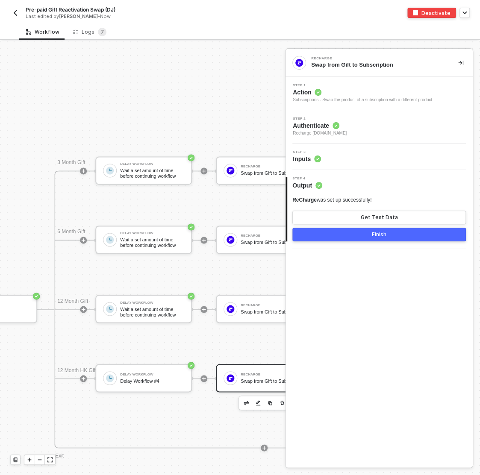
click at [366, 158] on div "Step 3 Inputs" at bounding box center [379, 156] width 185 height 13
